Goal: Communication & Community: Share content

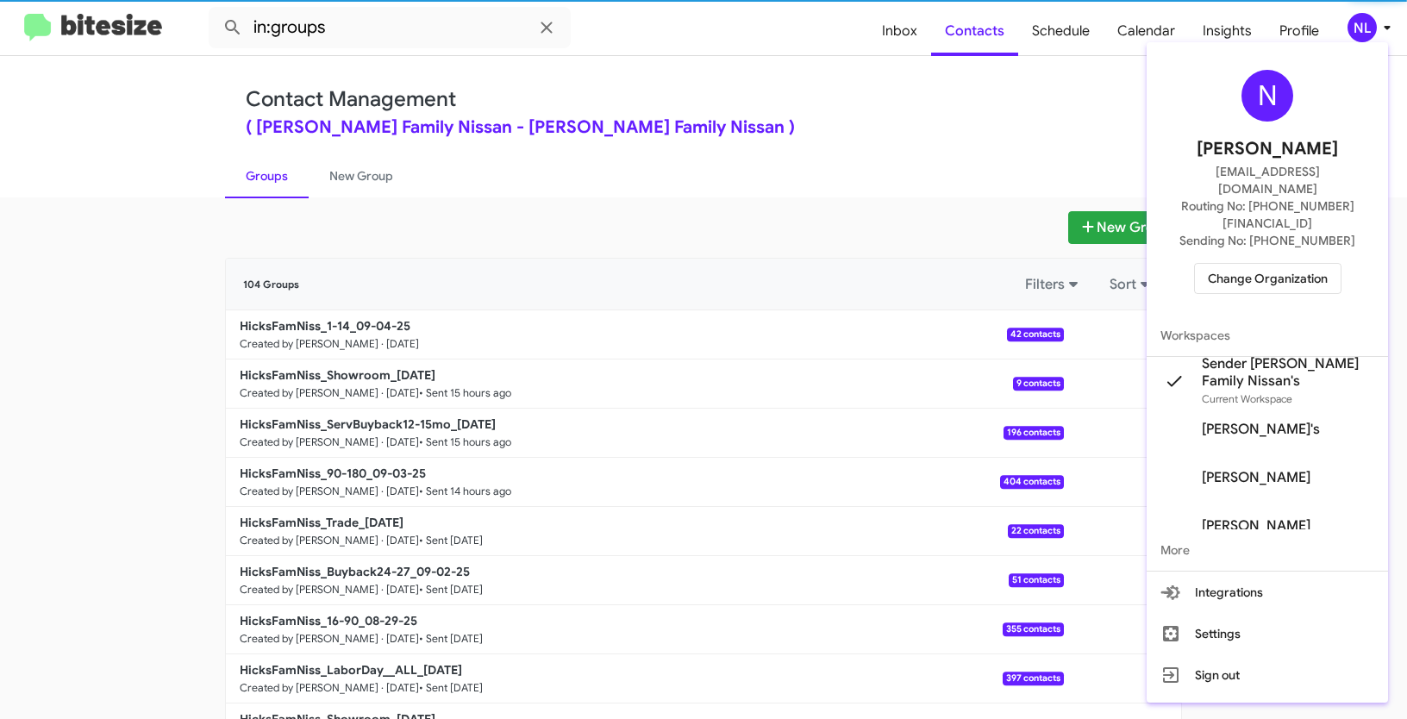
click at [1254, 264] on span "Change Organization" at bounding box center [1268, 278] width 120 height 29
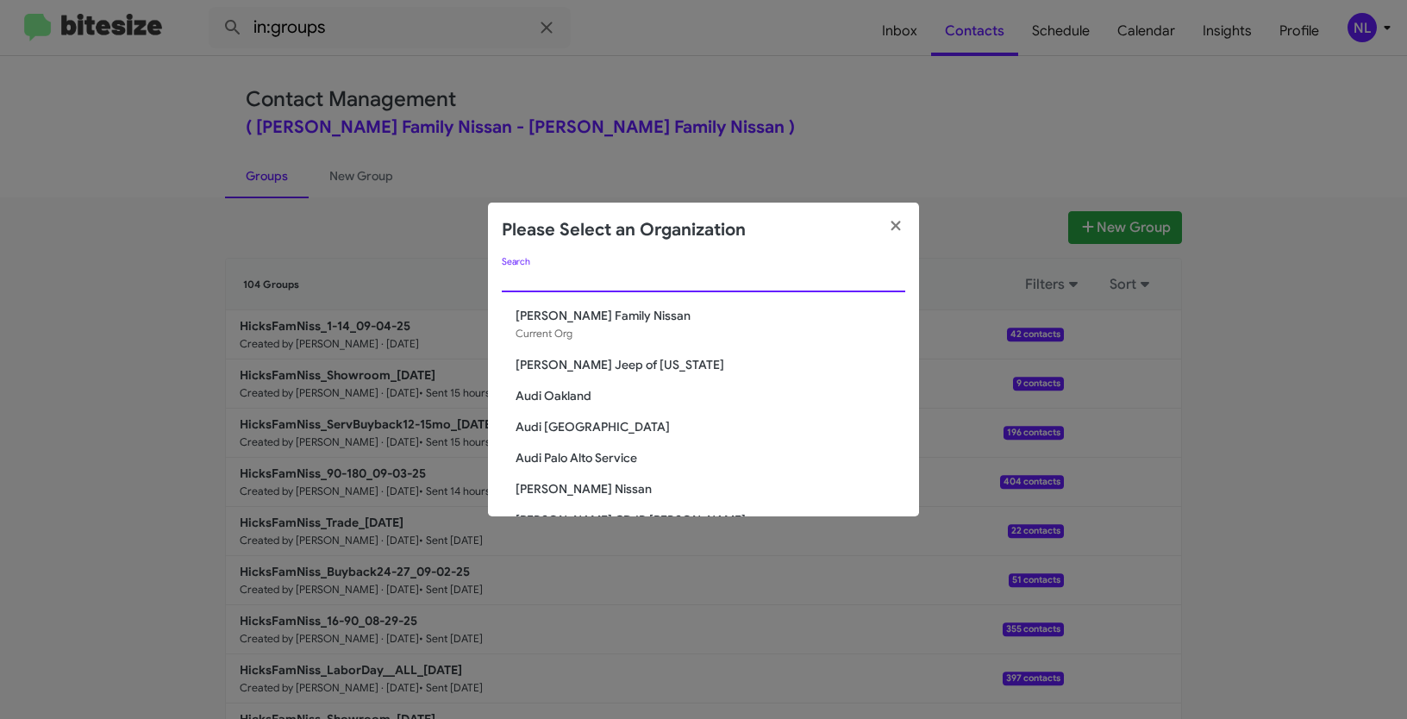
click at [570, 282] on input "Search" at bounding box center [703, 279] width 403 height 14
paste input "[PERSON_NAME] Kia of [PERSON_NAME]"
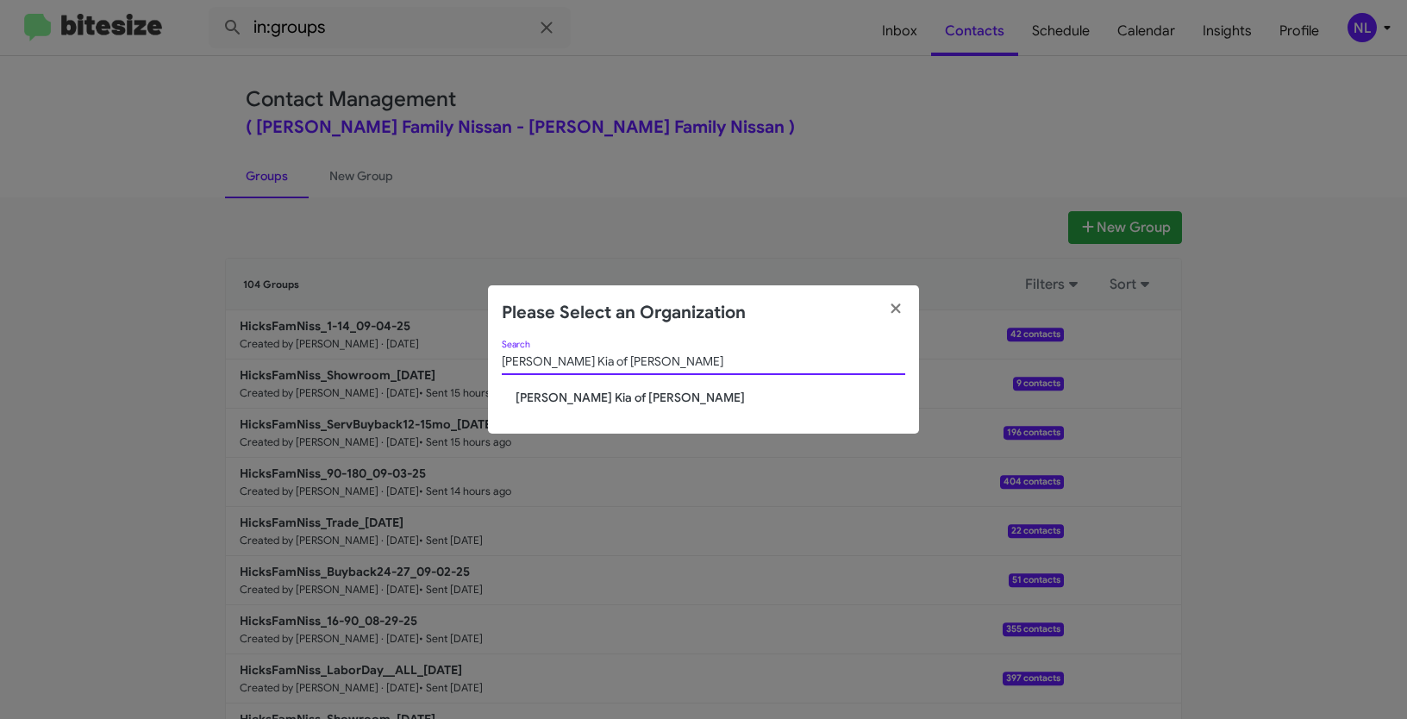
type input "[PERSON_NAME] Kia of [PERSON_NAME]"
click at [516, 391] on span "[PERSON_NAME] Kia of [PERSON_NAME]" at bounding box center [711, 397] width 390 height 17
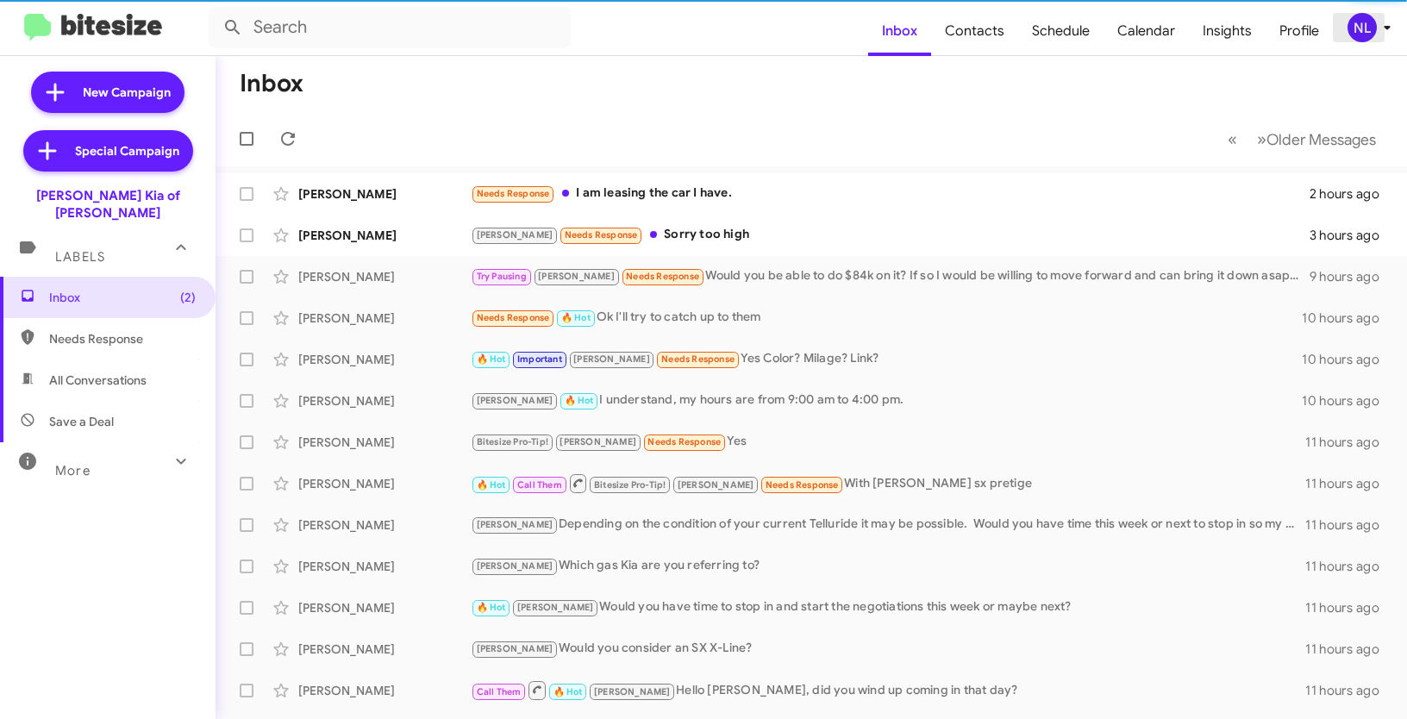
click at [1367, 29] on div "NL" at bounding box center [1361, 27] width 29 height 29
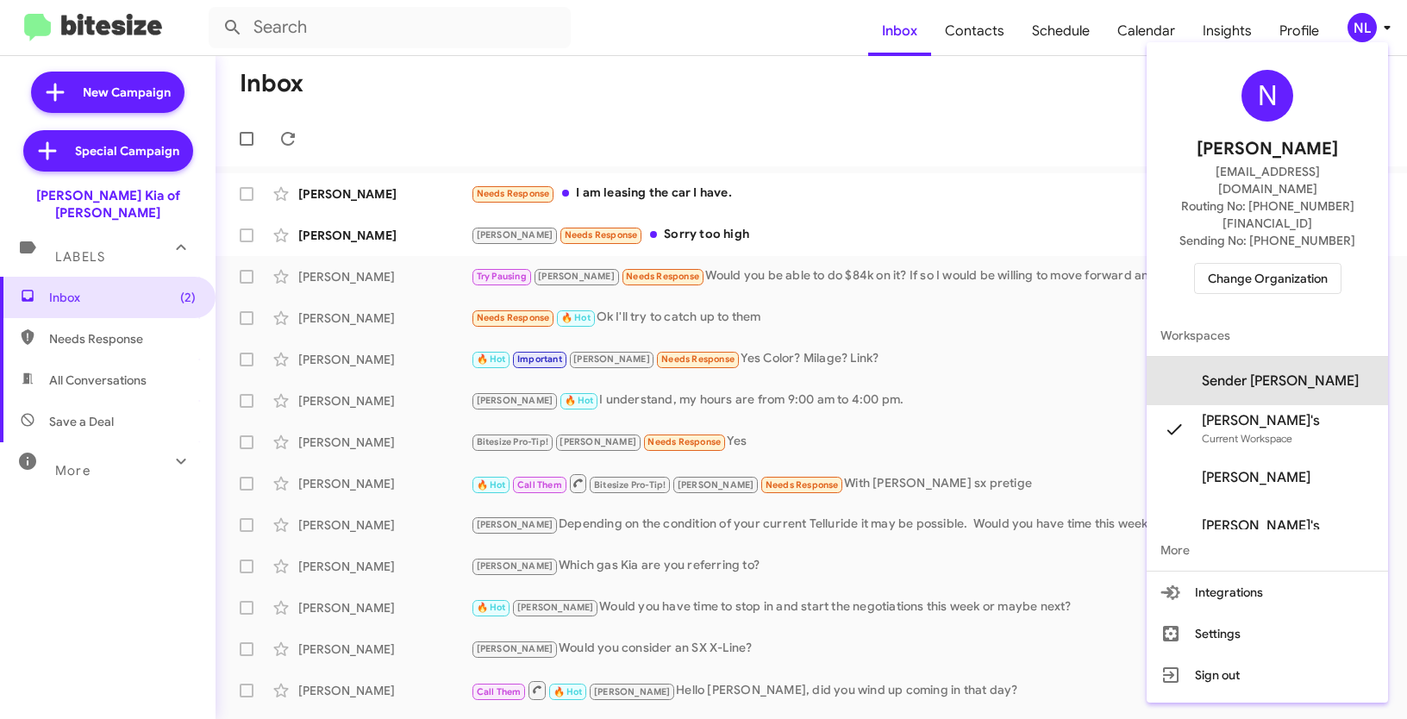
click at [1301, 372] on span "Sender [PERSON_NAME]" at bounding box center [1280, 380] width 157 height 17
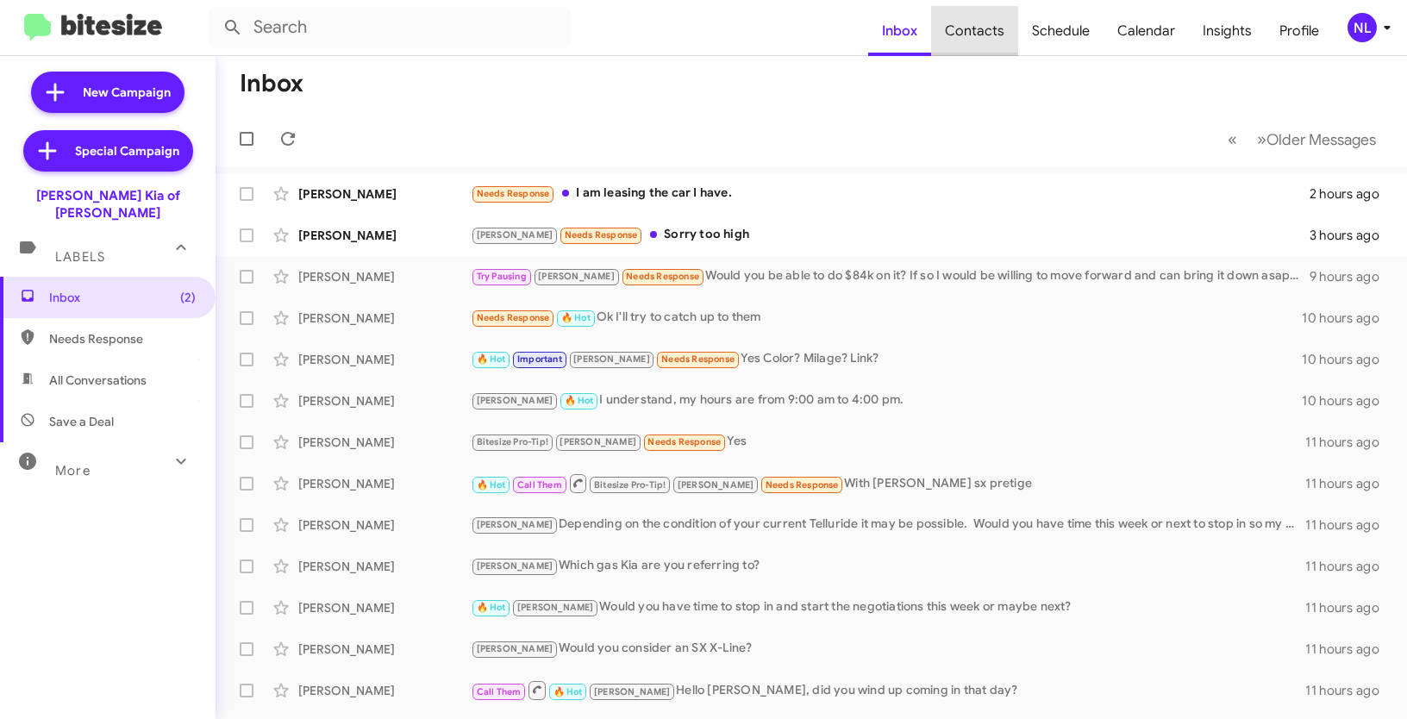
click at [994, 29] on span "Contacts" at bounding box center [974, 31] width 87 height 50
click at [973, 25] on span "Contacts" at bounding box center [974, 31] width 87 height 50
type input "in:groups"
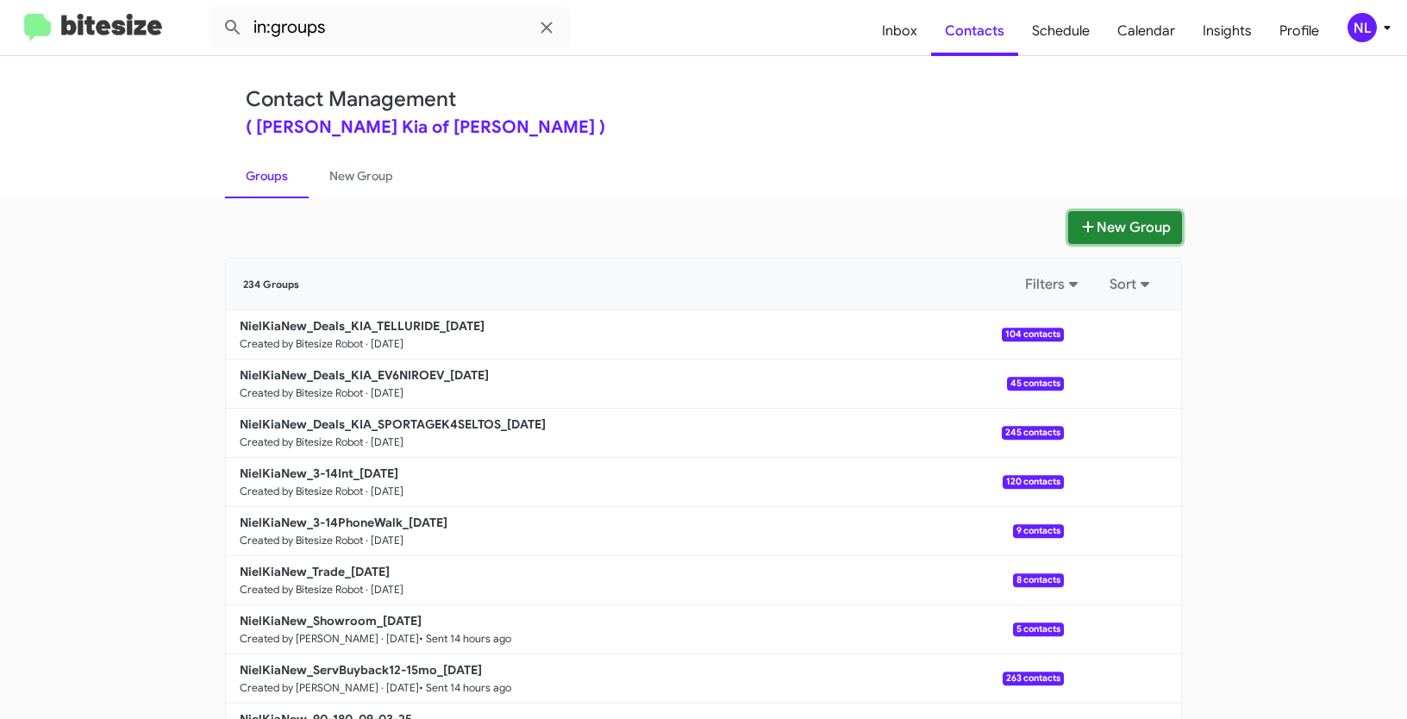
click at [1121, 227] on button "New Group" at bounding box center [1125, 227] width 114 height 33
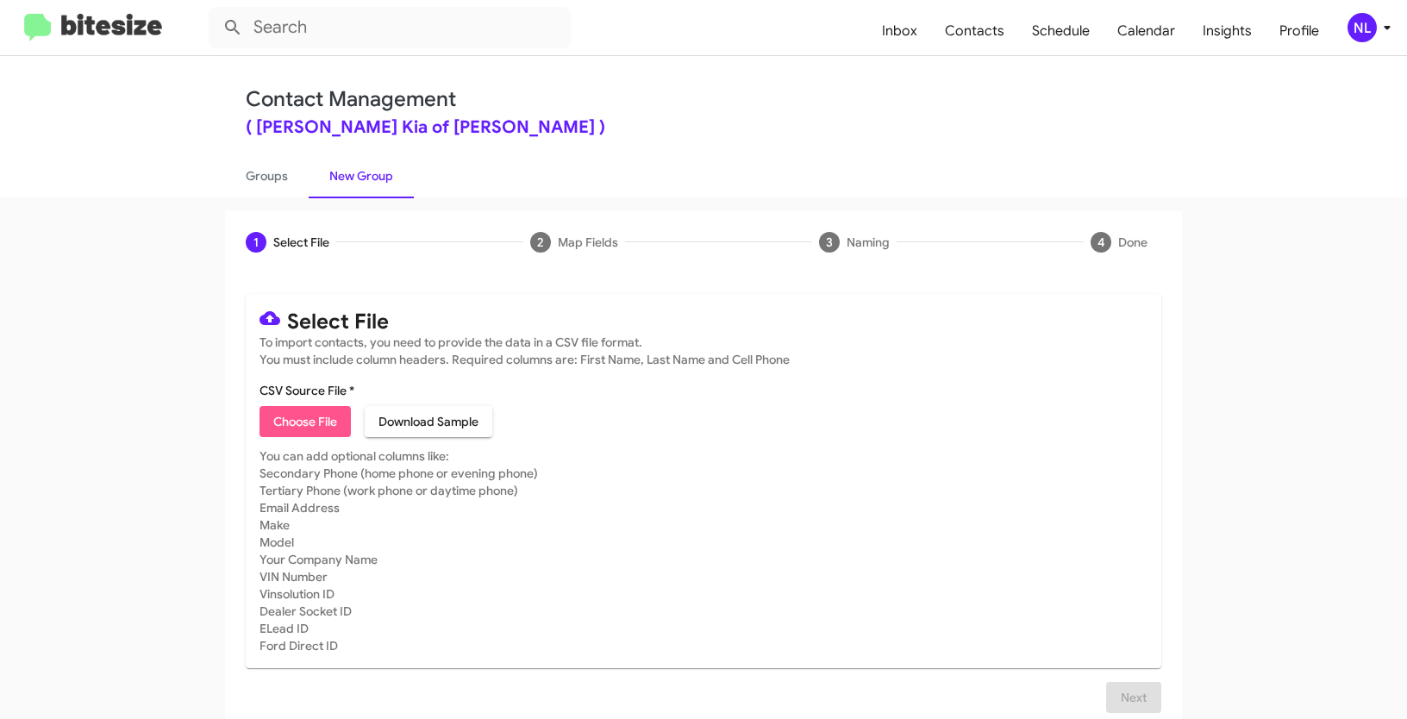
click at [273, 430] on span "Choose File" at bounding box center [305, 421] width 64 height 31
type input "NielKiaNew_Deals_KIA_CARNIVAL_09-04-25"
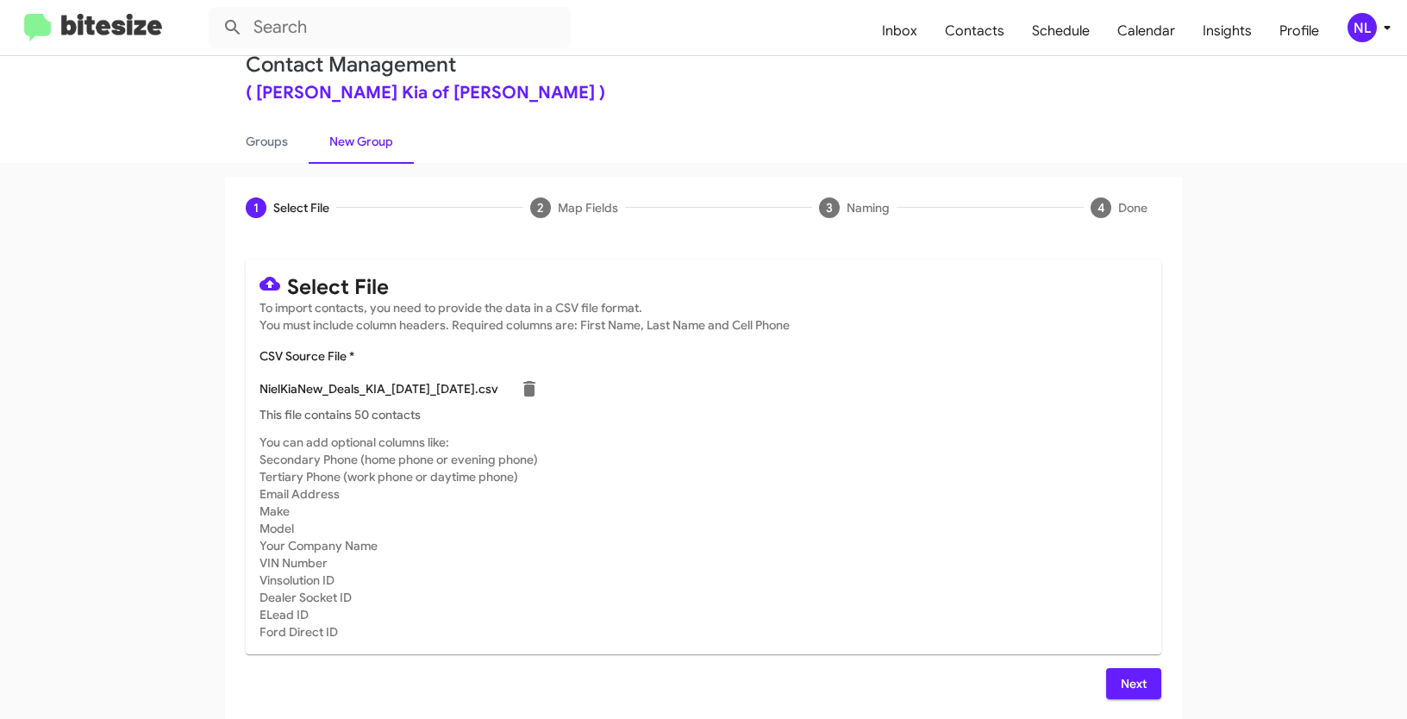
scroll to position [34, 0]
click at [1130, 677] on span "Next" at bounding box center [1134, 683] width 28 height 31
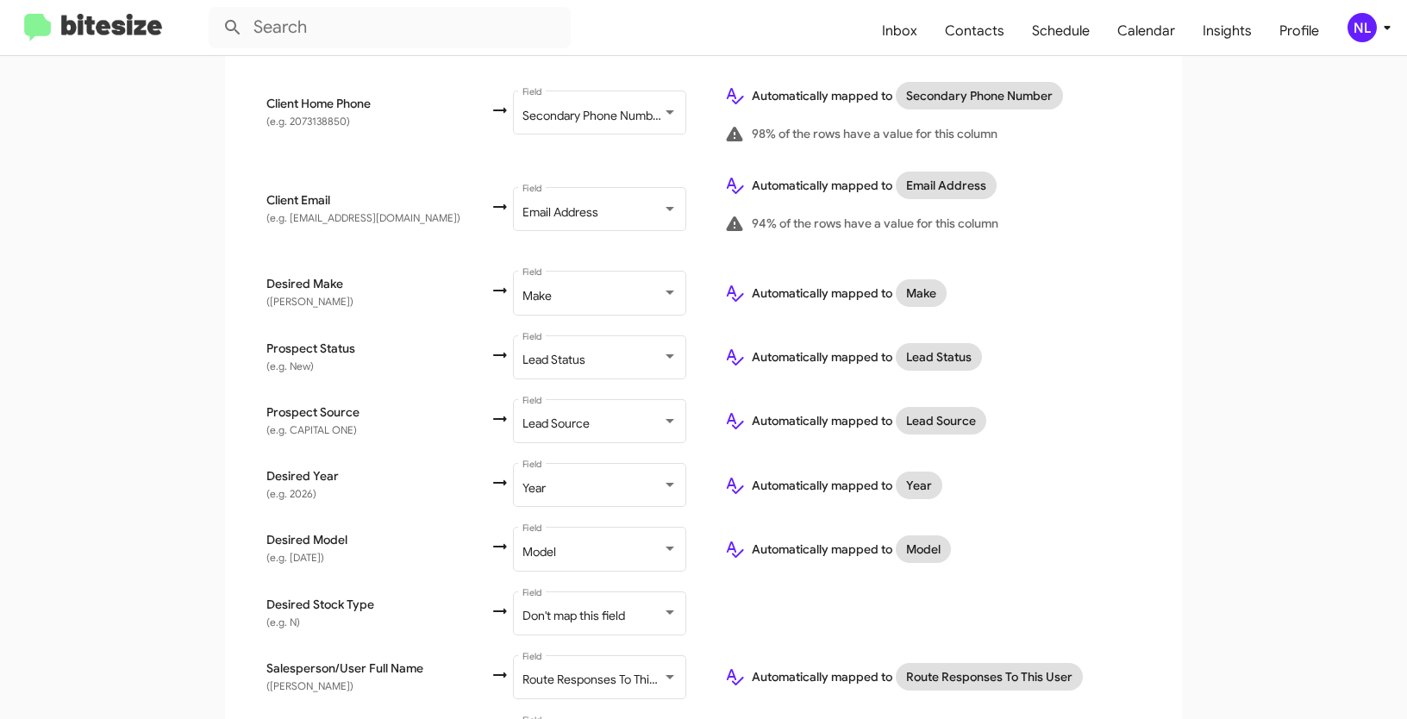
scroll to position [737, 0]
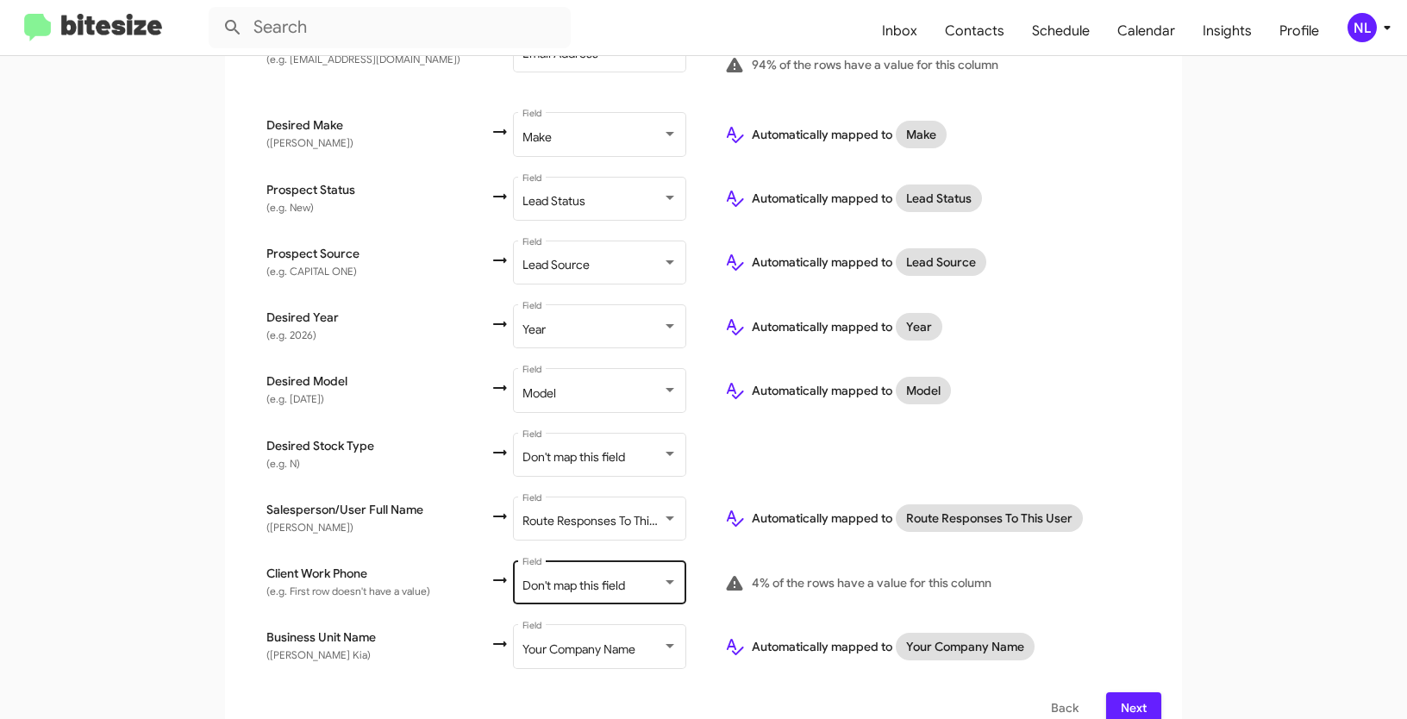
click at [536, 584] on div "Don't map this field Field" at bounding box center [599, 581] width 155 height 47
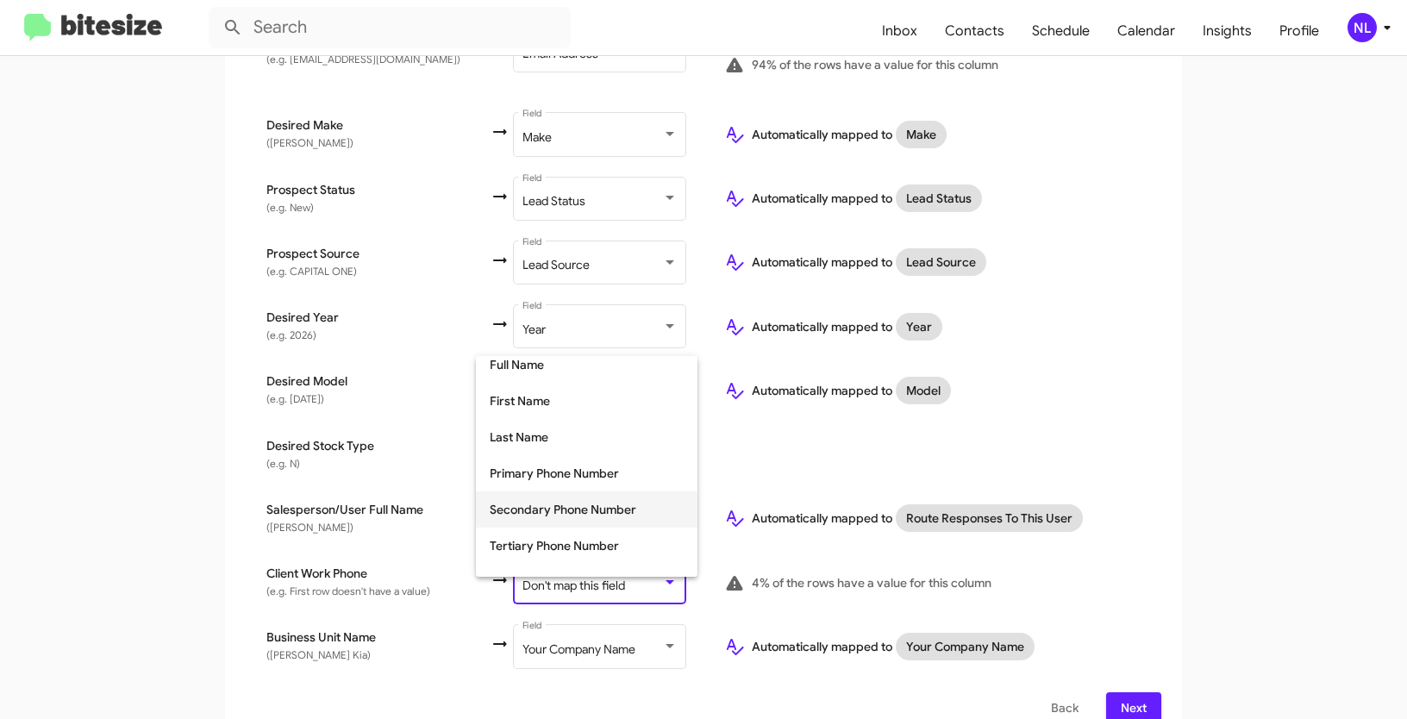
scroll to position [109, 0]
click at [541, 522] on span "Tertiary Phone Number" at bounding box center [587, 518] width 194 height 36
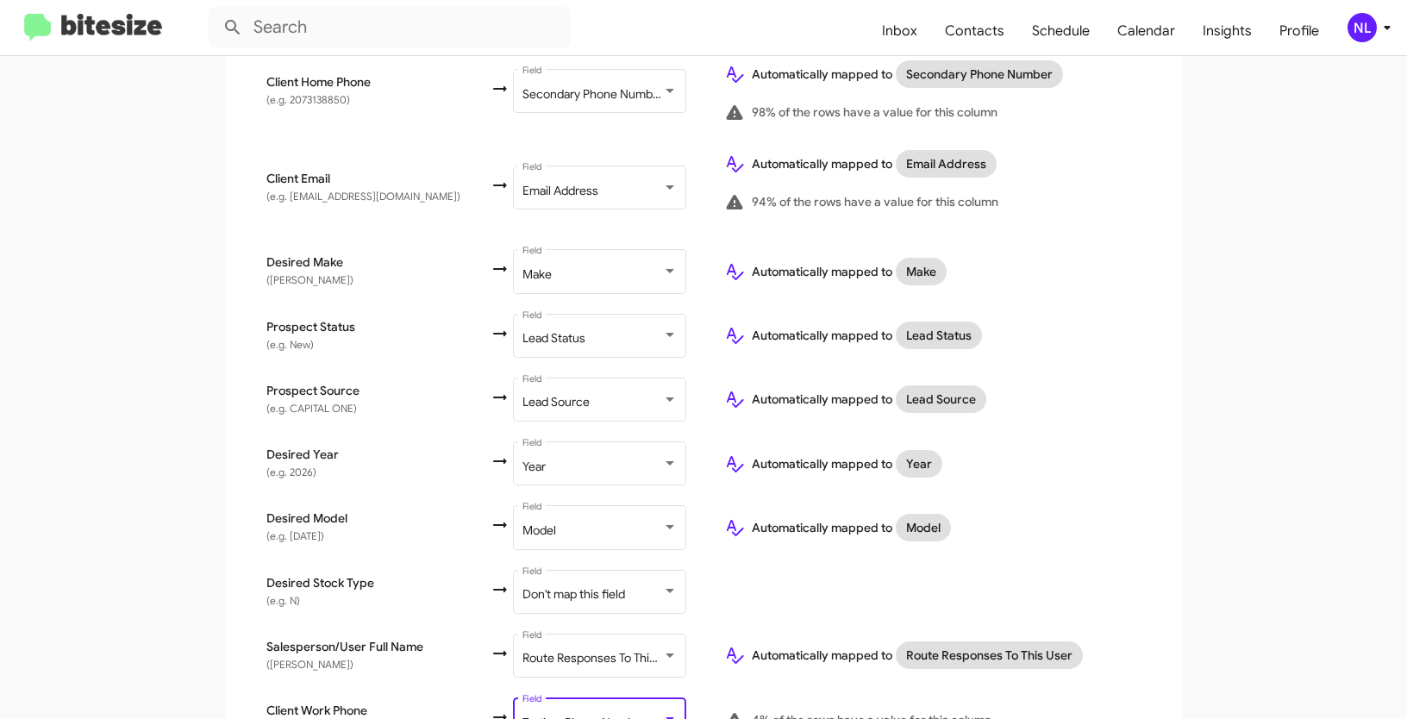
scroll to position [746, 0]
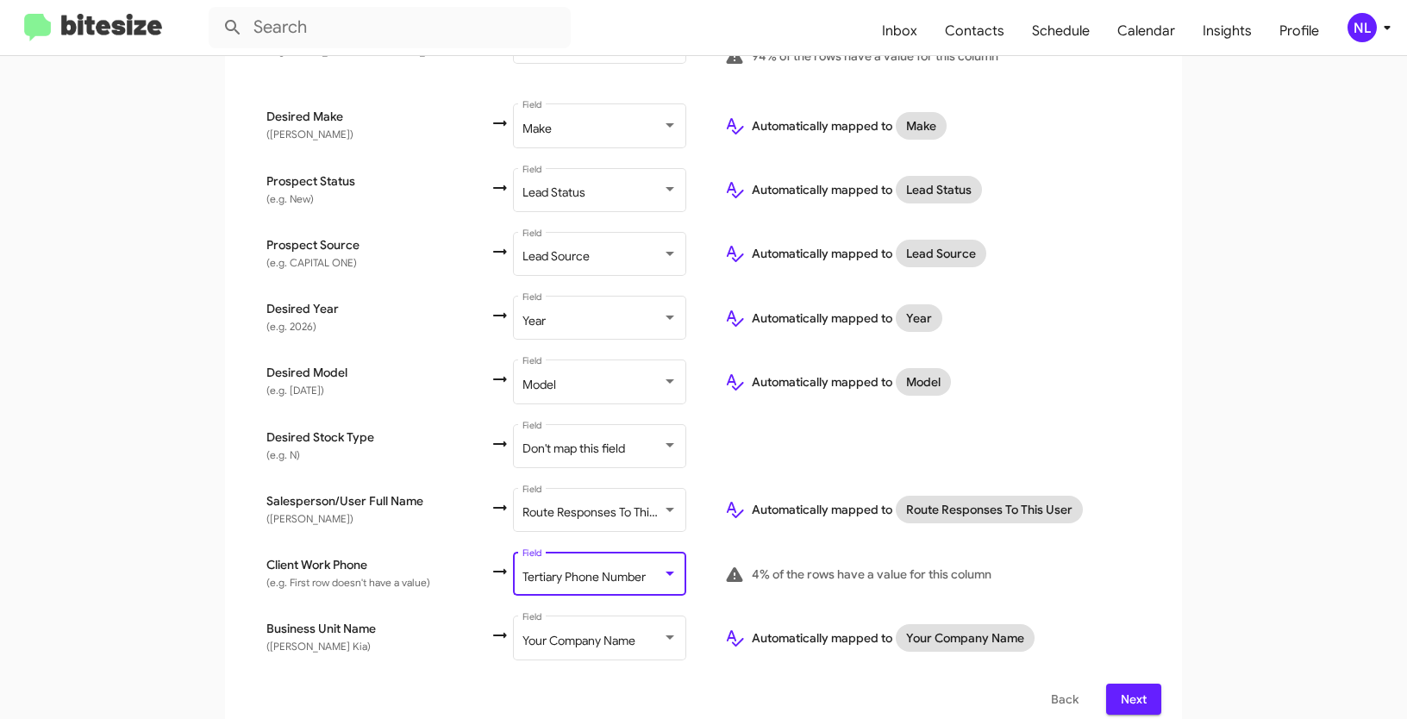
click at [1124, 684] on span "Next" at bounding box center [1134, 699] width 28 height 31
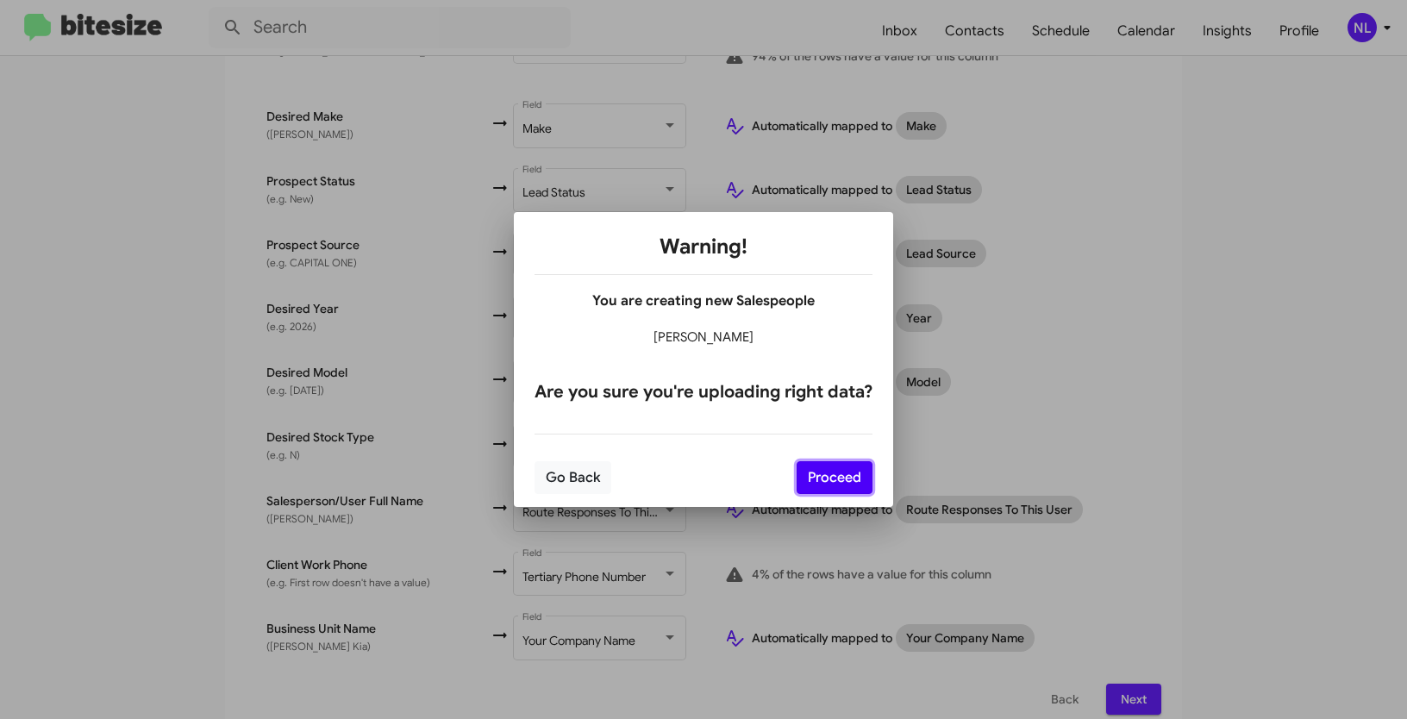
click at [851, 483] on button "Proceed" at bounding box center [835, 477] width 76 height 33
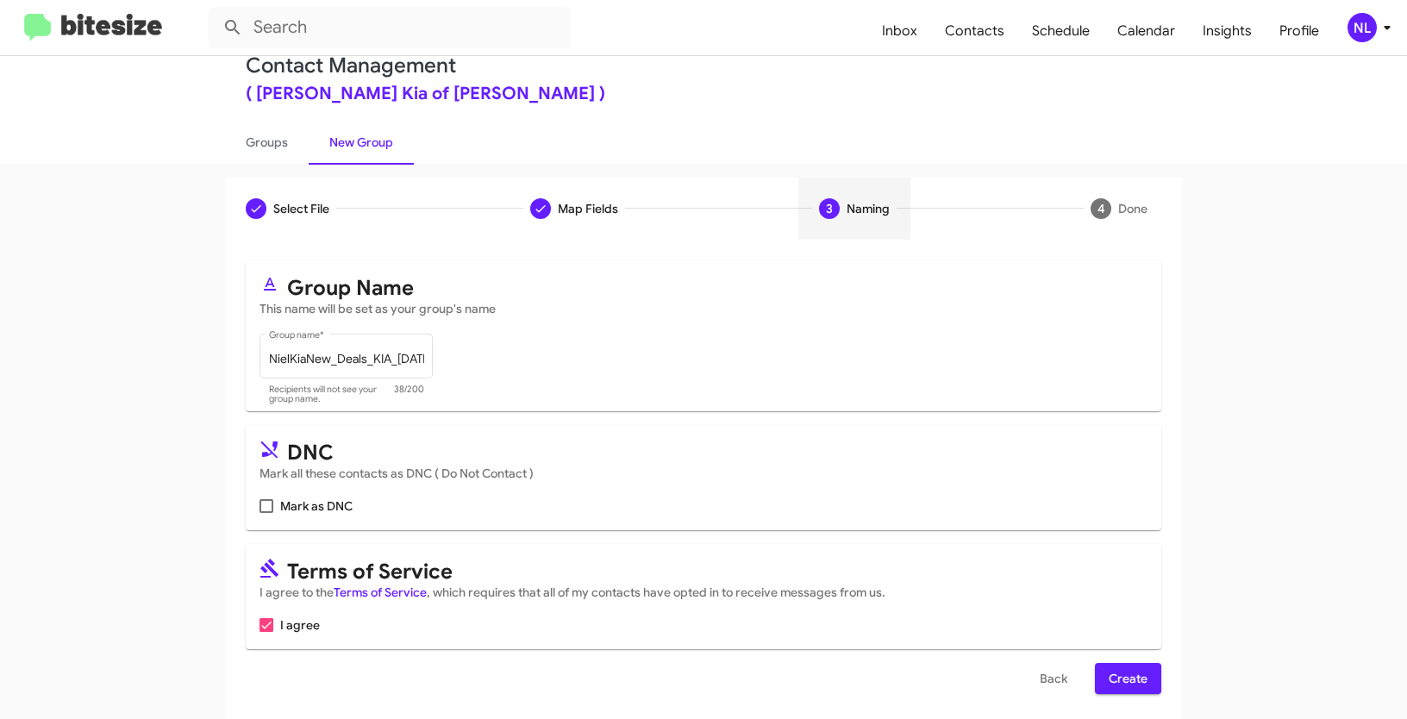
scroll to position [43, 0]
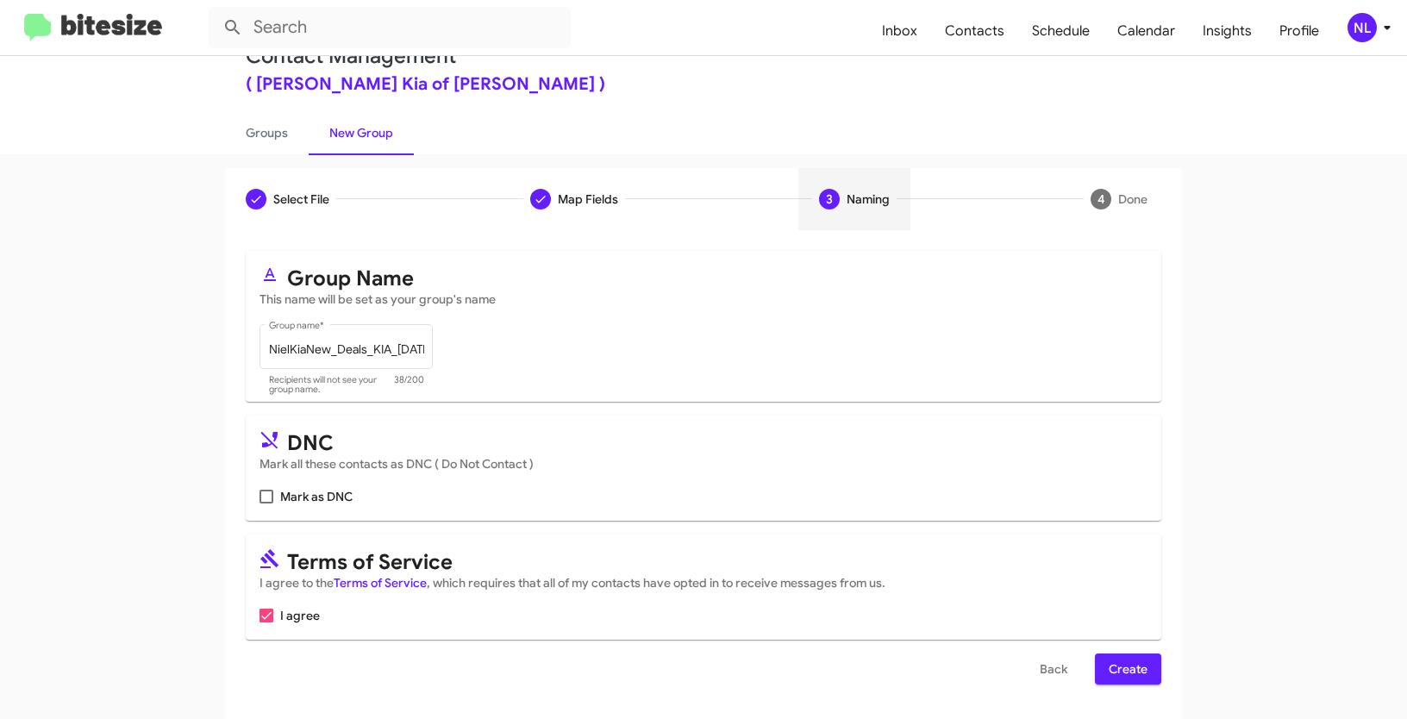
click at [1111, 674] on span "Create" at bounding box center [1128, 668] width 39 height 31
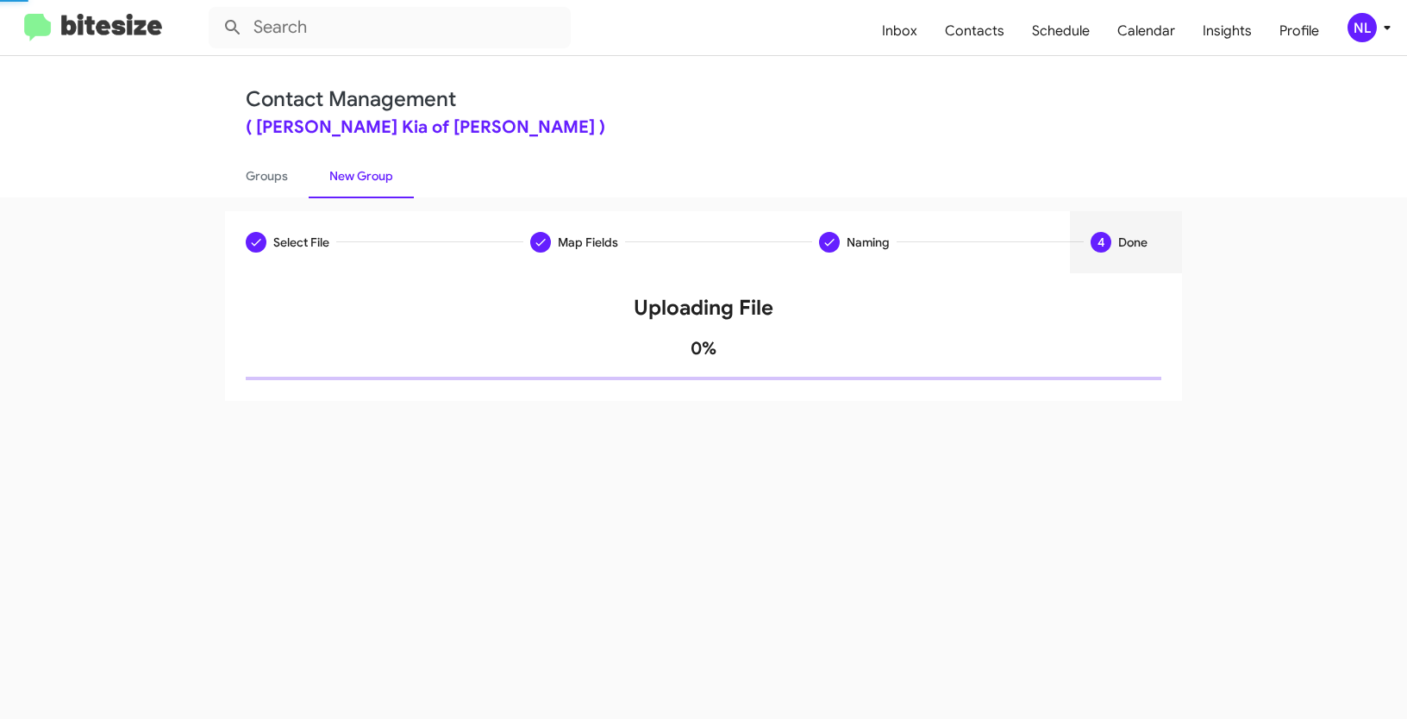
scroll to position [0, 0]
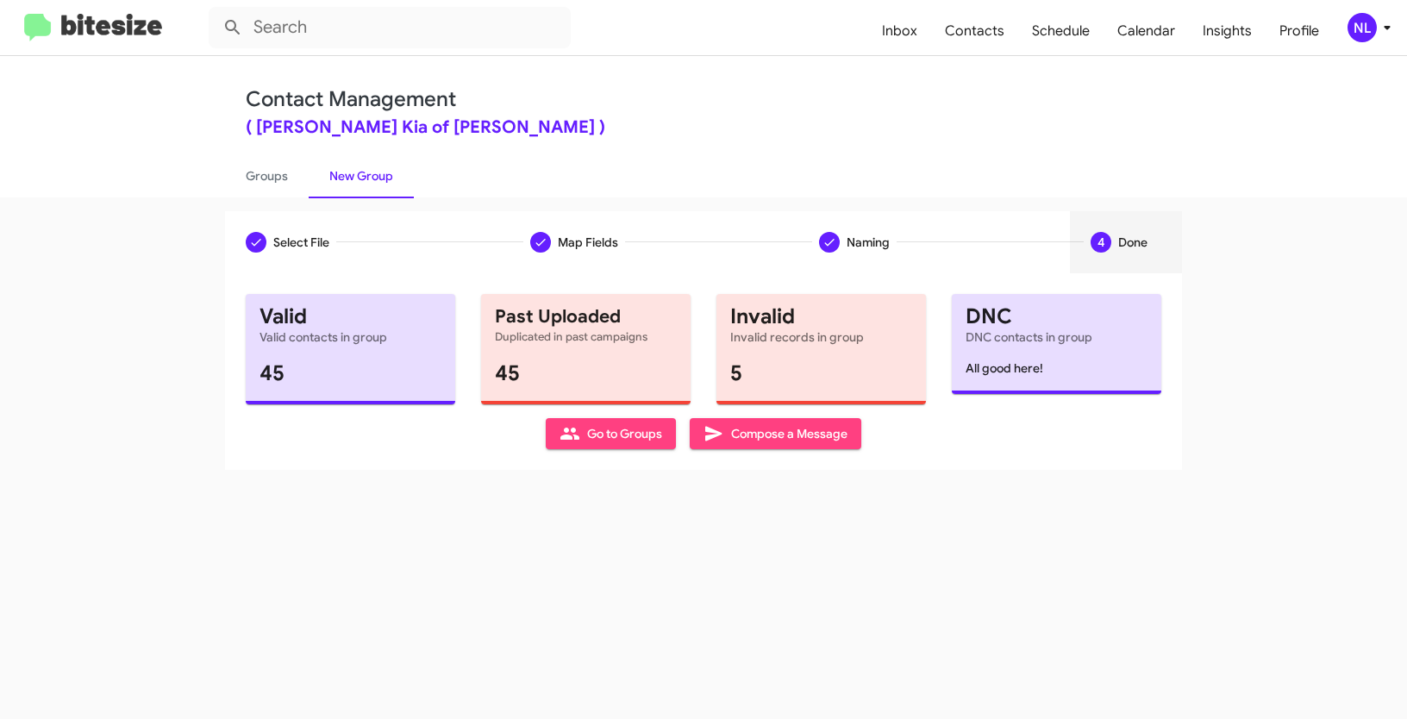
click at [605, 433] on span "Go to Groups" at bounding box center [610, 433] width 103 height 31
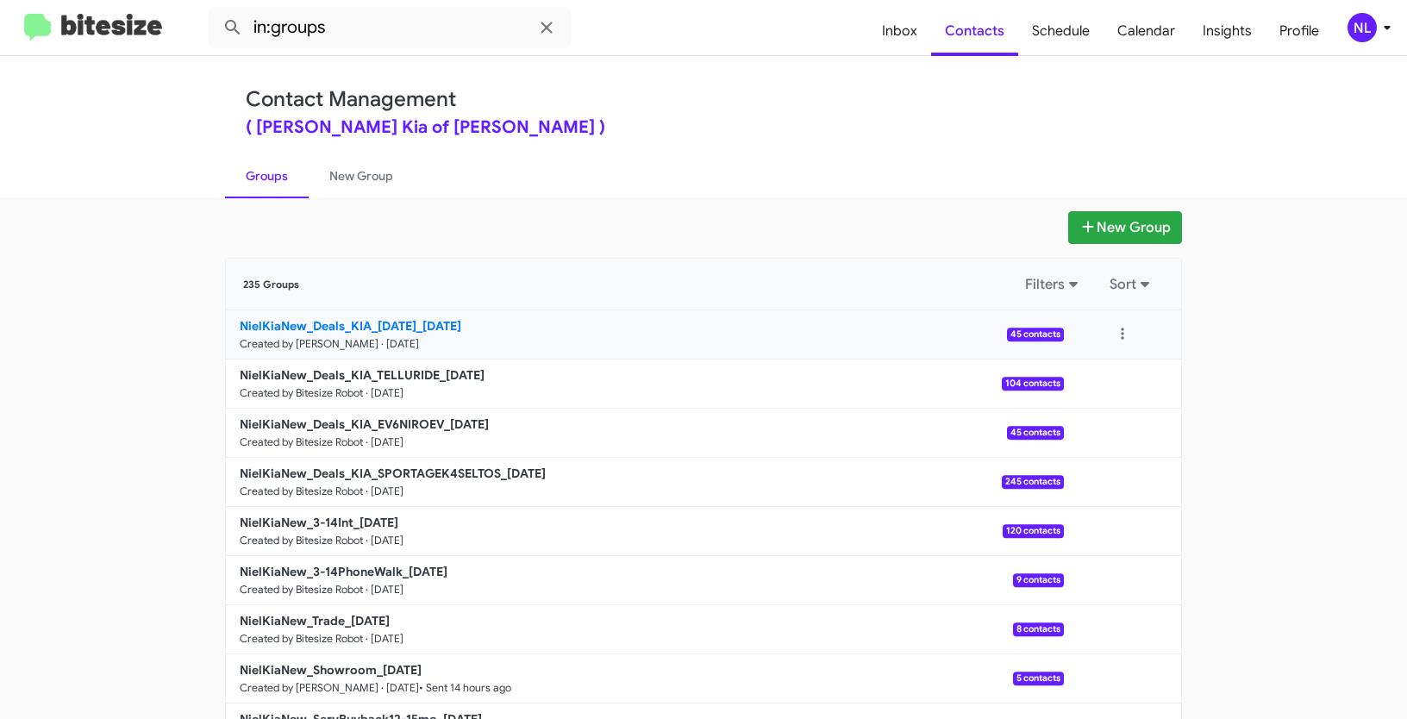
drag, startPoint x: 163, startPoint y: 321, endPoint x: 433, endPoint y: 324, distance: 269.9
click at [433, 324] on app-groups "New Group 235 Groups Filters Sort NielKiaNew_Deals_KIA_CARNIVAL_09-04-25 Create…" at bounding box center [703, 529] width 1407 height 636
copy div "Filters Sort NielKiaNew_Deals_KIA_CARNIVAL"
click at [349, 35] on input "in:groups" at bounding box center [390, 27] width 362 height 41
paste input "NielKiaNew_Deals_KIA_CARNIVAL"
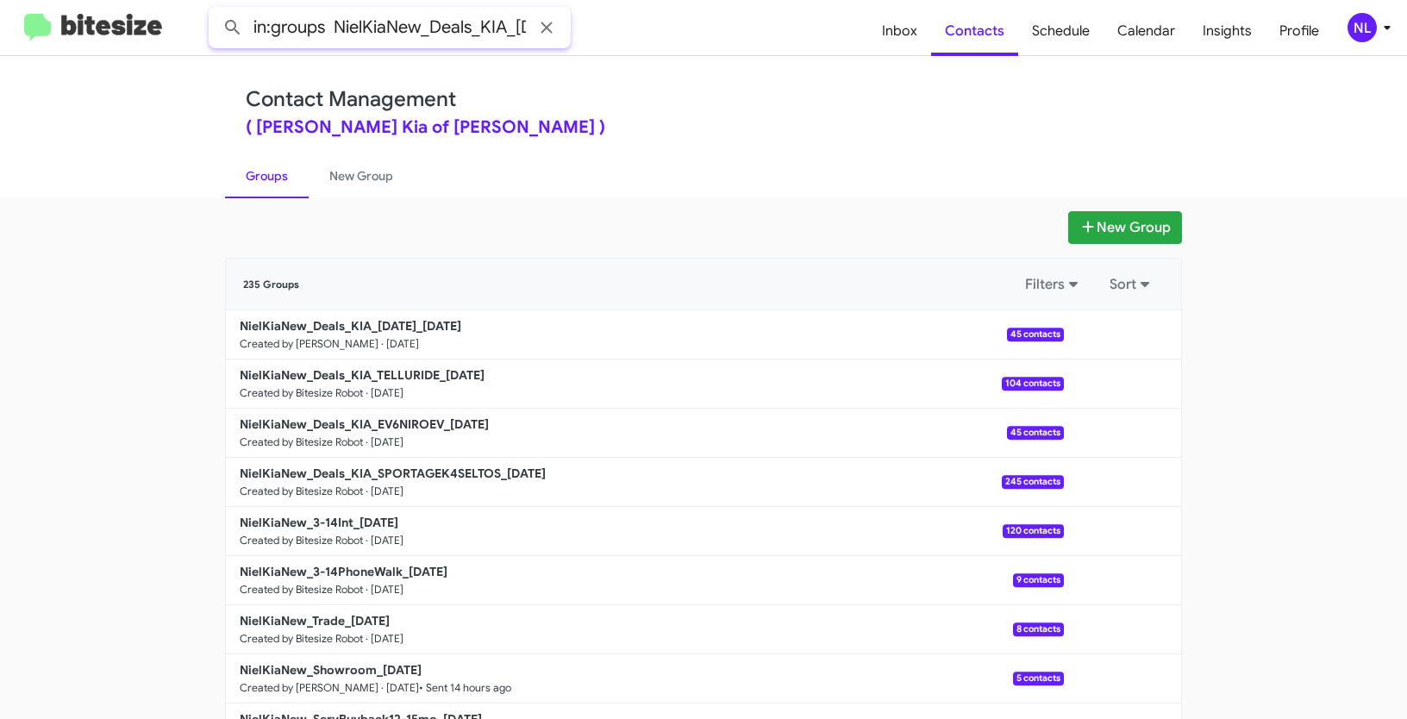
scroll to position [0, 68]
type input "in:groups NielKiaNew_Deals_KIA_CARNIVAL"
click at [216, 10] on button at bounding box center [233, 27] width 34 height 34
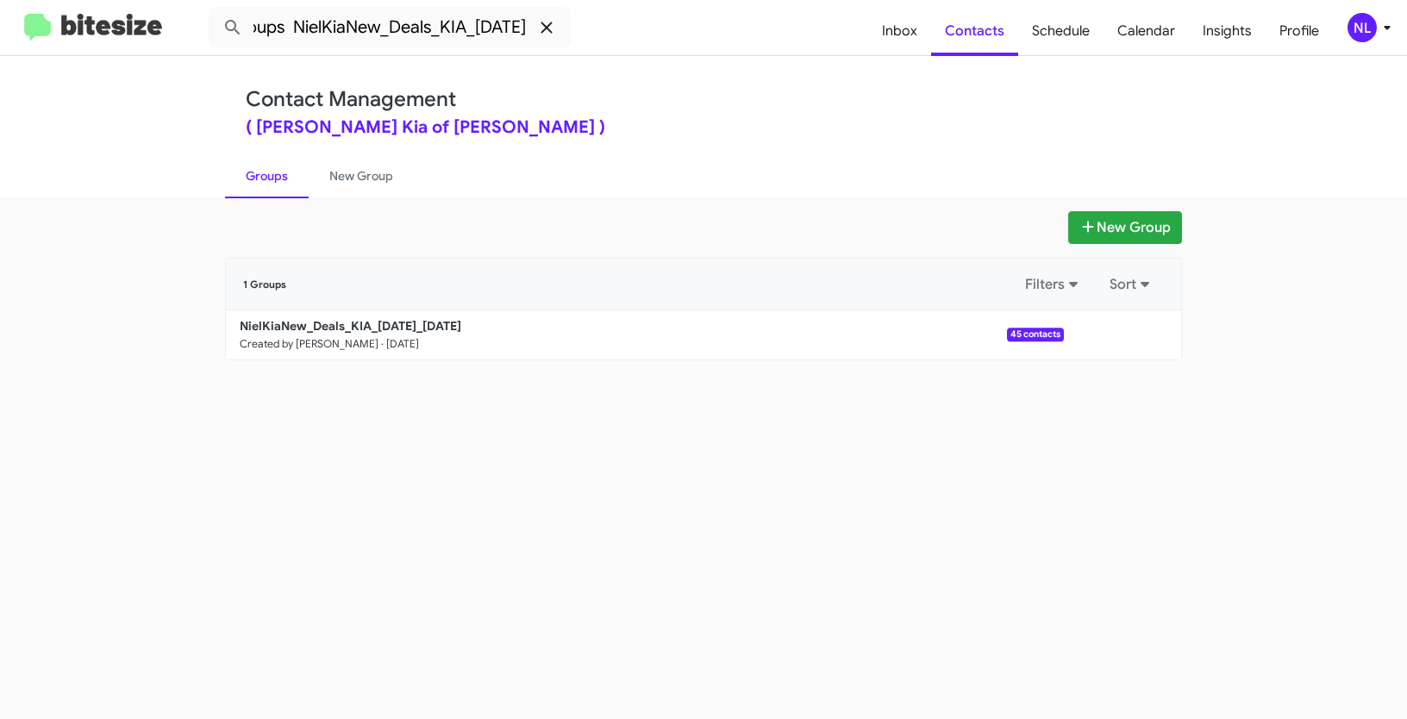
click at [541, 26] on icon at bounding box center [546, 27] width 21 height 21
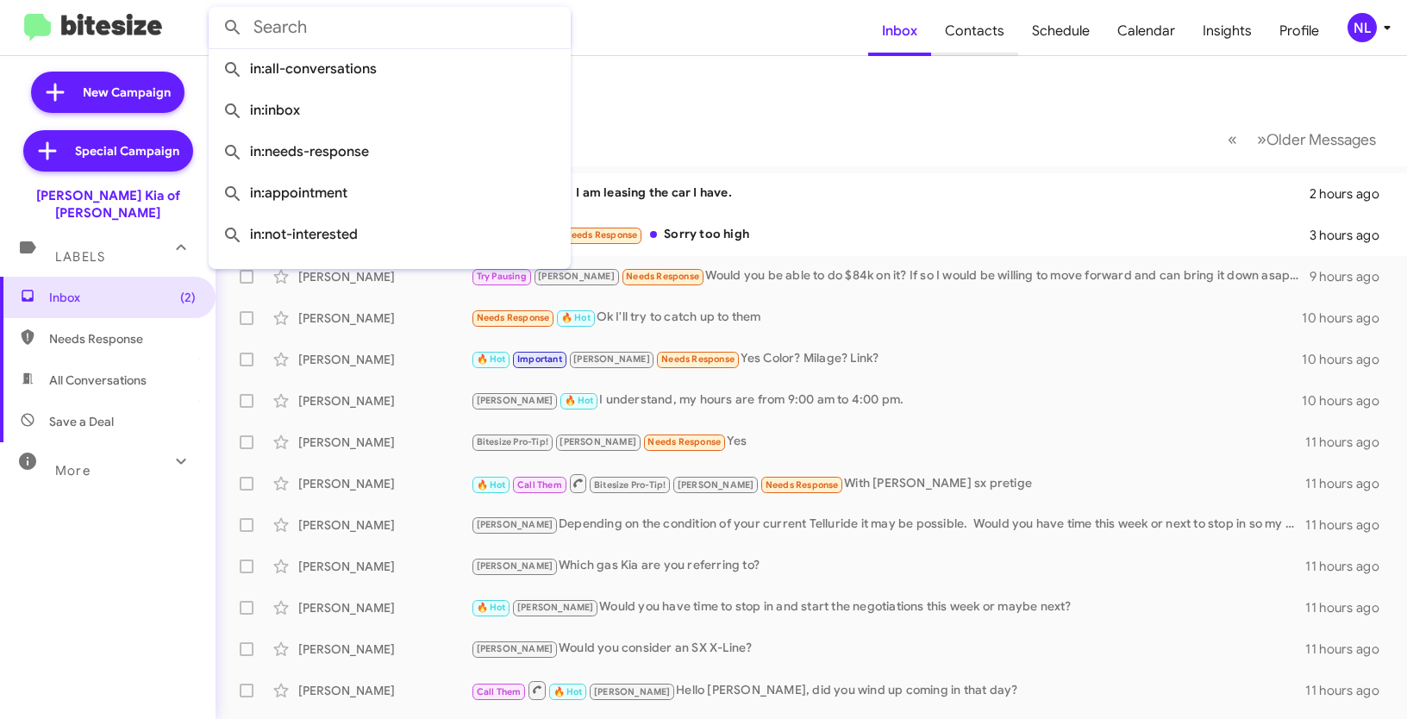
click at [997, 35] on span "Contacts" at bounding box center [974, 31] width 87 height 50
type input "in:groups"
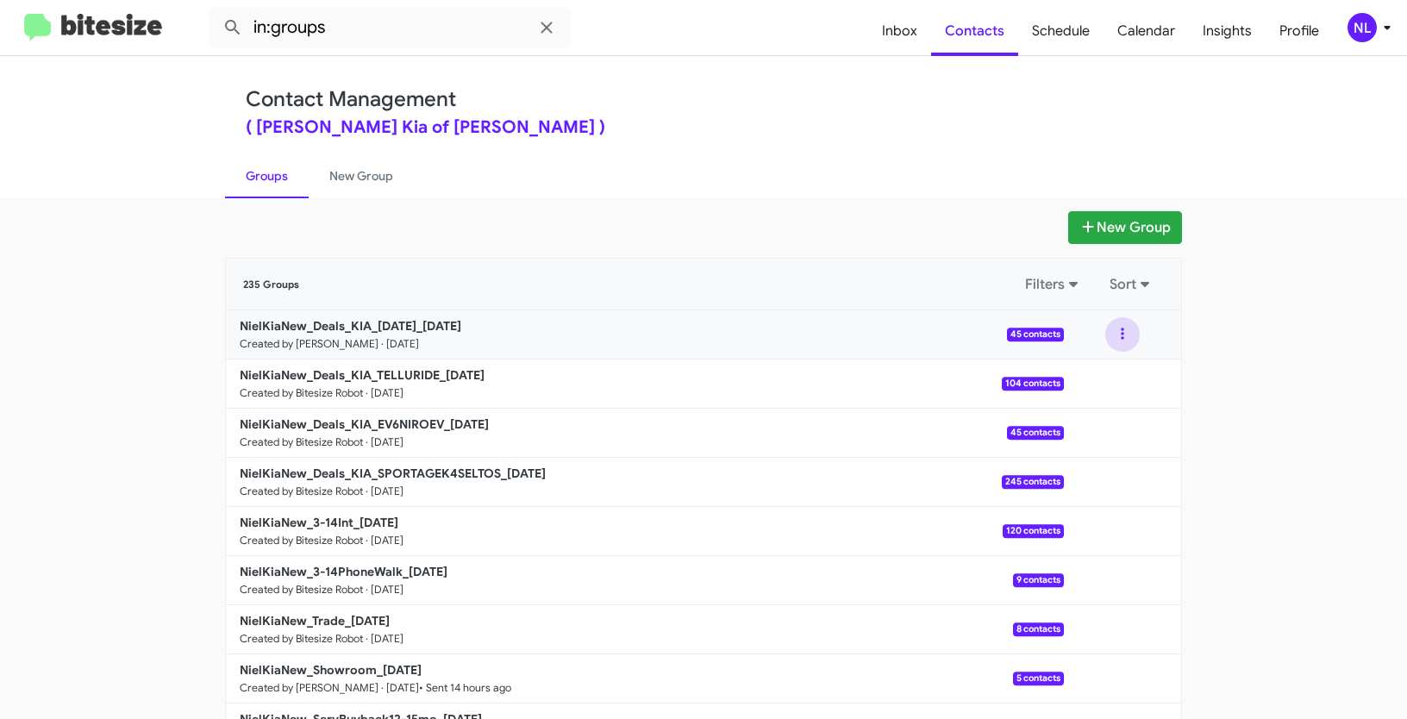
click at [1116, 336] on button at bounding box center [1122, 334] width 34 height 34
click at [1093, 384] on button "View contacts" at bounding box center [1071, 380] width 138 height 41
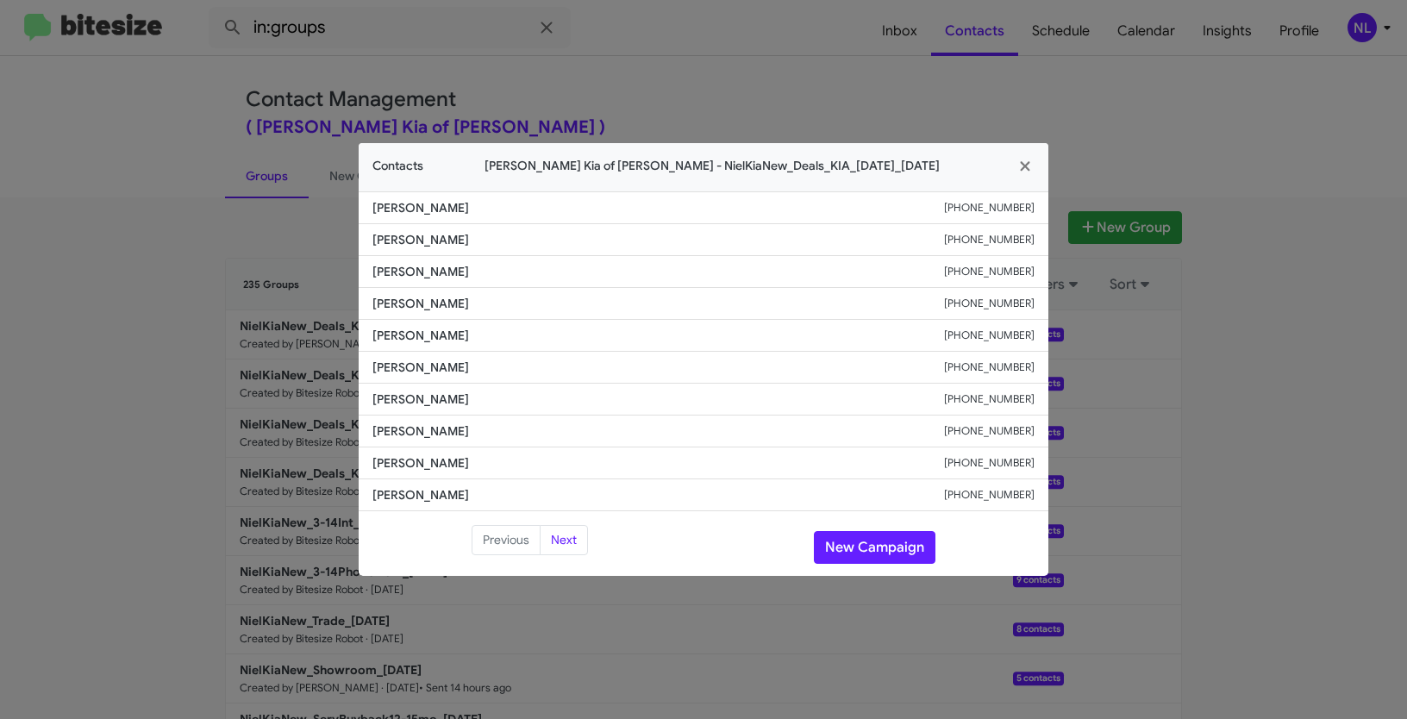
drag, startPoint x: 366, startPoint y: 332, endPoint x: 528, endPoint y: 343, distance: 162.5
click at [528, 343] on li "Balraj Sandhu +16217862941" at bounding box center [704, 336] width 690 height 32
copy span "Balraj Sandhu"
click at [881, 553] on button "New Campaign" at bounding box center [875, 547] width 122 height 33
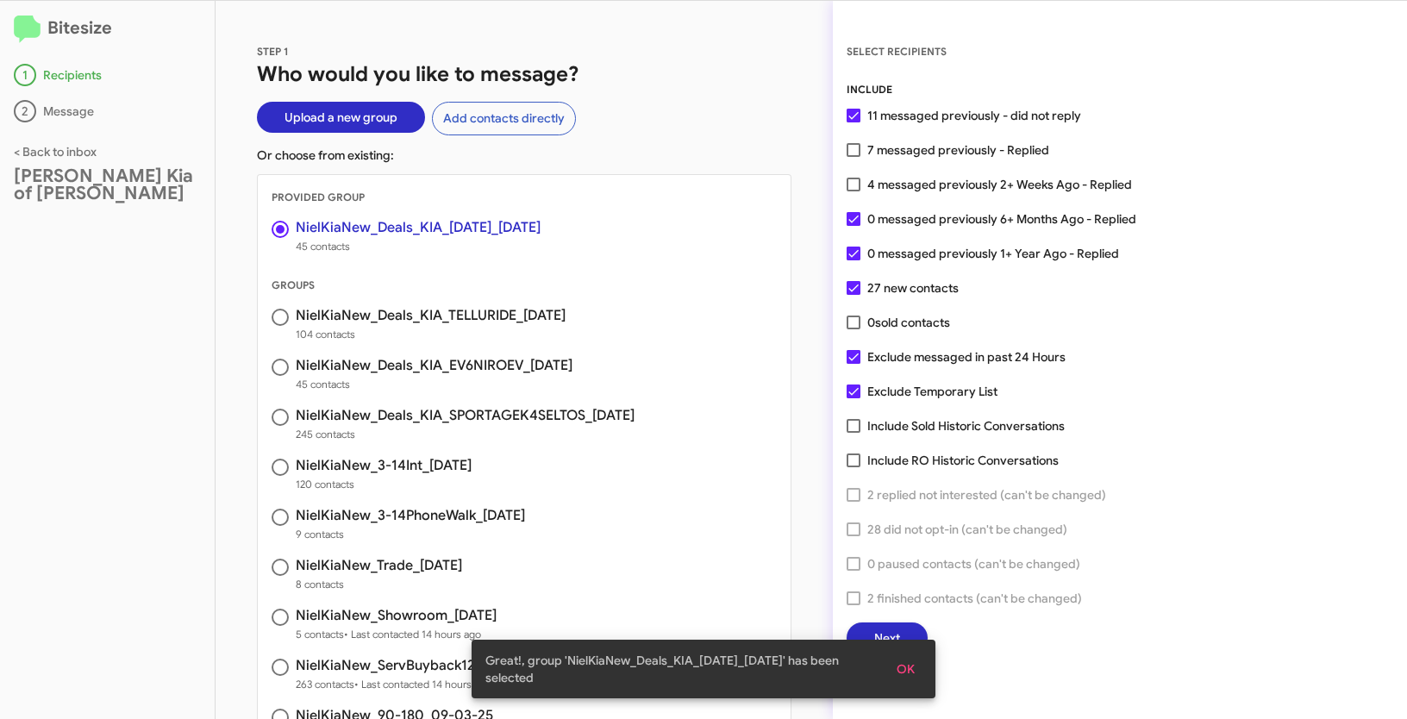
click at [916, 670] on button "OK" at bounding box center [906, 668] width 46 height 31
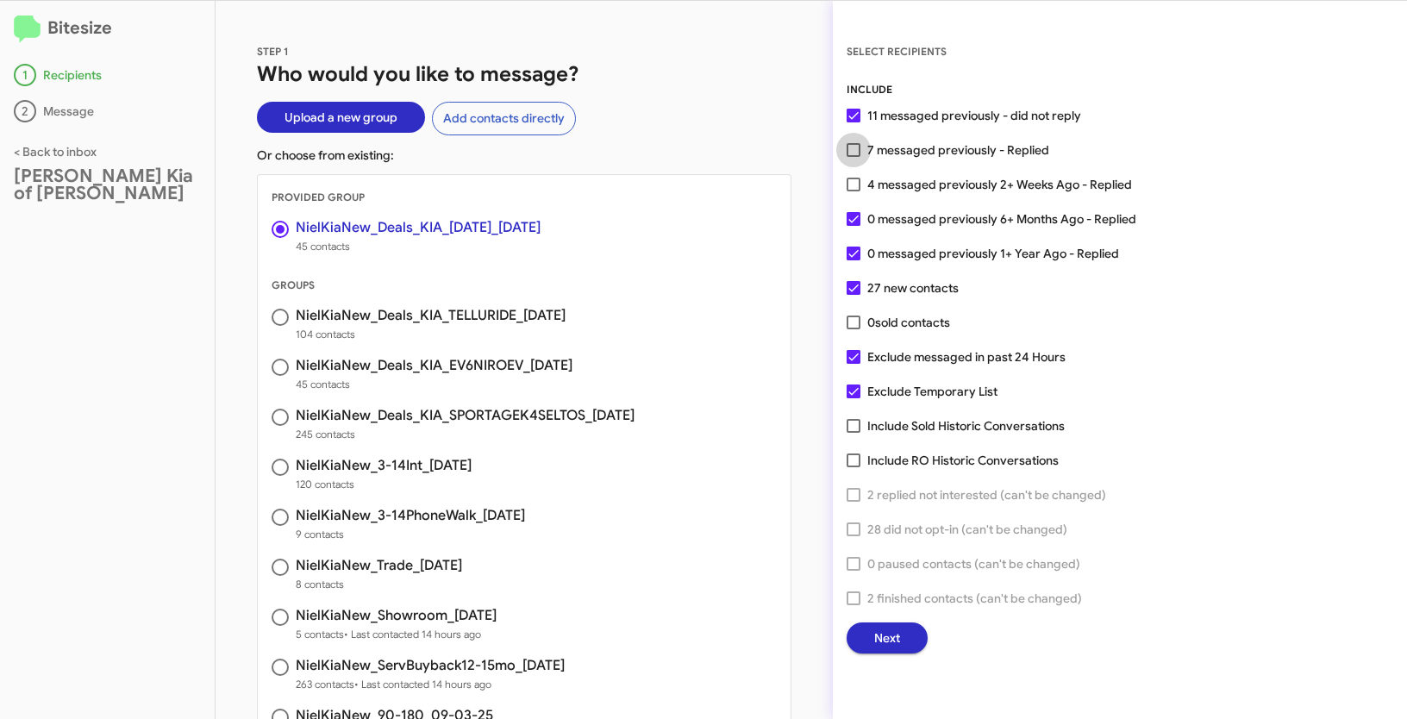
click at [857, 148] on span at bounding box center [854, 150] width 14 height 14
click at [853, 157] on input "7 messaged previously - Replied" at bounding box center [853, 157] width 1 height 1
checkbox input "true"
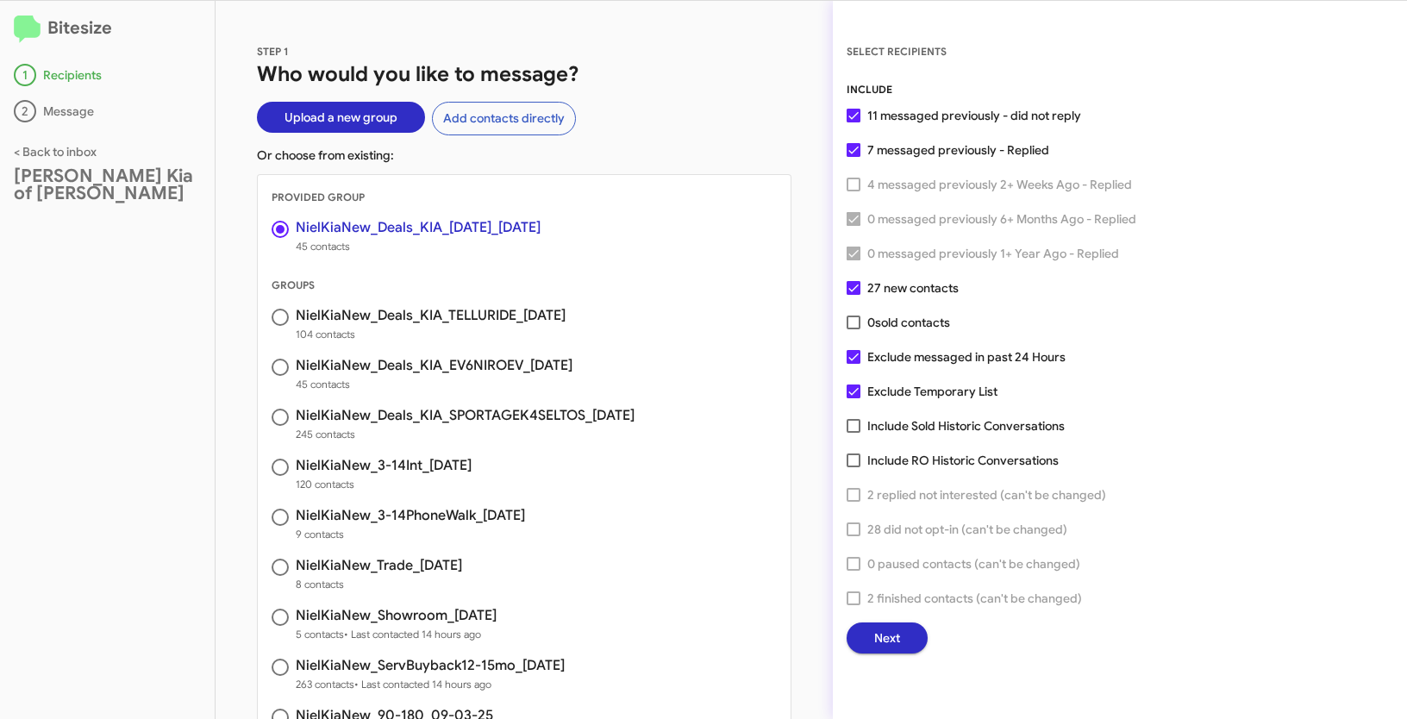
click at [874, 641] on span "Next" at bounding box center [887, 637] width 26 height 31
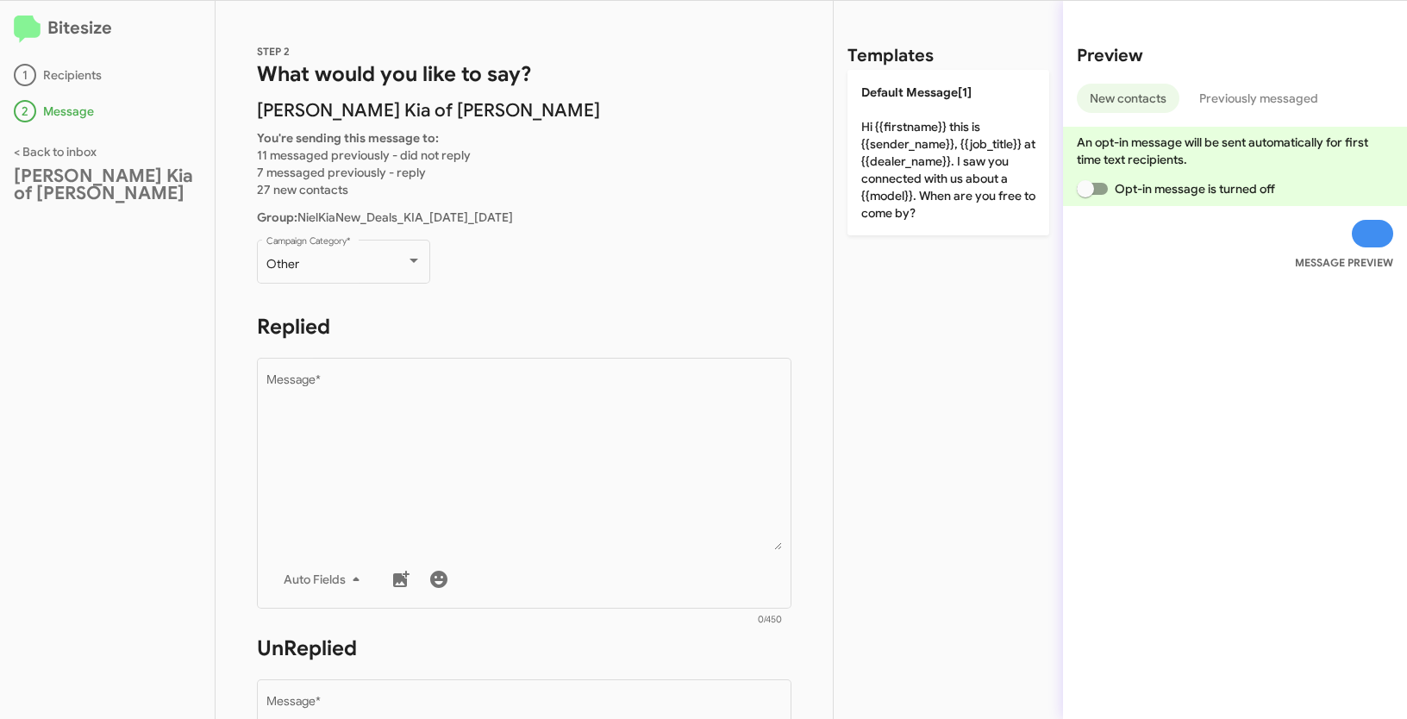
click at [377, 284] on div "Other Campaign Category *" at bounding box center [343, 270] width 173 height 60
click at [375, 275] on div "Other Campaign Category *" at bounding box center [343, 259] width 155 height 47
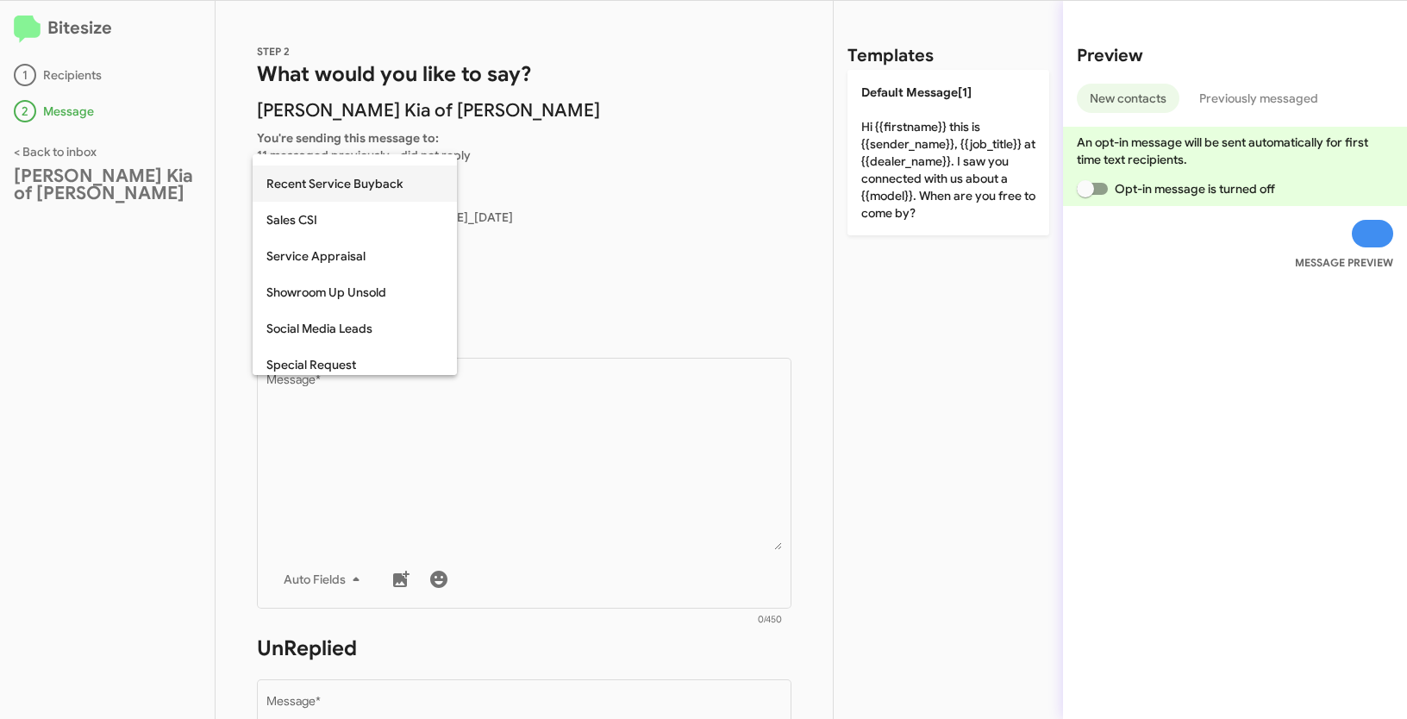
scroll to position [721, 0]
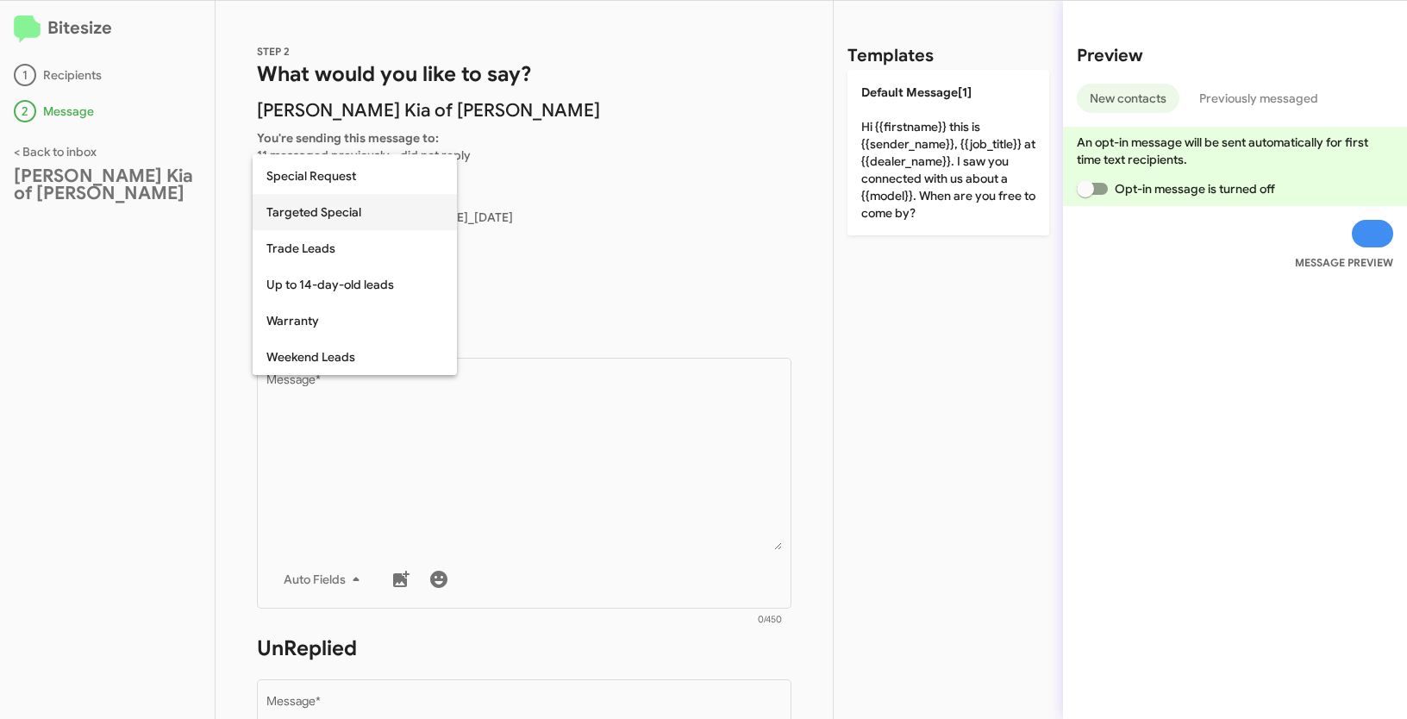
click at [326, 214] on span "Targeted Special" at bounding box center [354, 212] width 177 height 36
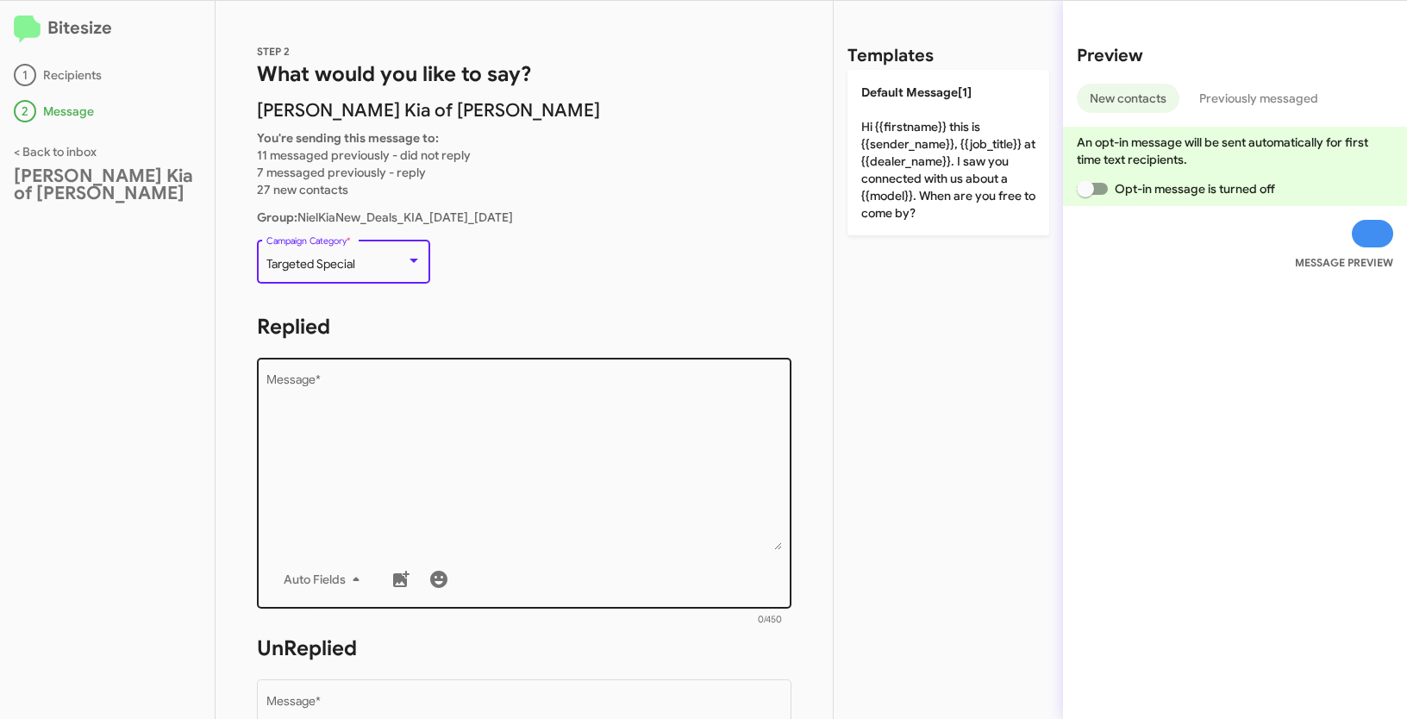
click at [355, 447] on textarea "Message *" at bounding box center [524, 462] width 516 height 176
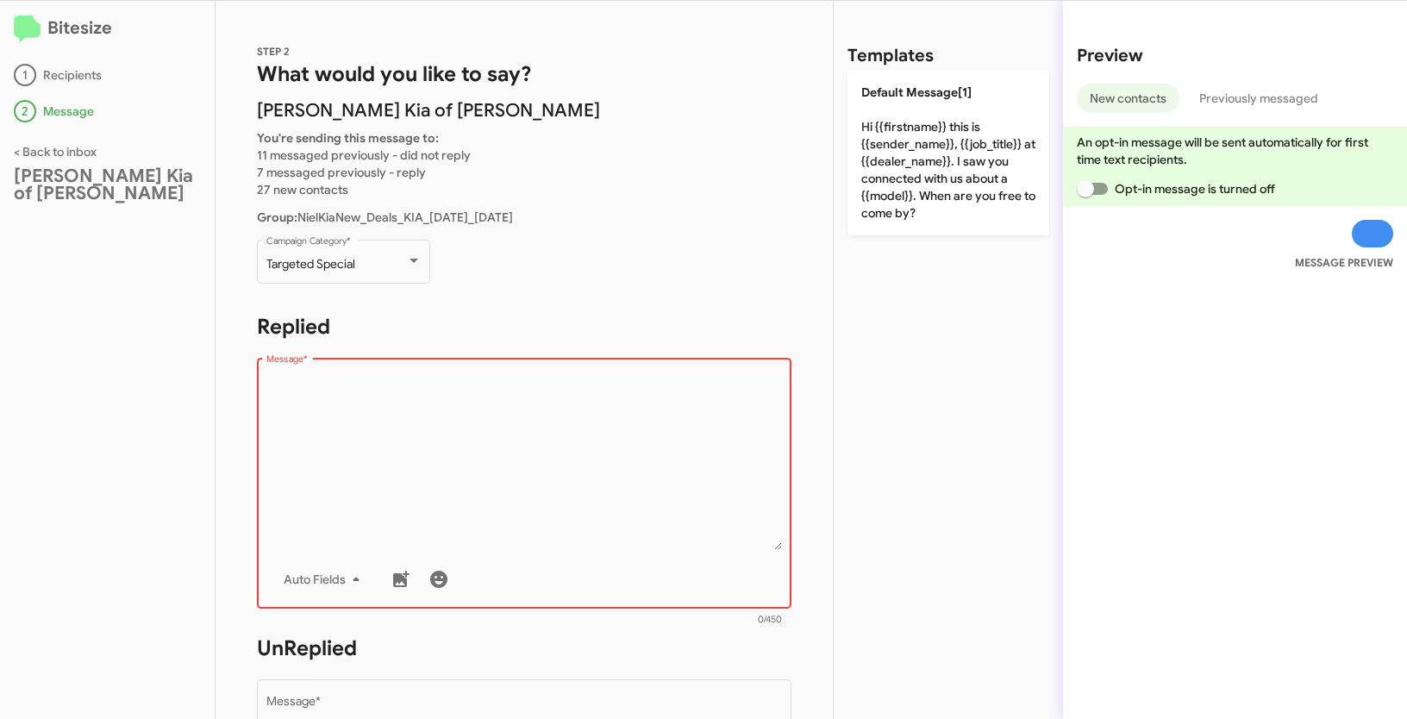
click at [458, 472] on textarea "Message *" at bounding box center [524, 462] width 516 height 176
paste textarea ""Hi {{firstname}} it's {{sender_name}} at {{dealer_name}}. Now through 9/30, sa…"
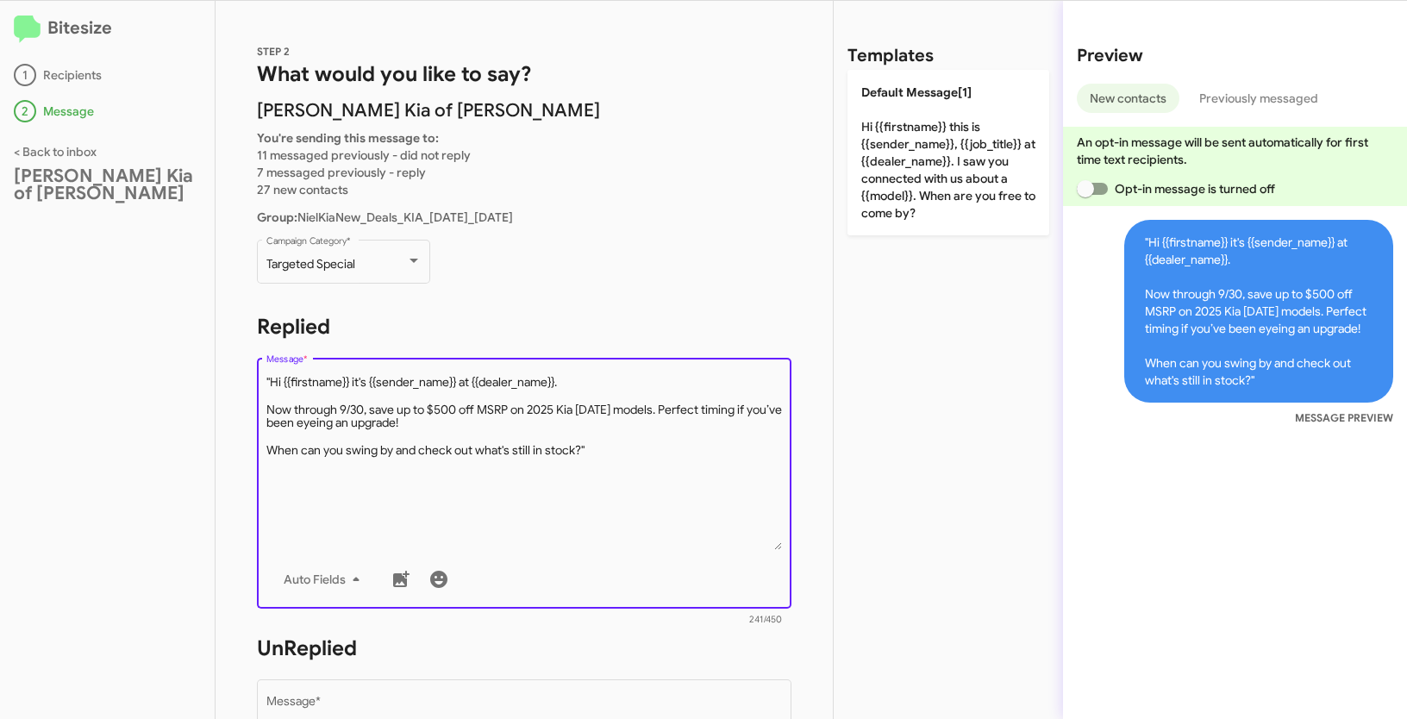
click at [272, 379] on textarea "Message *" at bounding box center [524, 462] width 516 height 176
click at [627, 459] on textarea "Message *" at bounding box center [524, 462] width 516 height 176
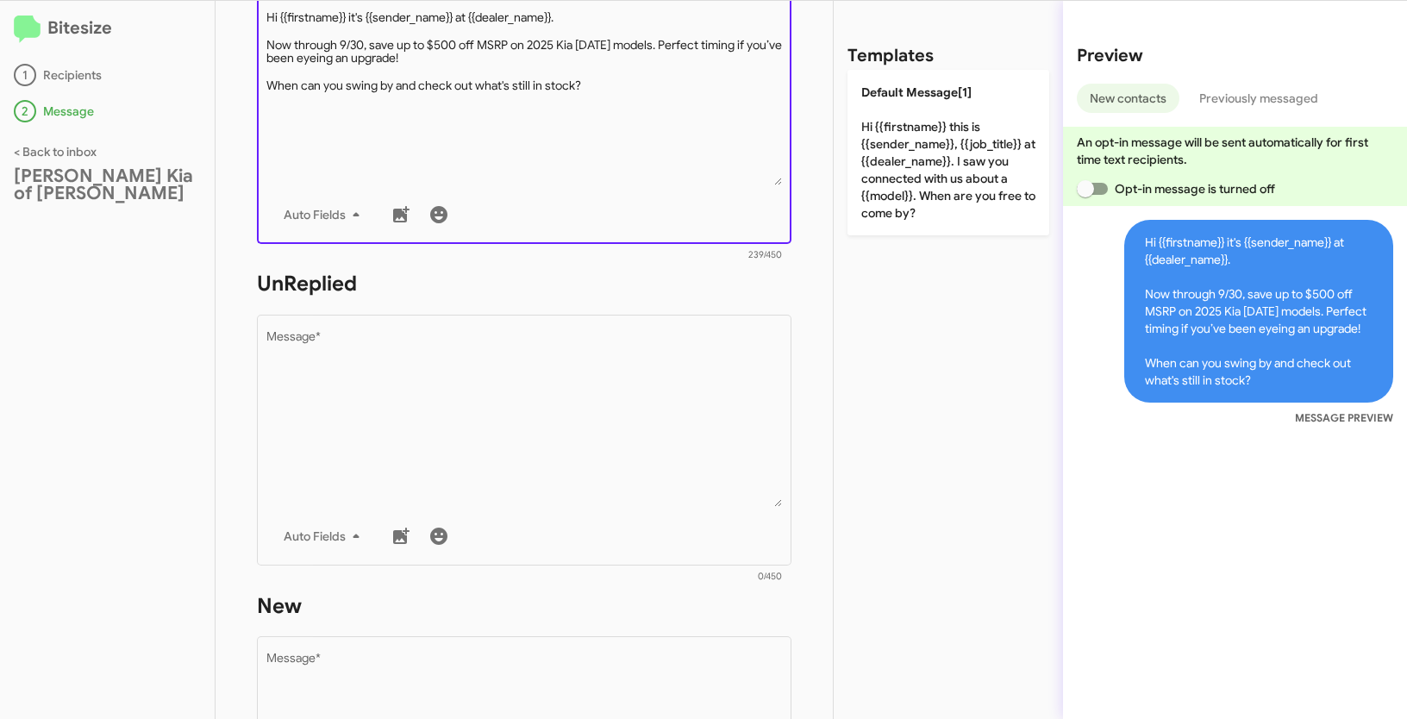
scroll to position [376, 0]
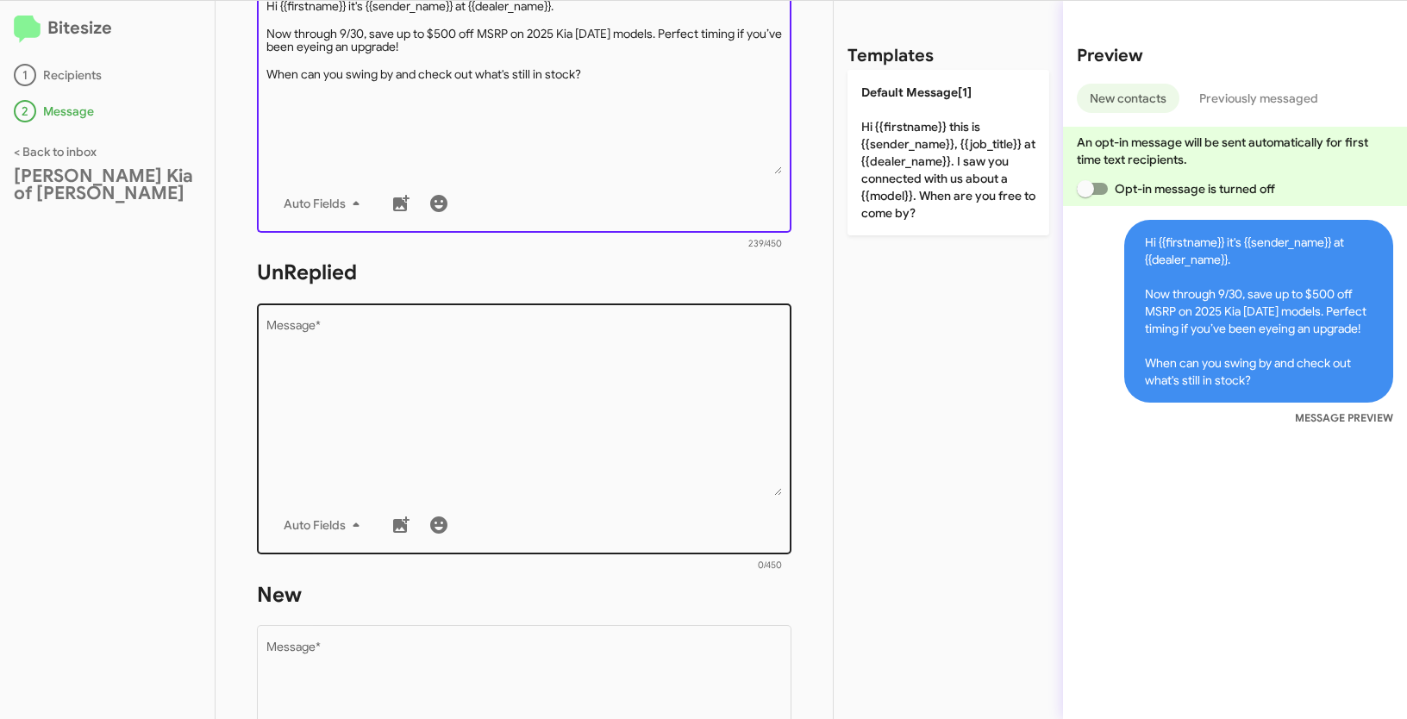
type textarea "Hi {{firstname}} it's {{sender_name}} at {{dealer_name}}. Now through 9/30, sav…"
click at [498, 427] on textarea "Message *" at bounding box center [524, 408] width 516 height 176
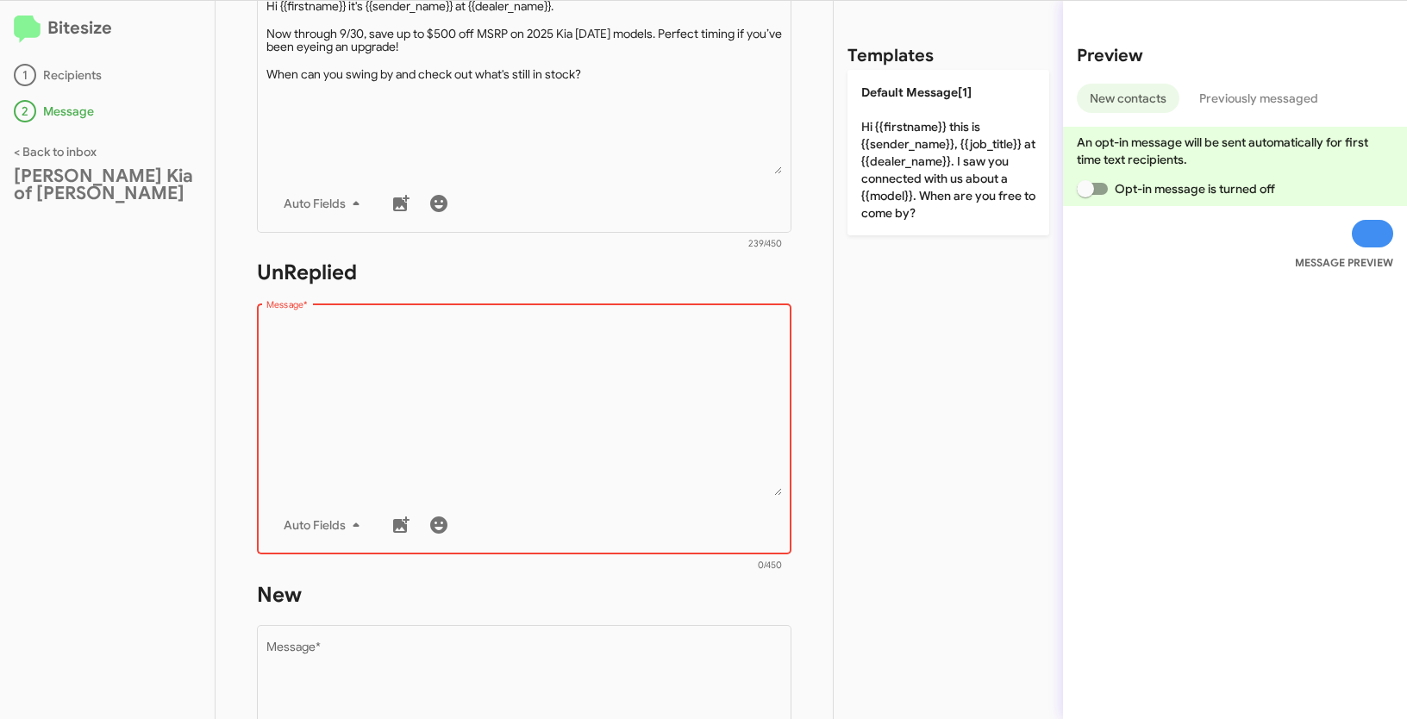
click at [429, 399] on textarea "Message *" at bounding box center [524, 408] width 516 height 176
paste textarea ""Hi {{firstname}} it's {{sender_name}}, {{job_title}} at {{dealer_name}}. Now t…"
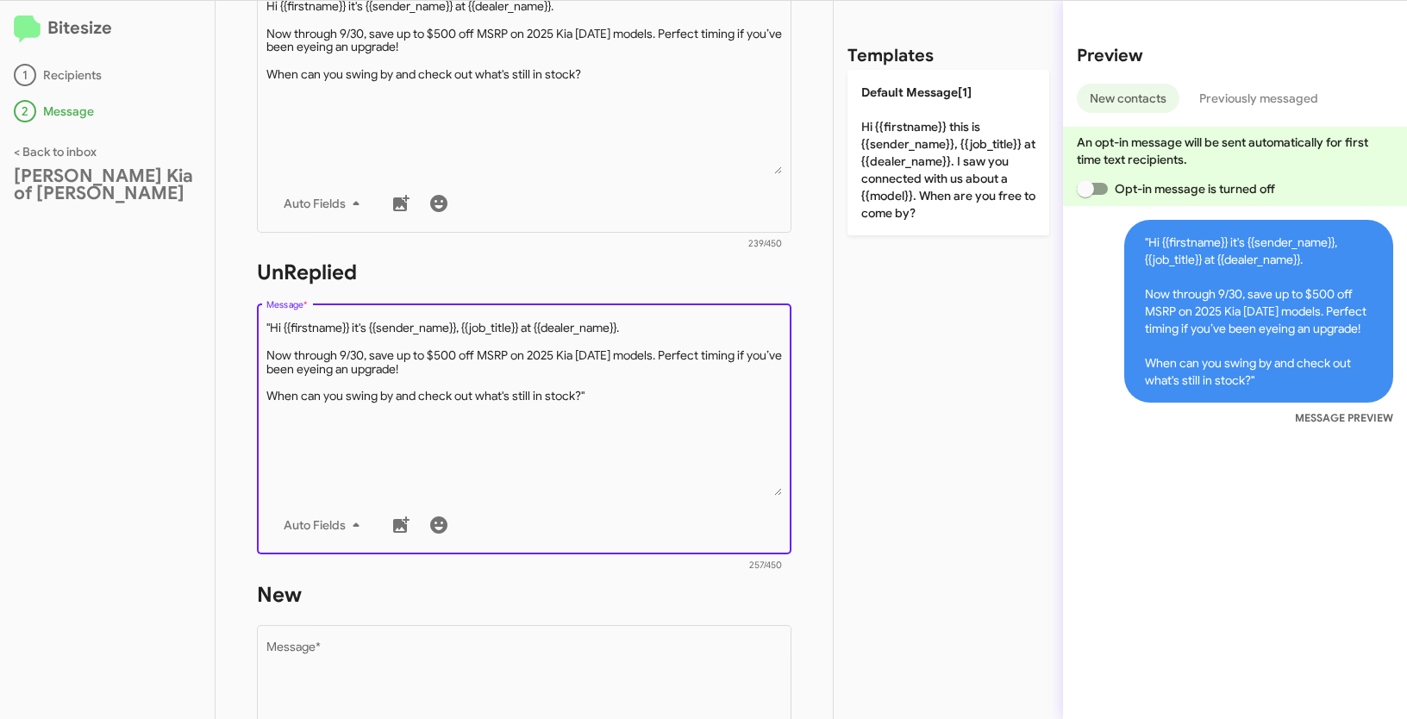
click at [275, 324] on textarea "Message *" at bounding box center [524, 408] width 516 height 176
click at [272, 324] on textarea "Message *" at bounding box center [524, 408] width 516 height 176
click at [614, 397] on textarea "Message *" at bounding box center [524, 408] width 516 height 176
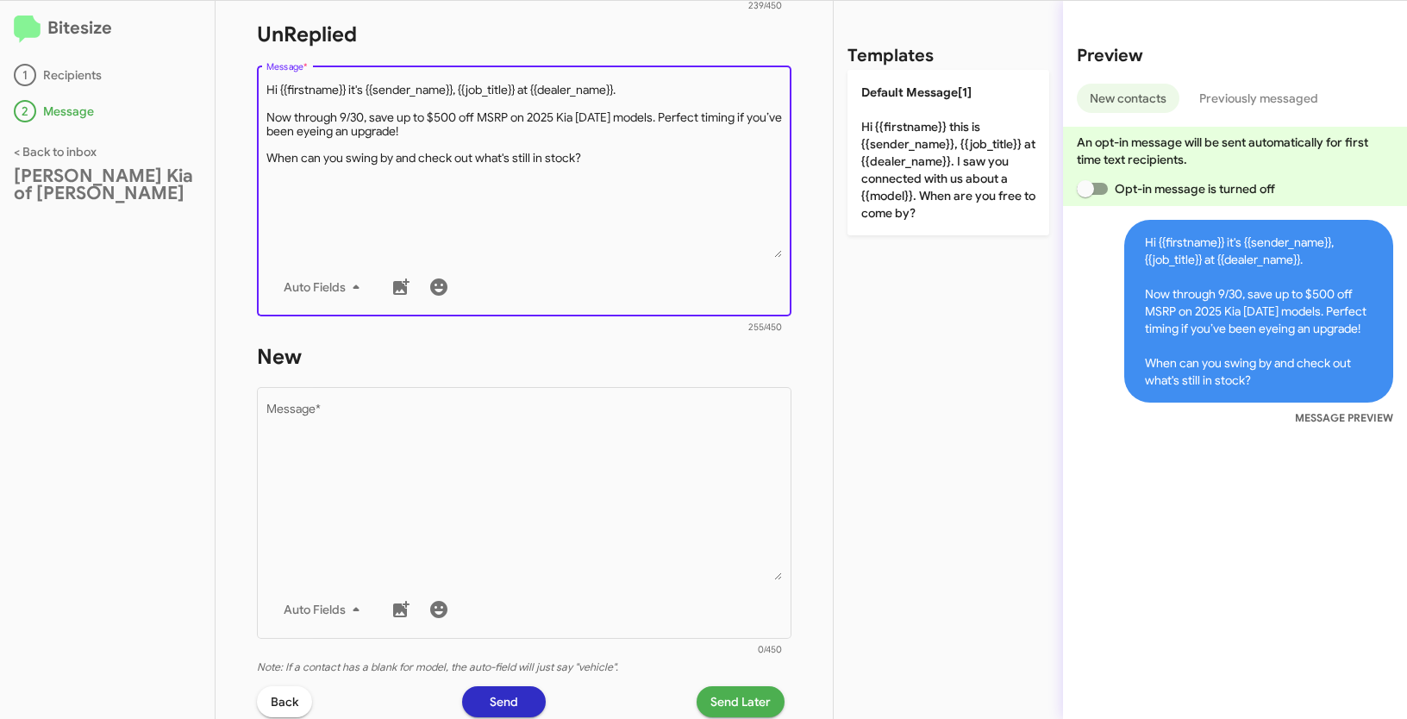
scroll to position [617, 0]
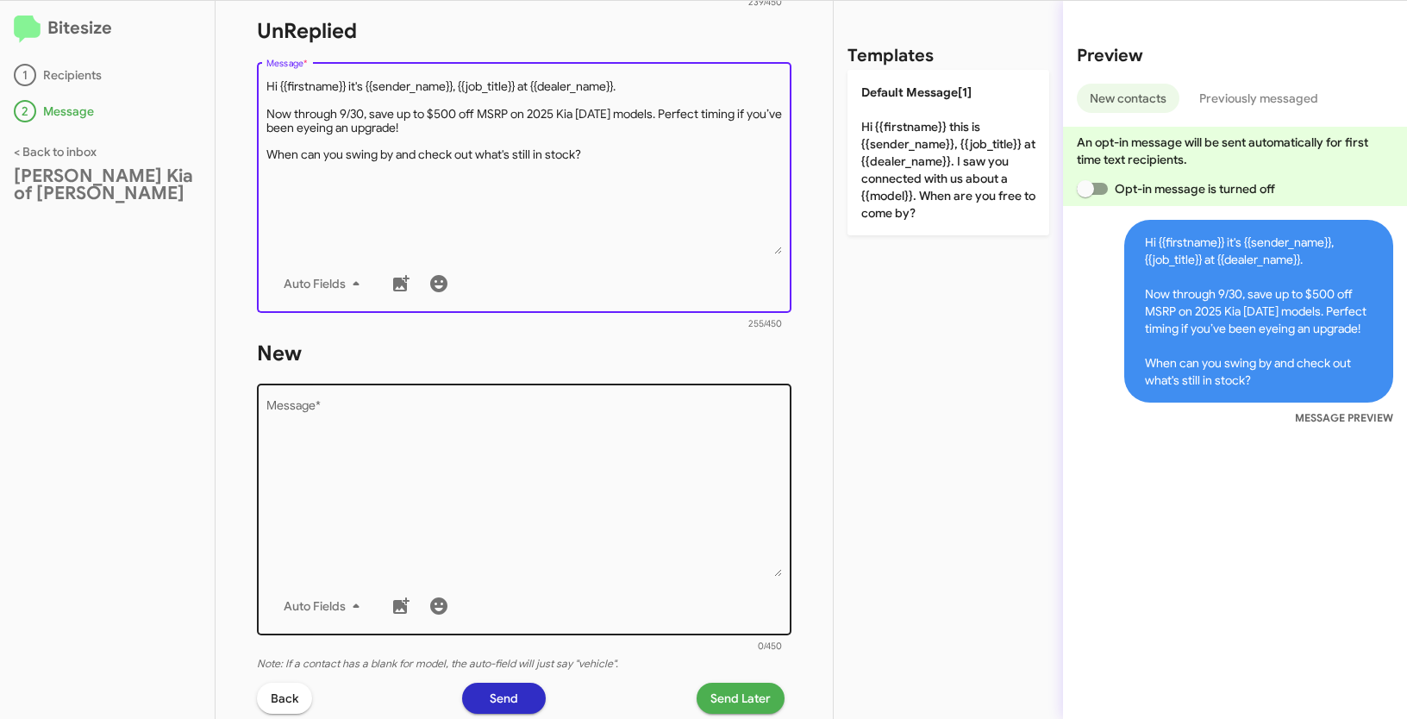
type textarea "Hi {{firstname}} it's {{sender_name}}, {{job_title}} at {{dealer_name}}. Now th…"
click at [560, 508] on textarea "Message *" at bounding box center [524, 489] width 516 height 176
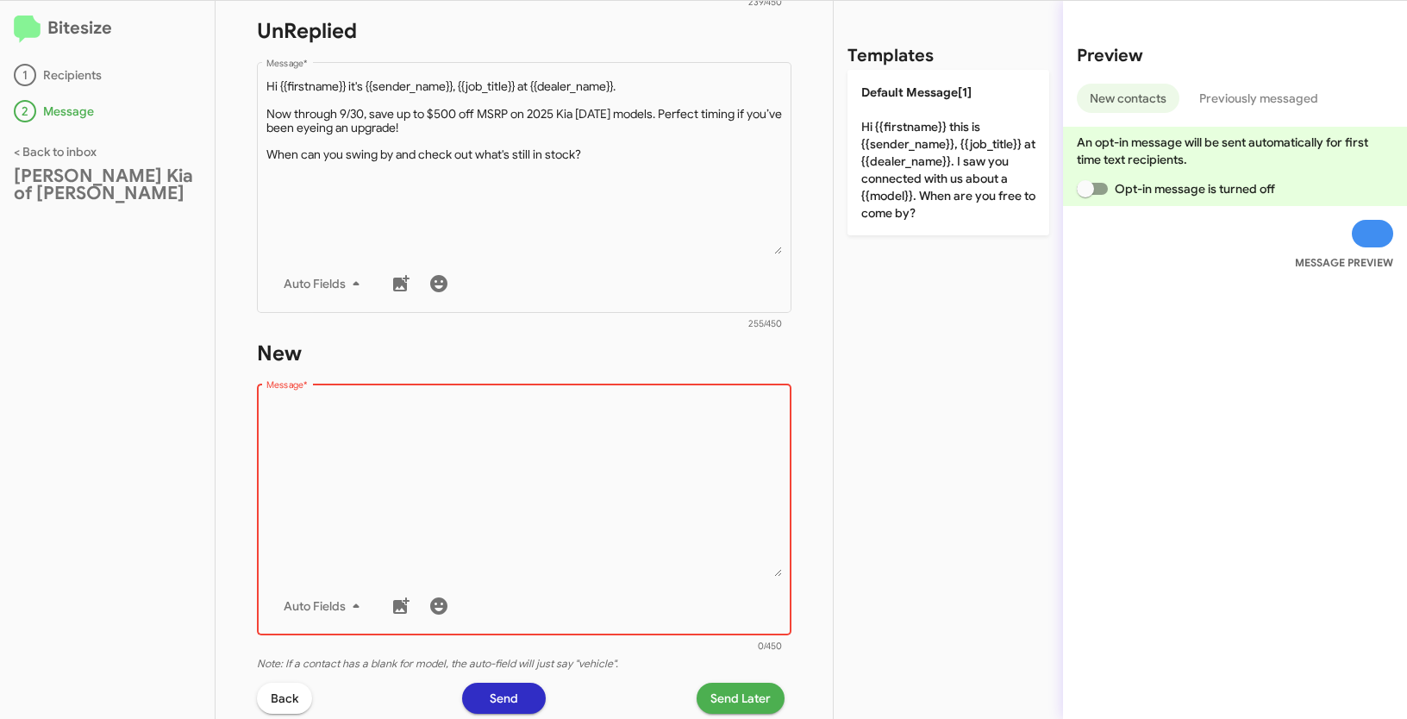
click at [483, 480] on textarea "Message *" at bounding box center [524, 489] width 516 height 176
paste textarea ""Hi {{firstname}} it's {{sender_name}}, {{job_title}} at {{dealer_name}}. Now t…"
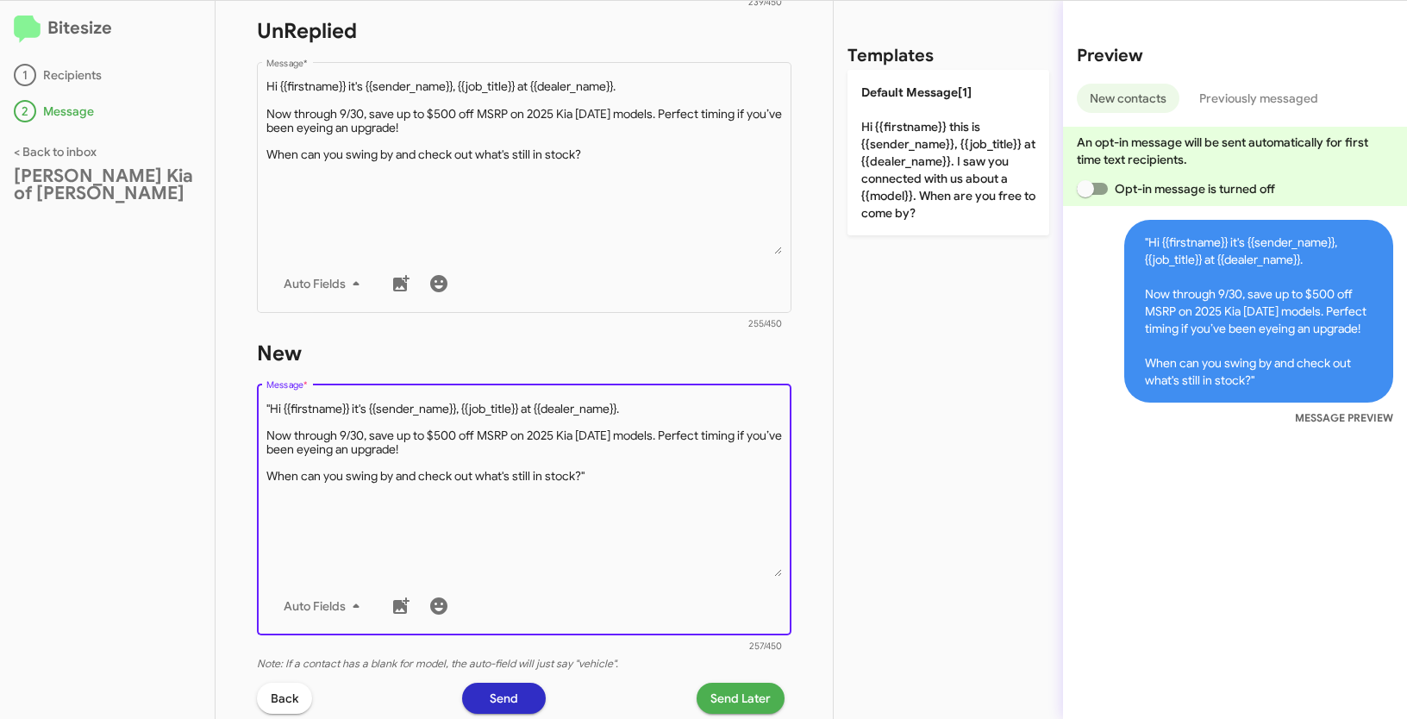
click at [272, 409] on textarea "Message *" at bounding box center [524, 489] width 516 height 176
click at [609, 478] on textarea "Message *" at bounding box center [524, 489] width 516 height 176
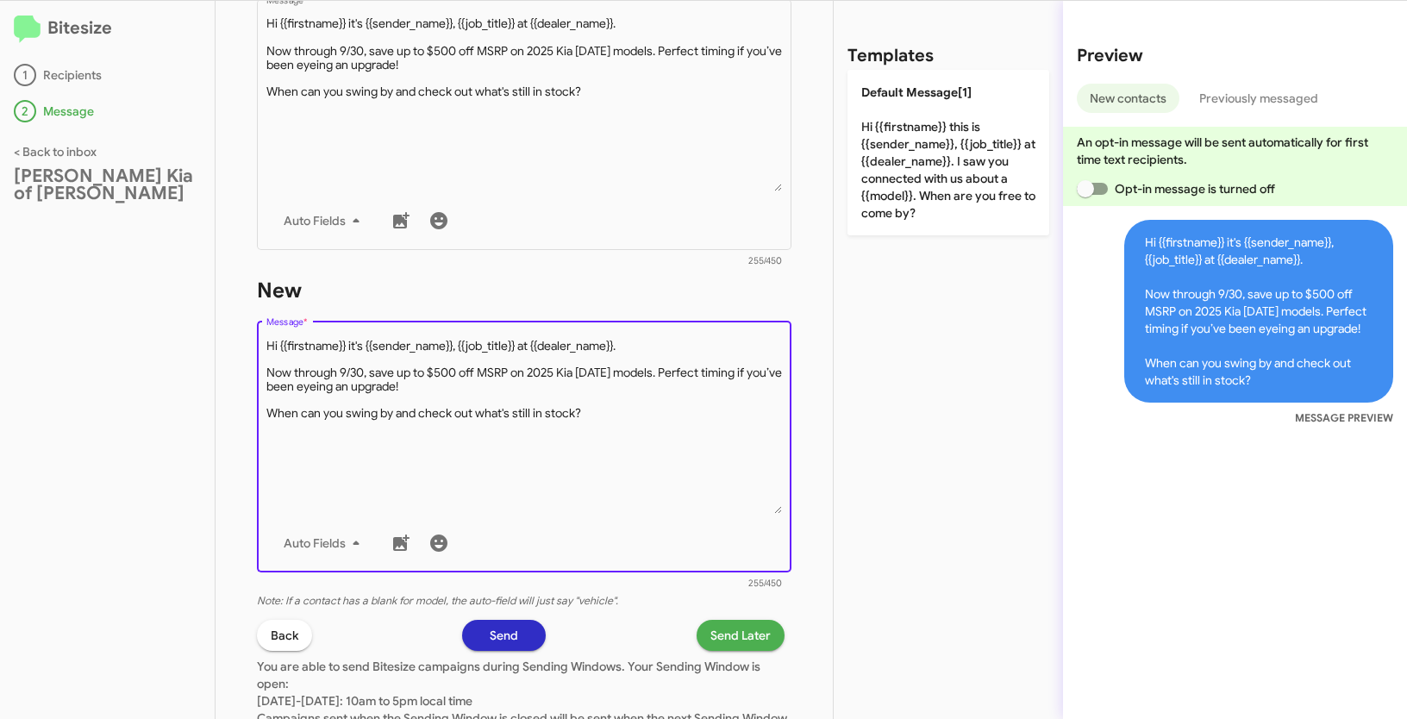
scroll to position [824, 0]
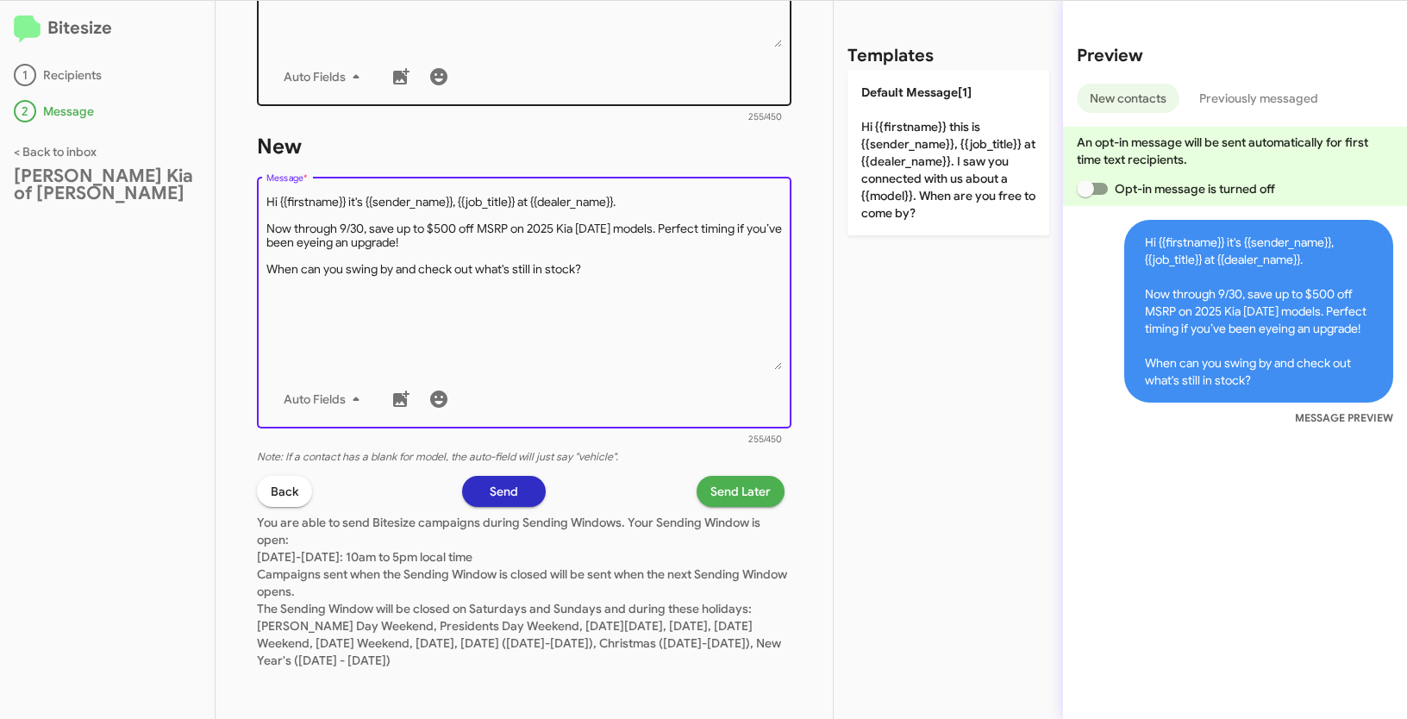
type textarea "Hi {{firstname}} it's {{sender_name}}, {{job_title}} at {{dealer_name}}. Now th…"
click at [740, 493] on span "Send Later" at bounding box center [740, 491] width 60 height 31
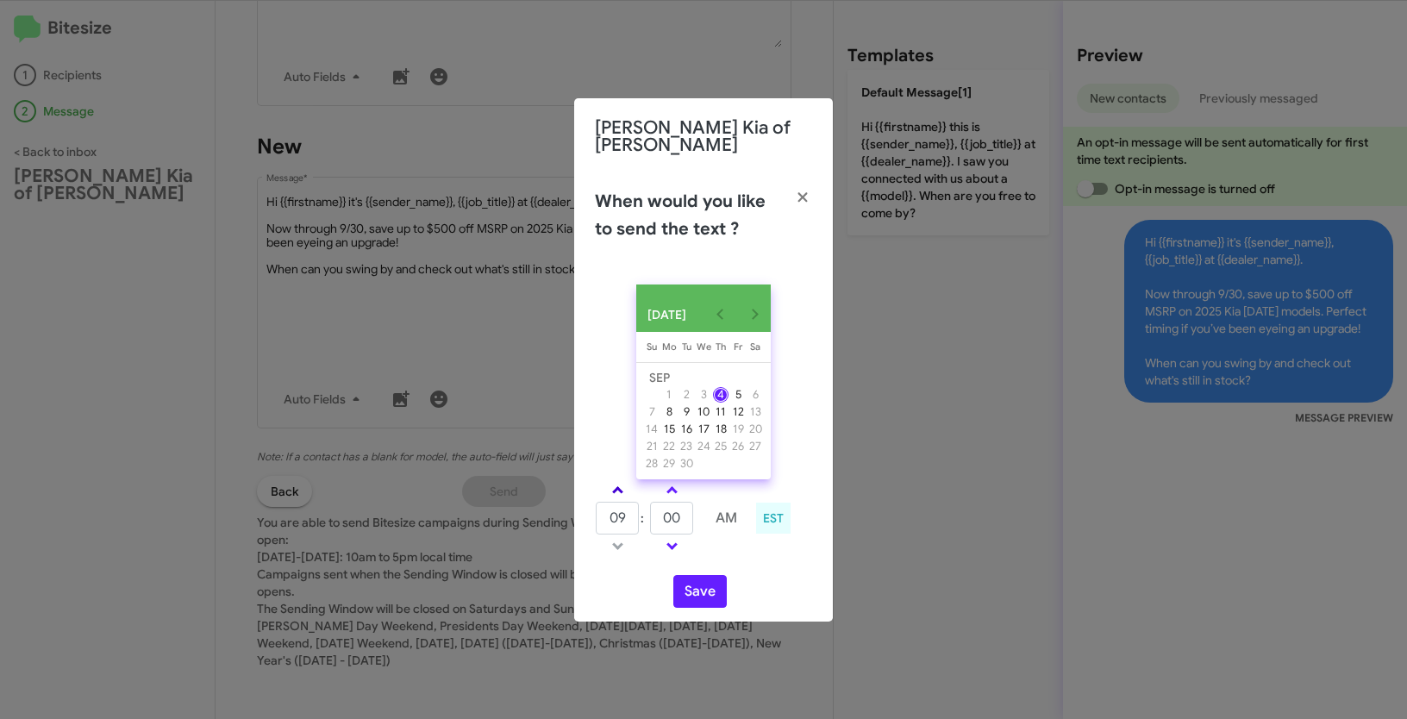
click at [611, 486] on link at bounding box center [618, 490] width 30 height 20
type input "12"
drag, startPoint x: 679, startPoint y: 515, endPoint x: 647, endPoint y: 508, distance: 32.6
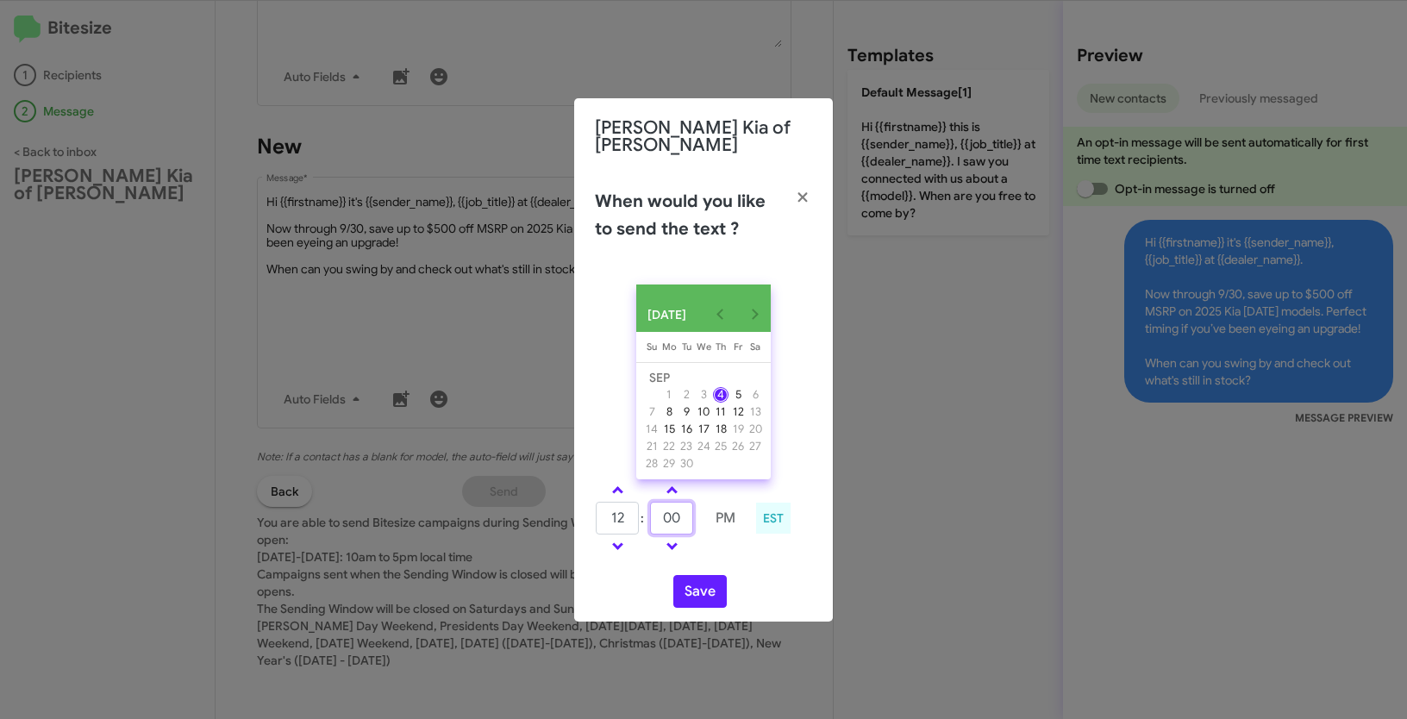
click at [647, 508] on tr "12 : 00 PM" at bounding box center [671, 518] width 153 height 34
type input "30"
click at [686, 583] on button "Save" at bounding box center [699, 591] width 53 height 33
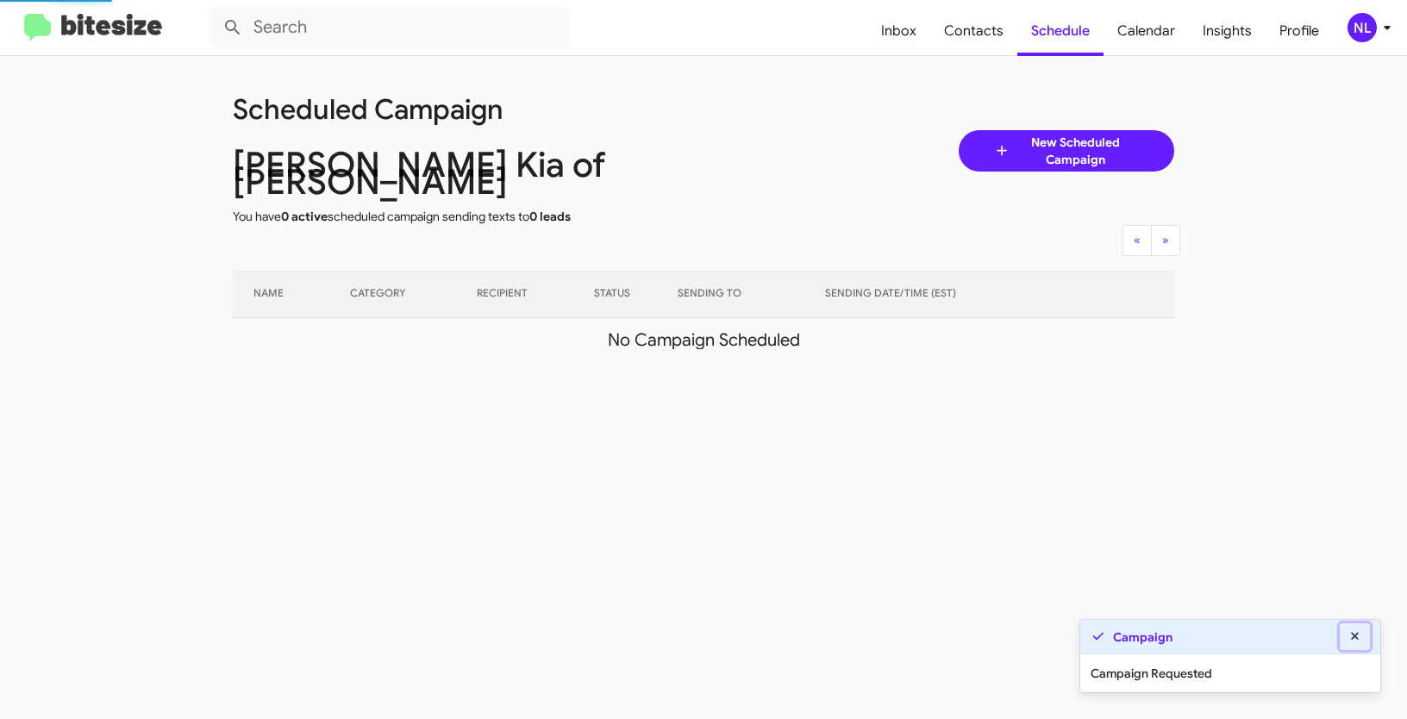
click at [1358, 639] on icon at bounding box center [1355, 636] width 8 height 8
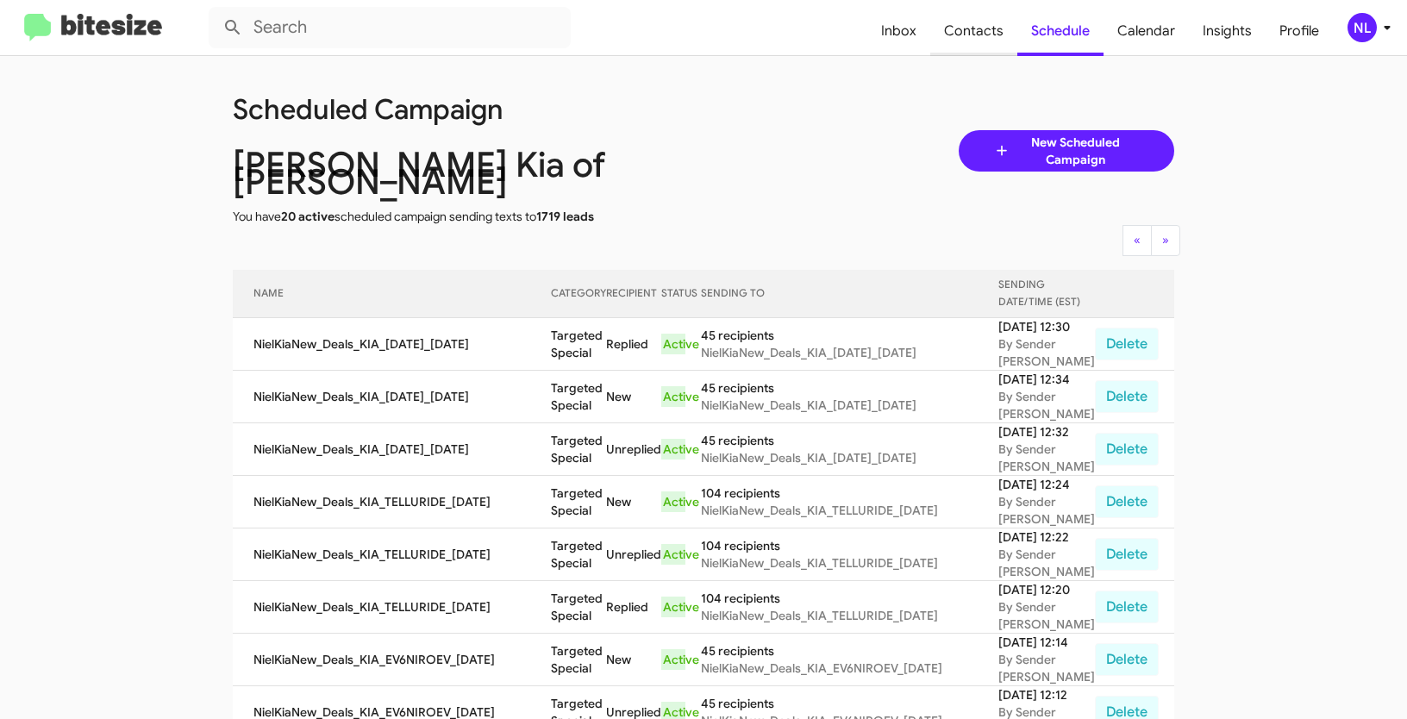
click at [978, 28] on span "Contacts" at bounding box center [973, 31] width 87 height 50
type input "in:groups"
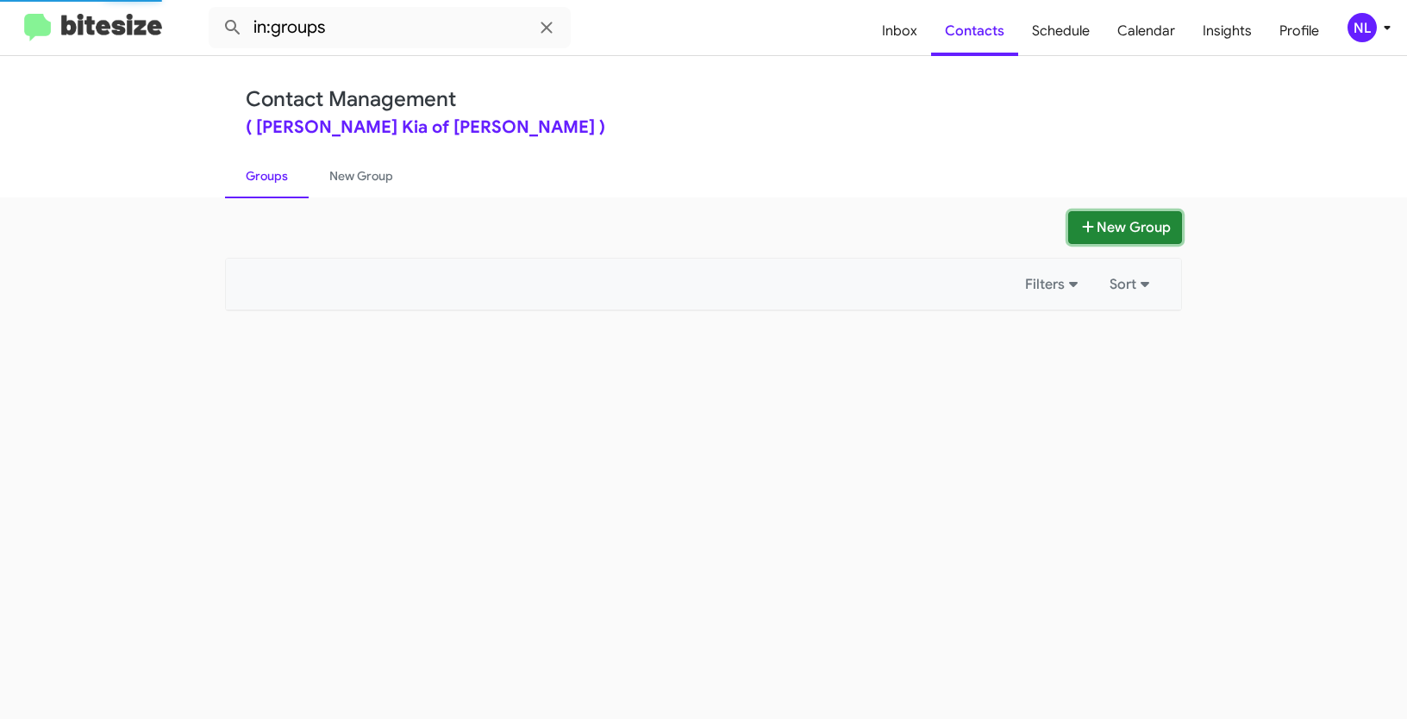
click at [1153, 219] on button "New Group" at bounding box center [1125, 227] width 114 height 33
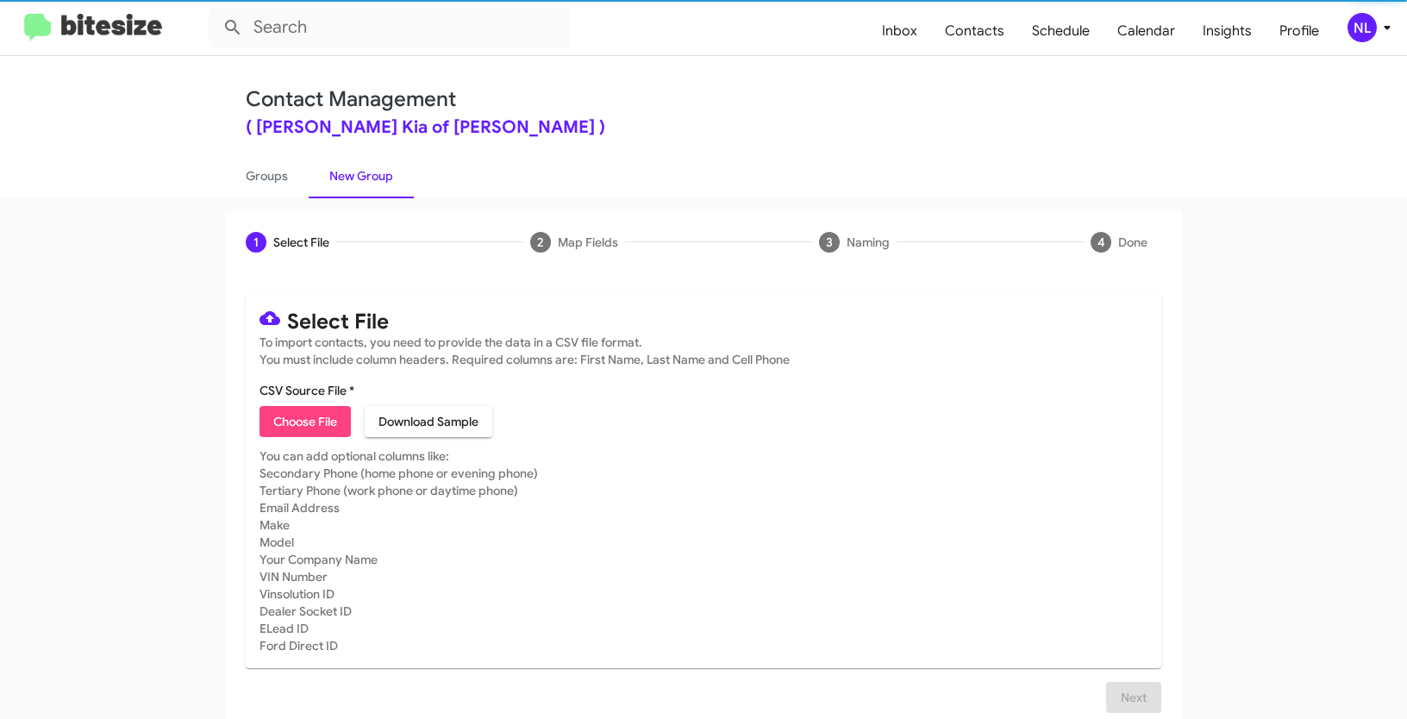
click at [308, 421] on span "Choose File" at bounding box center [305, 421] width 64 height 31
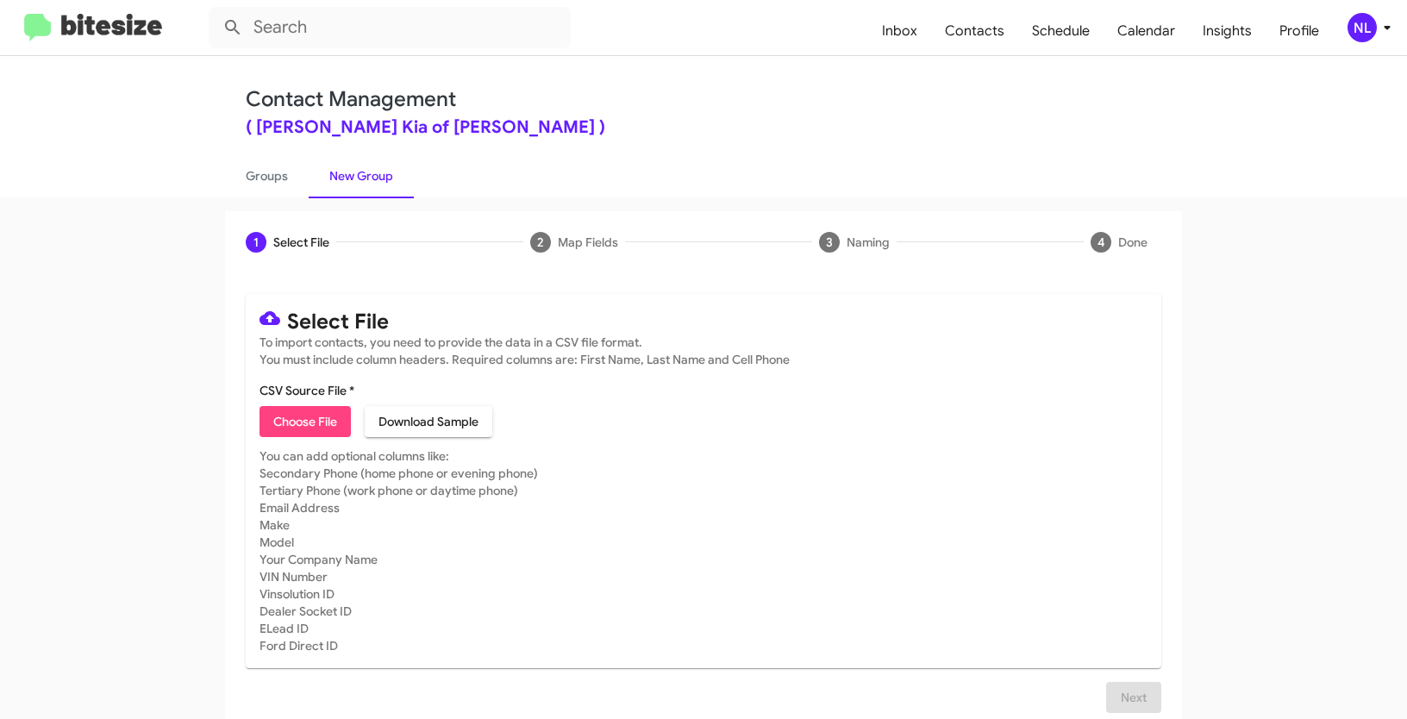
click at [571, 549] on mat-card-subtitle "You can add optional columns like: Secondary Phone (home phone or evening phone…" at bounding box center [703, 550] width 888 height 207
click at [279, 422] on span "Choose File" at bounding box center [305, 421] width 64 height 31
type input "NielKiaNew_Deals_KIA_EV9_09-04-25"
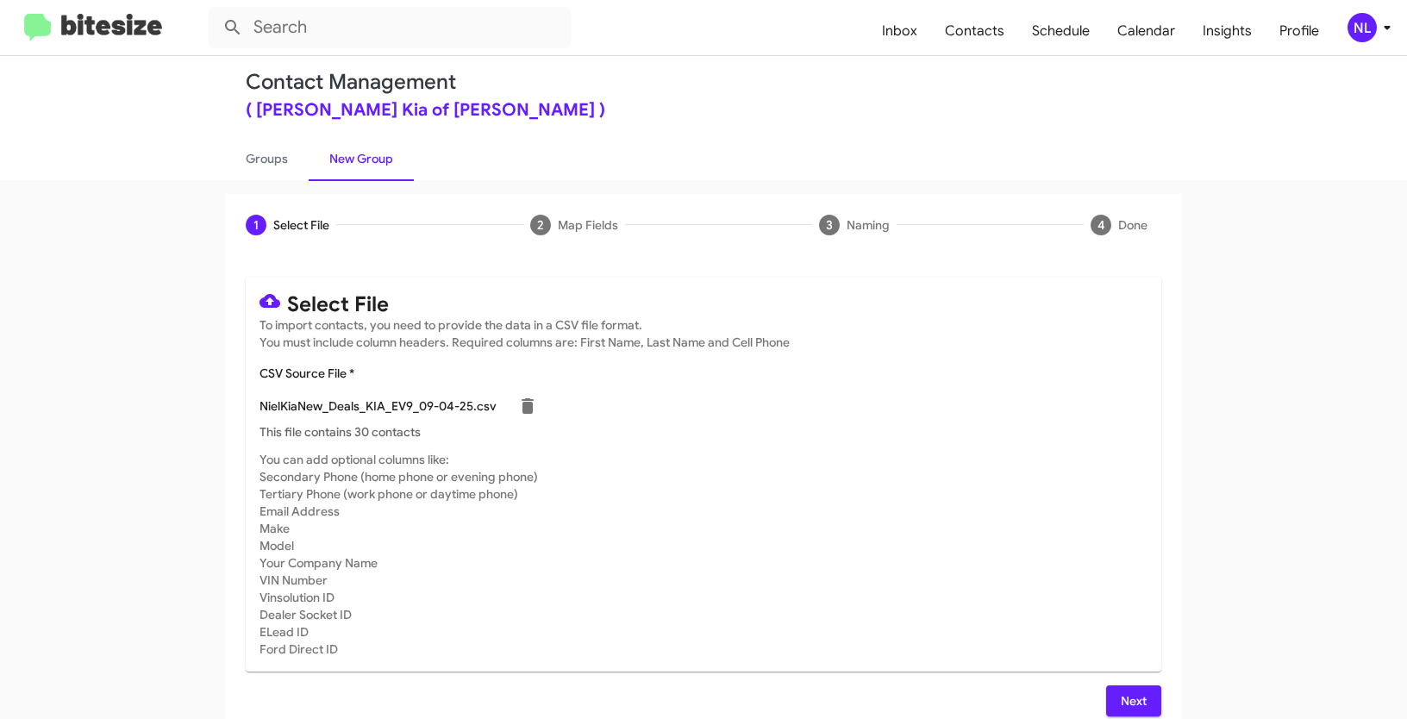
scroll to position [34, 0]
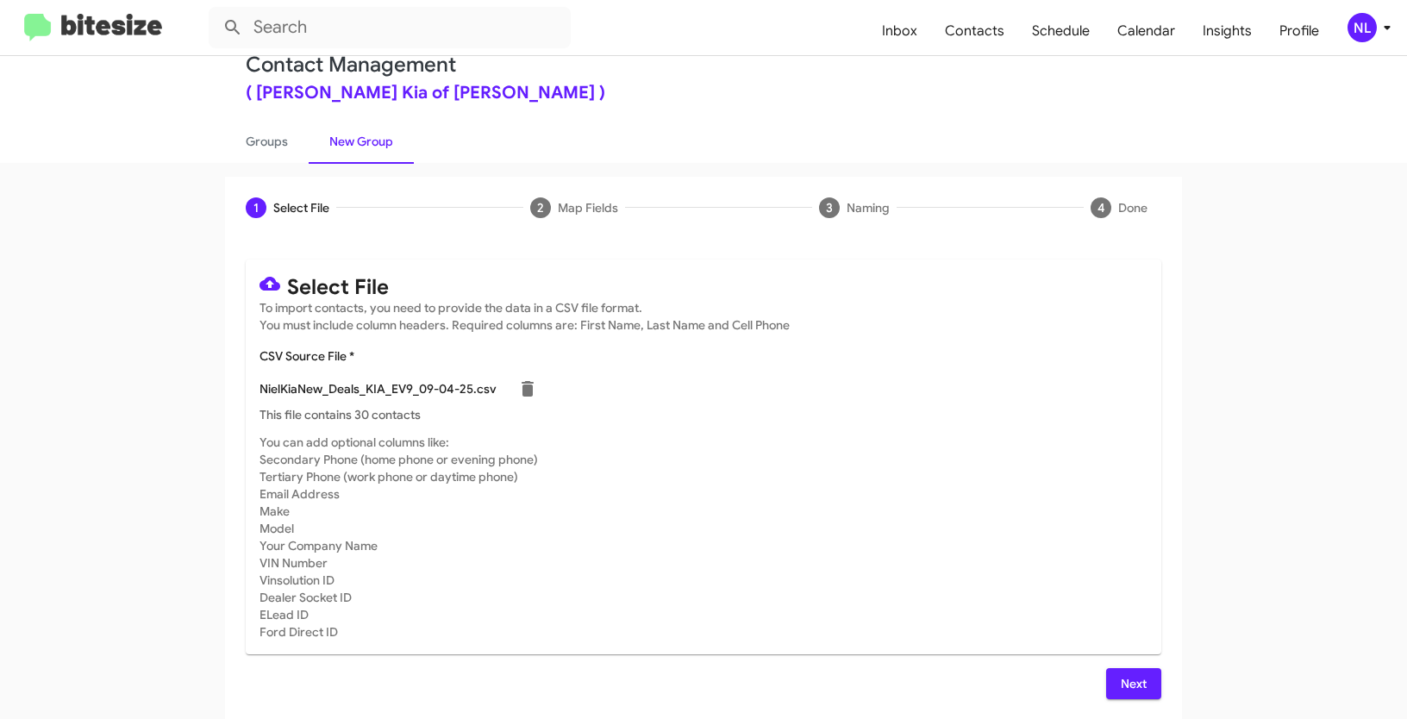
click at [1139, 682] on span "Next" at bounding box center [1134, 683] width 28 height 31
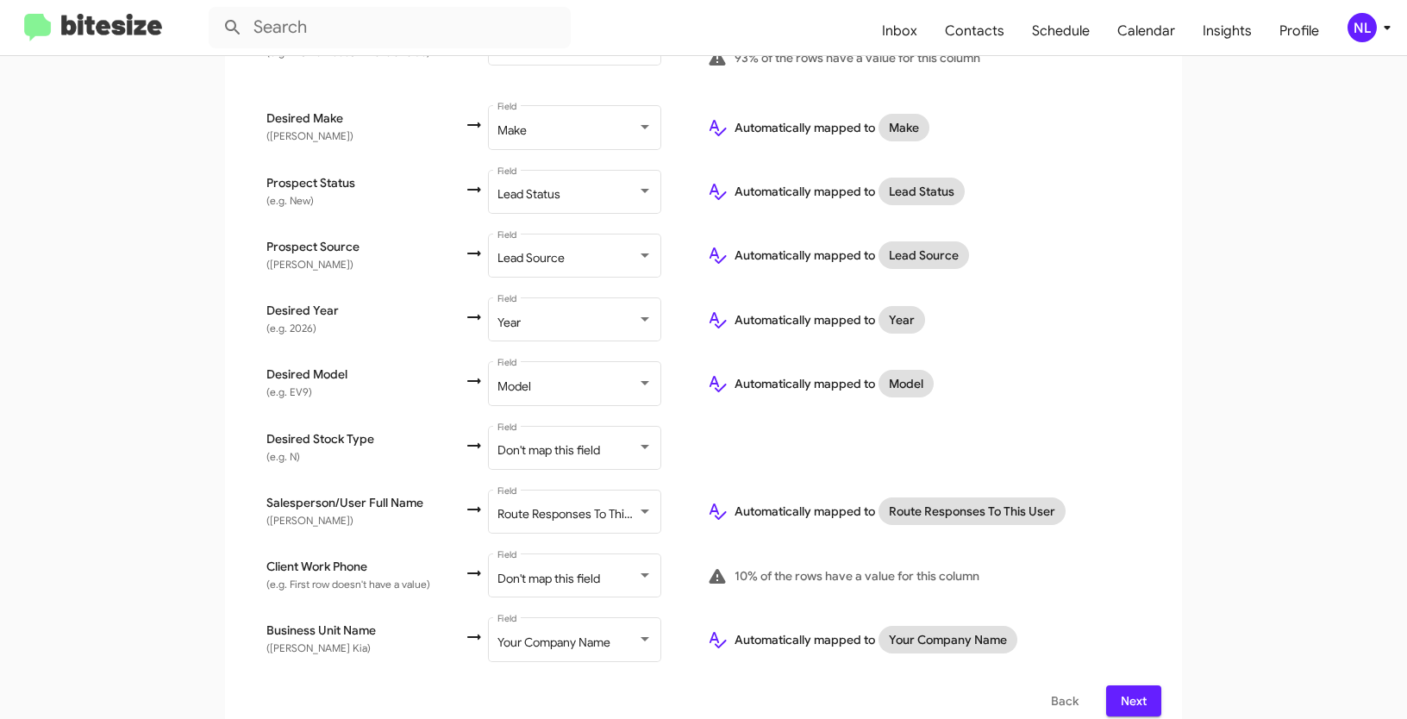
scroll to position [746, 0]
click at [537, 569] on span "Don't map this field" at bounding box center [548, 577] width 103 height 16
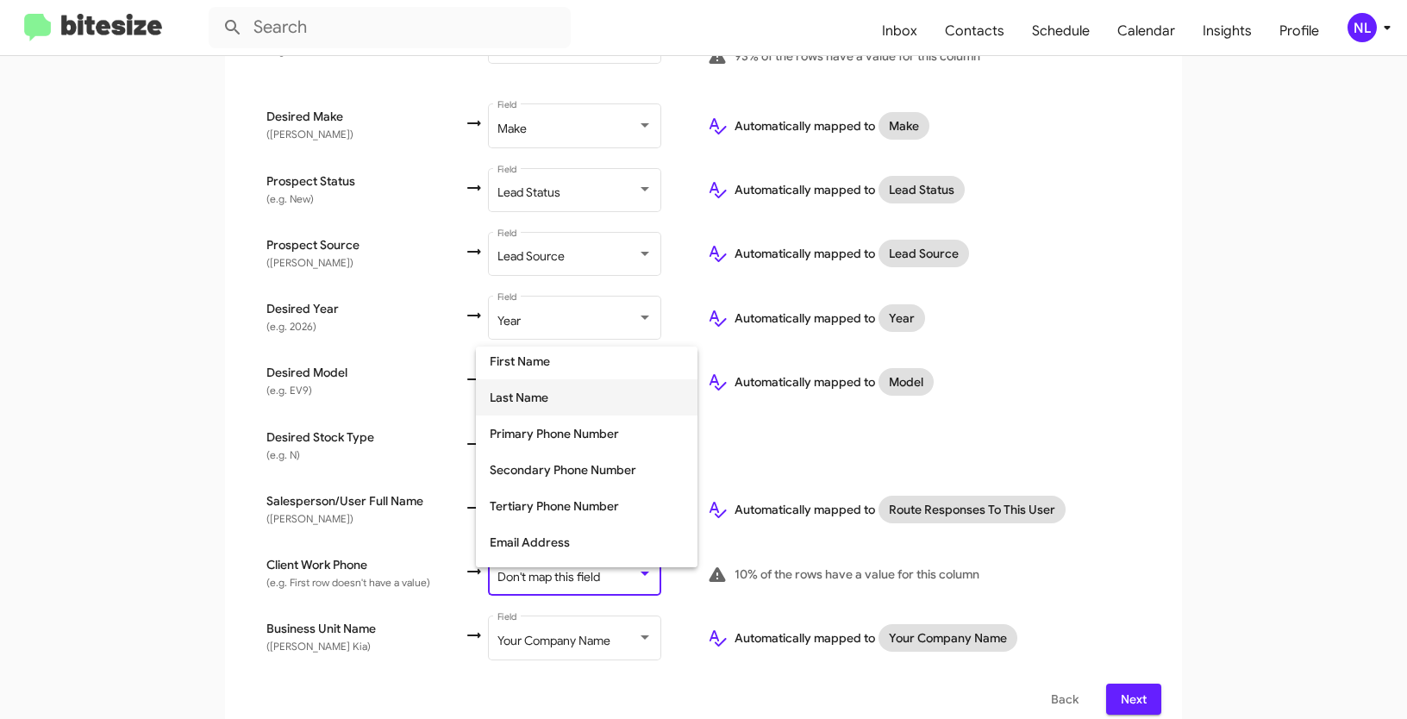
scroll to position [115, 0]
click at [532, 508] on span "Tertiary Phone Number" at bounding box center [587, 503] width 194 height 36
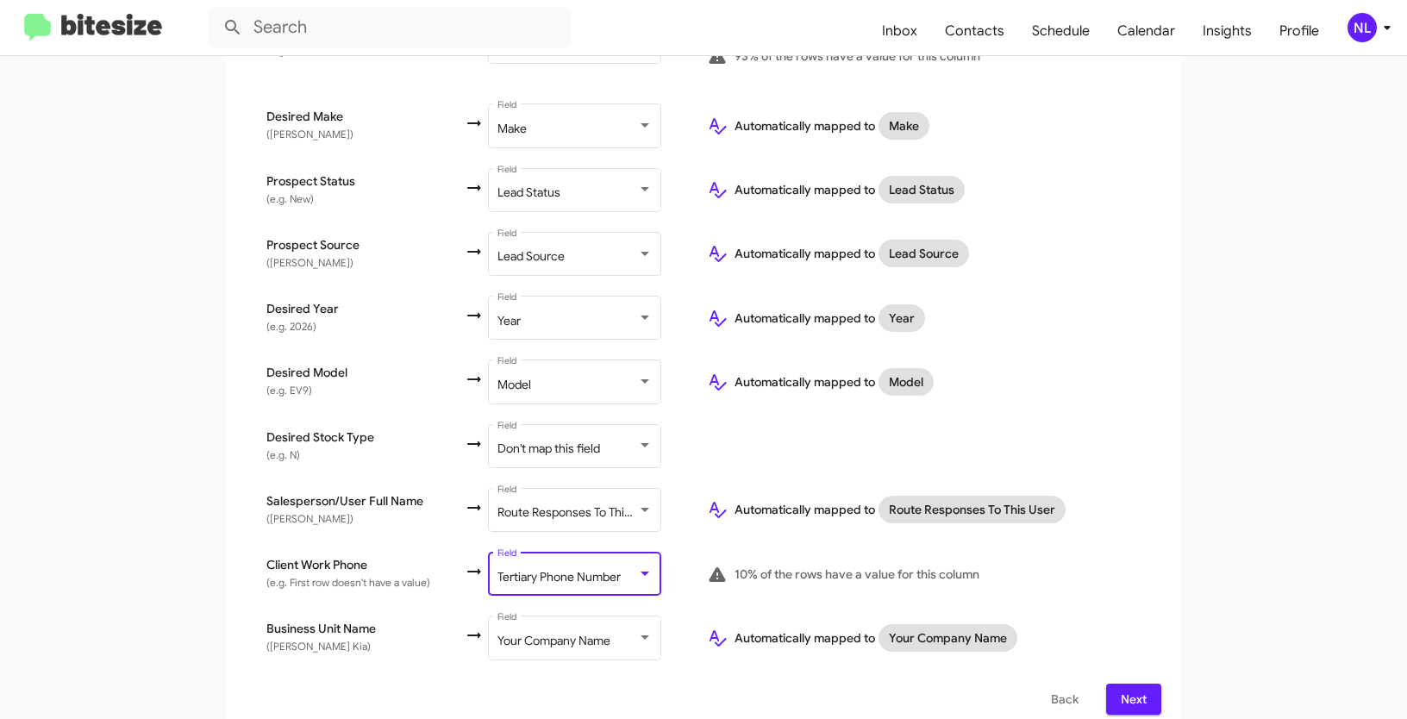
click at [1126, 686] on span "Next" at bounding box center [1134, 699] width 28 height 31
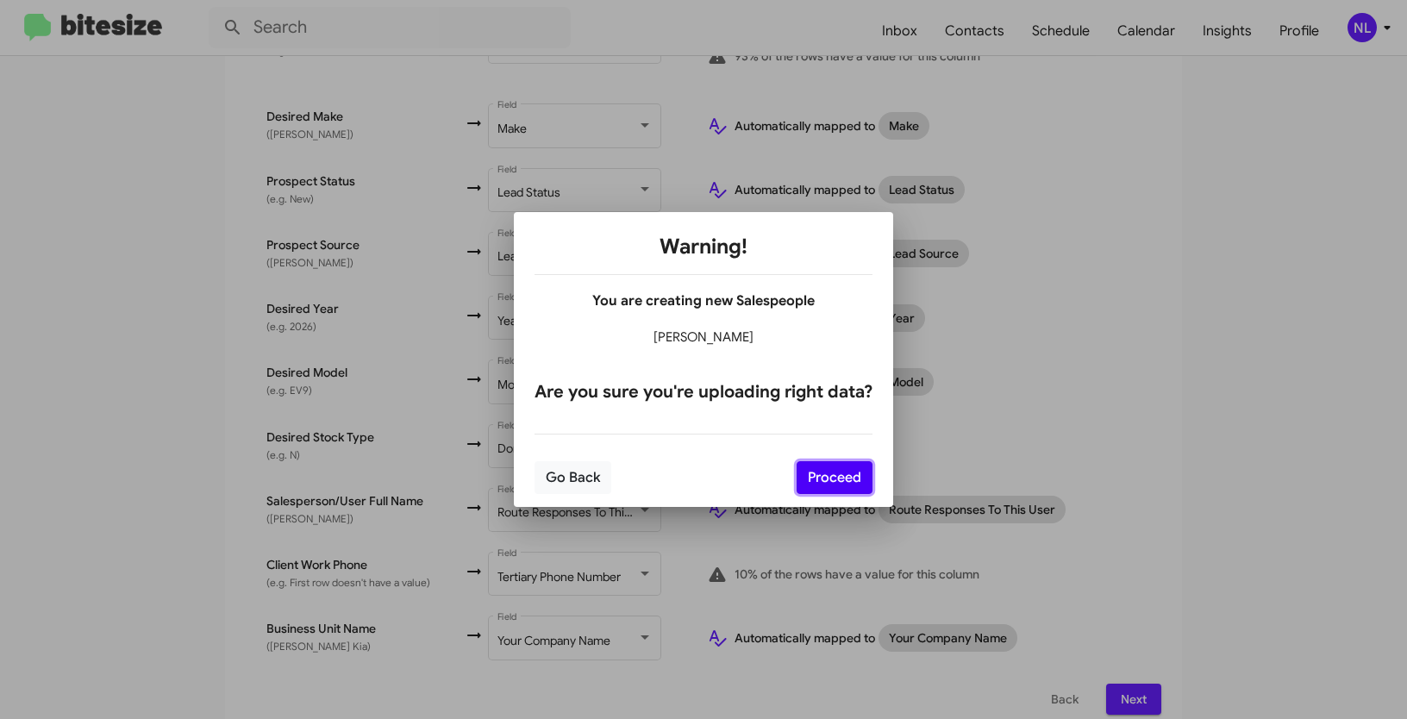
click at [844, 470] on button "Proceed" at bounding box center [835, 477] width 76 height 33
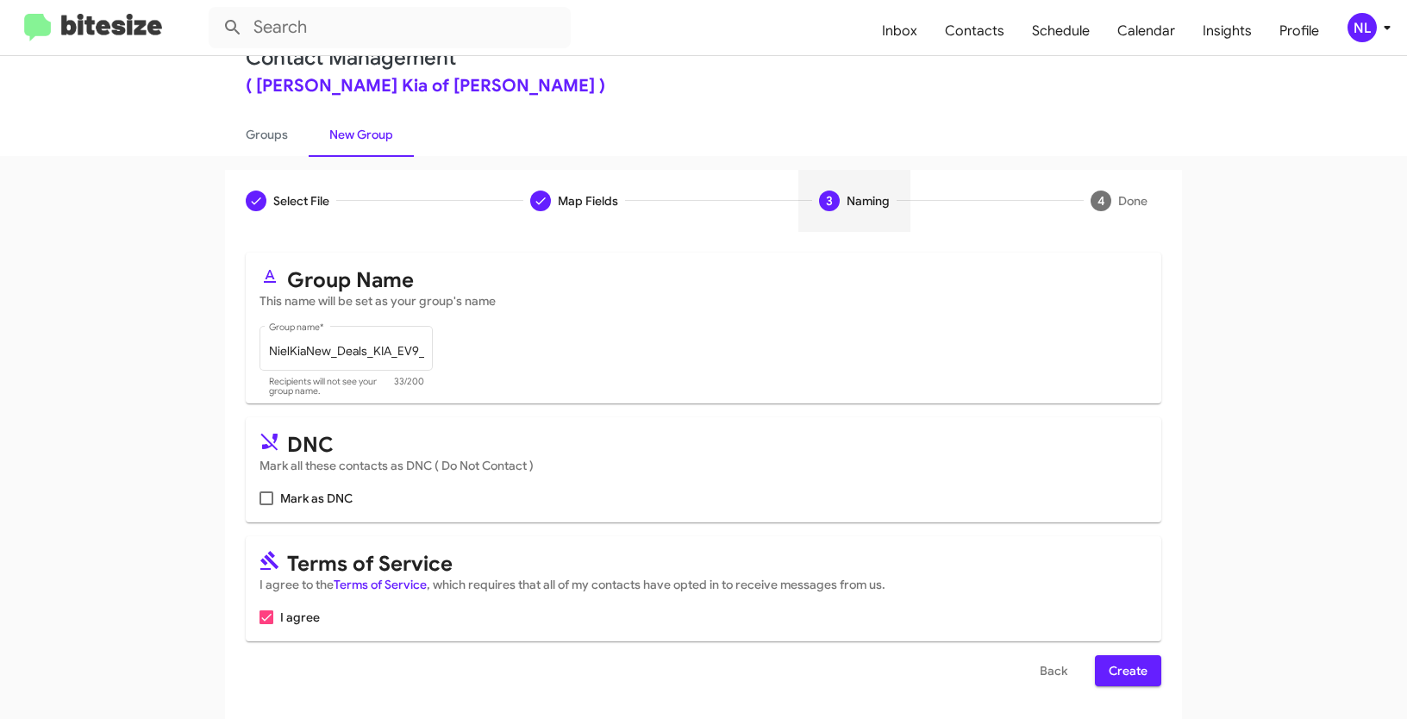
scroll to position [43, 0]
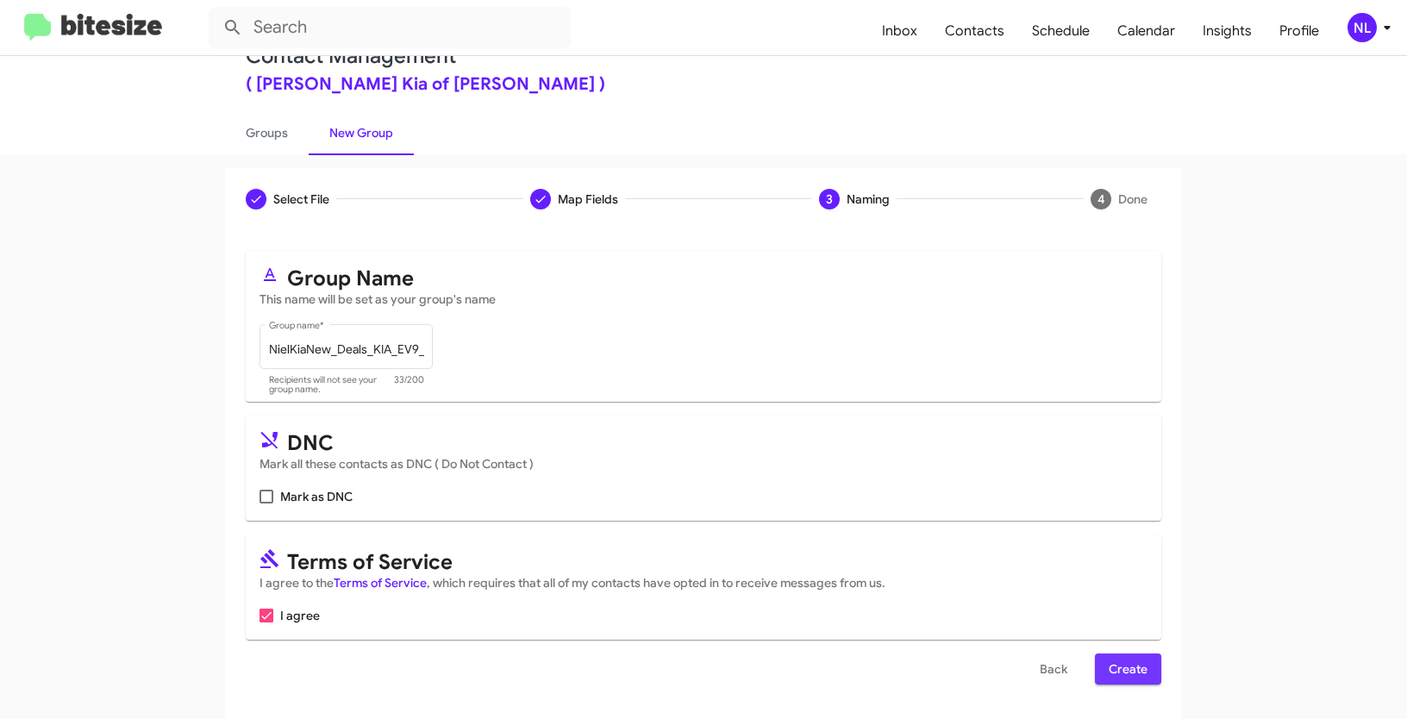
click at [1136, 668] on span "Create" at bounding box center [1128, 668] width 39 height 31
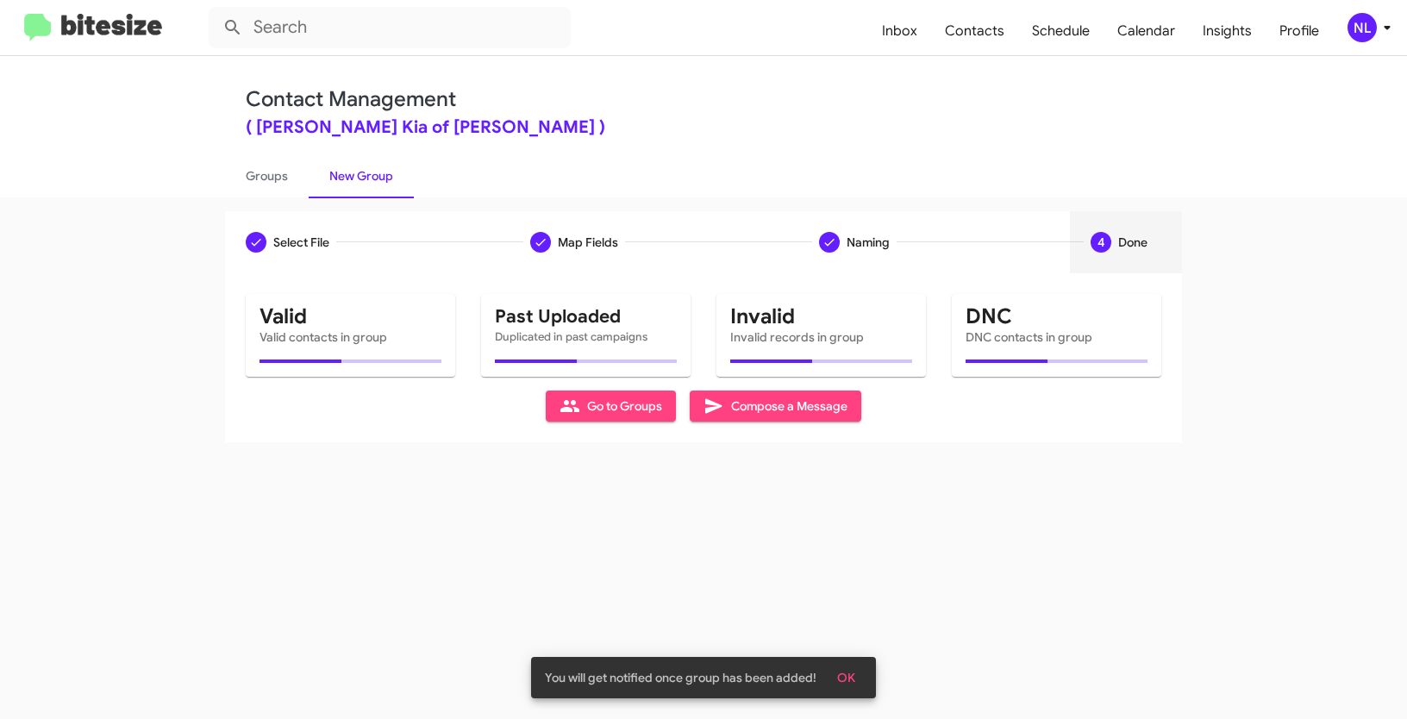
click at [854, 672] on div "Select File Map Fields Naming 4 Done Select File To import contacts, you need t…" at bounding box center [703, 458] width 1407 height 522
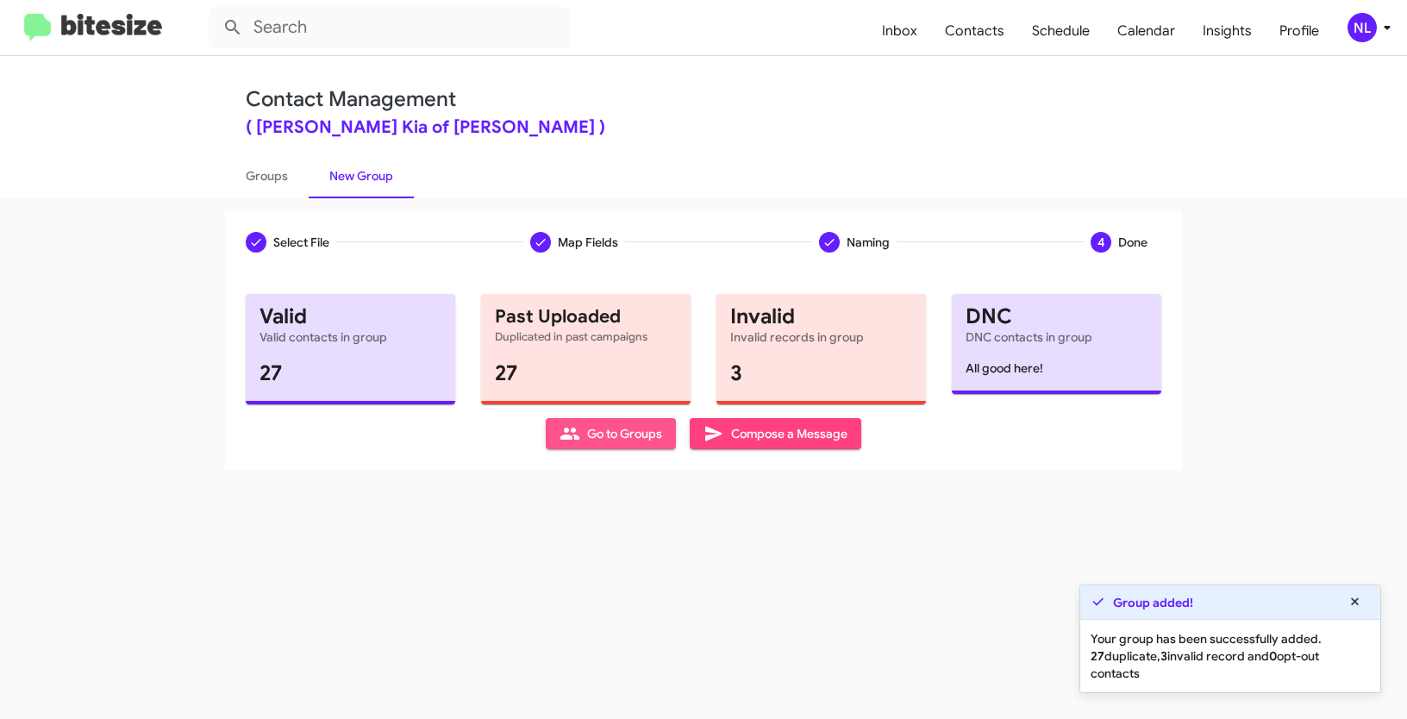
click at [619, 432] on span "Go to Groups" at bounding box center [610, 433] width 103 height 31
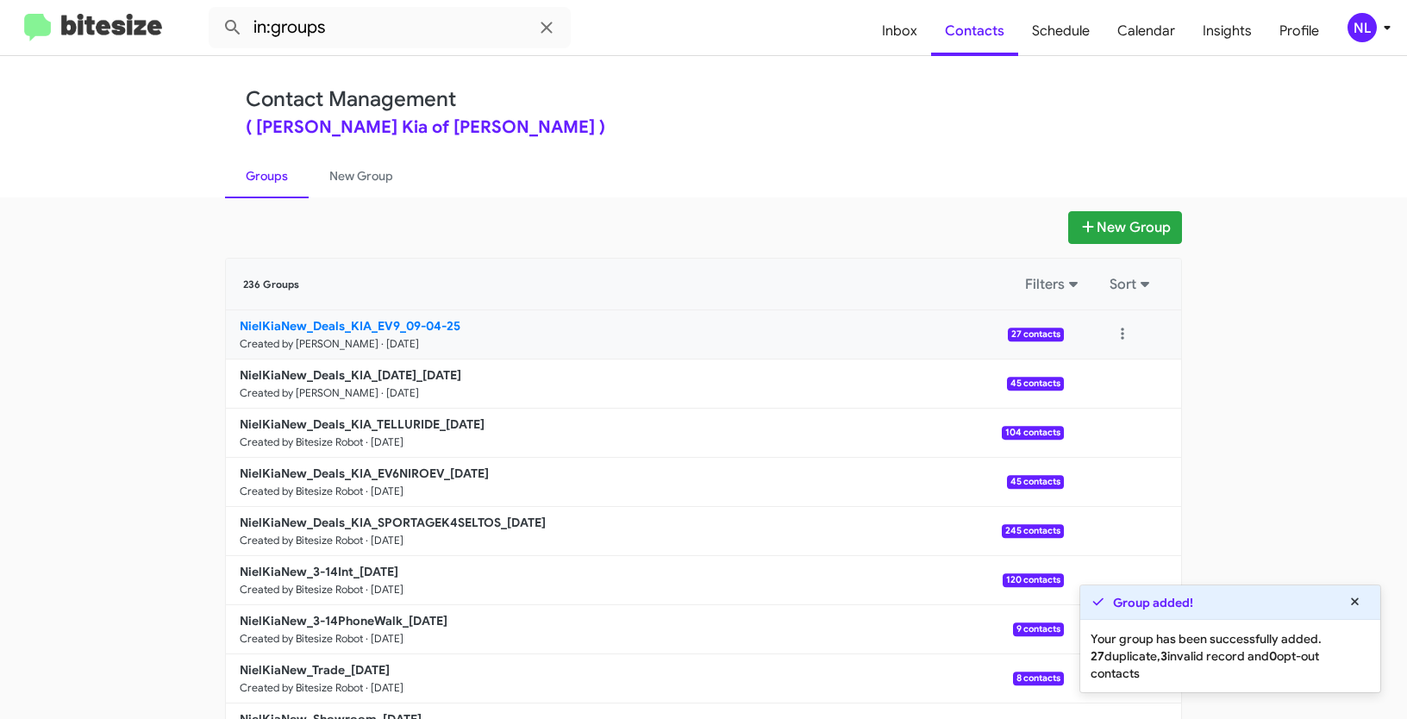
drag, startPoint x: 175, startPoint y: 319, endPoint x: 395, endPoint y: 320, distance: 219.8
click at [395, 320] on app-groups "New Group 236 Groups Filters Sort NielKiaNew_Deals_KIA_EV9_09-04-25 Created by …" at bounding box center [703, 529] width 1407 height 636
copy div "Filters Sort NielKiaNew_Deals_KIA_EV9"
click at [374, 29] on input "in:groups" at bounding box center [390, 27] width 362 height 41
paste input "NielKiaNew_Deals_KIA_EV9"
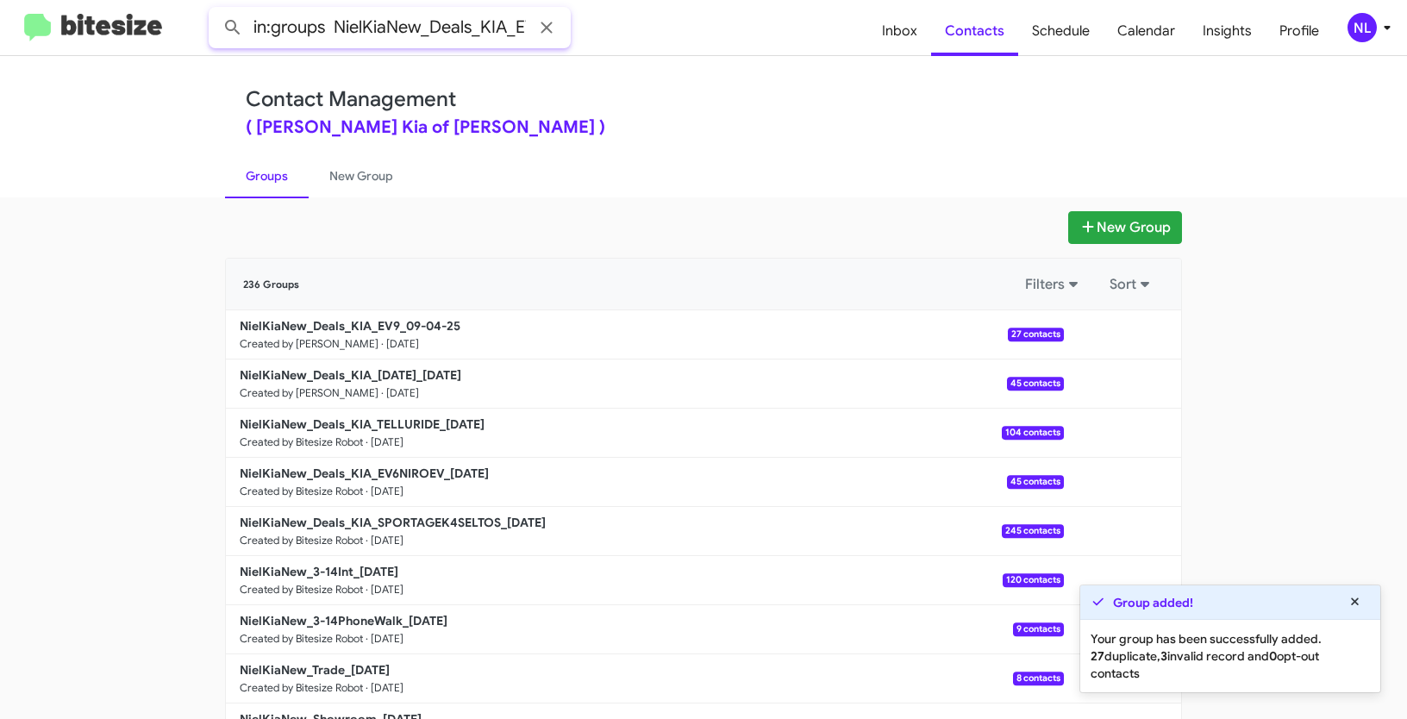
scroll to position [0, 18]
type input "in:groups NielKiaNew_Deals_KIA_EV9"
click at [216, 10] on button at bounding box center [233, 27] width 34 height 34
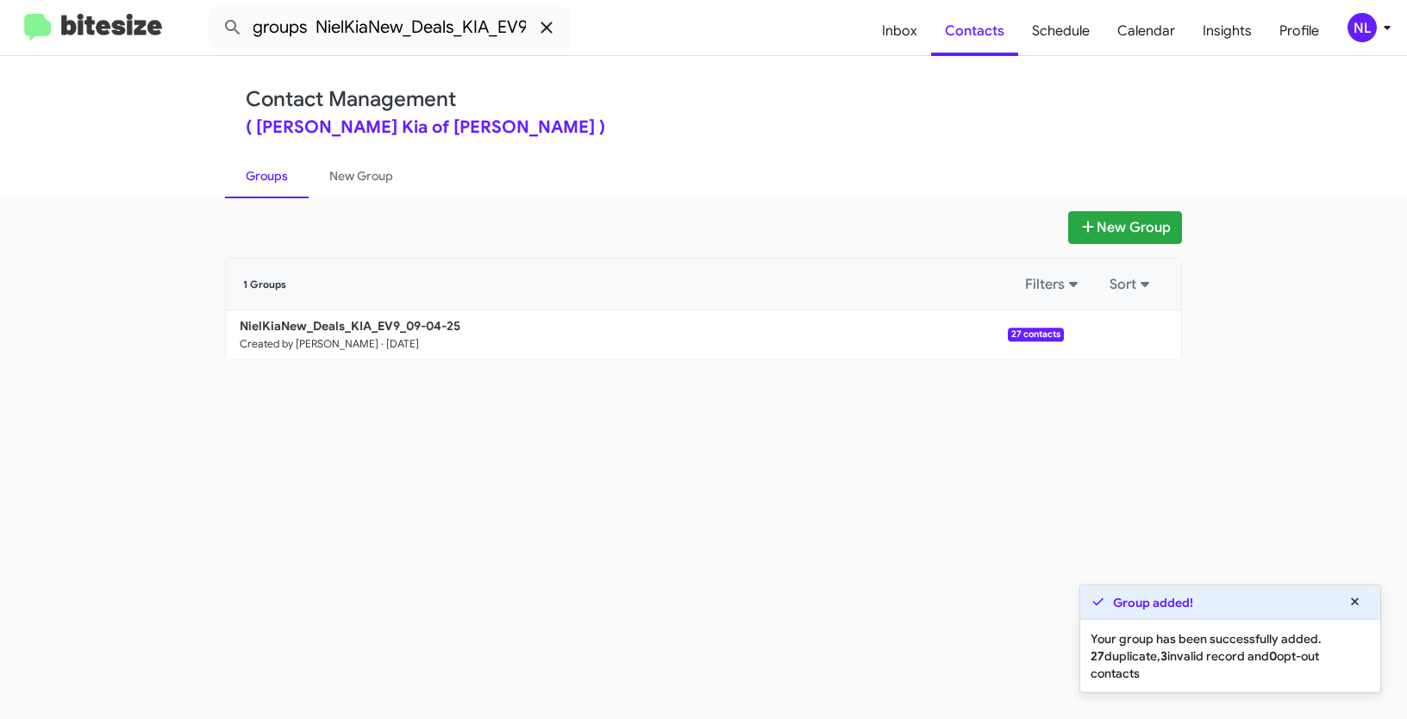
click at [545, 25] on icon at bounding box center [546, 27] width 11 height 11
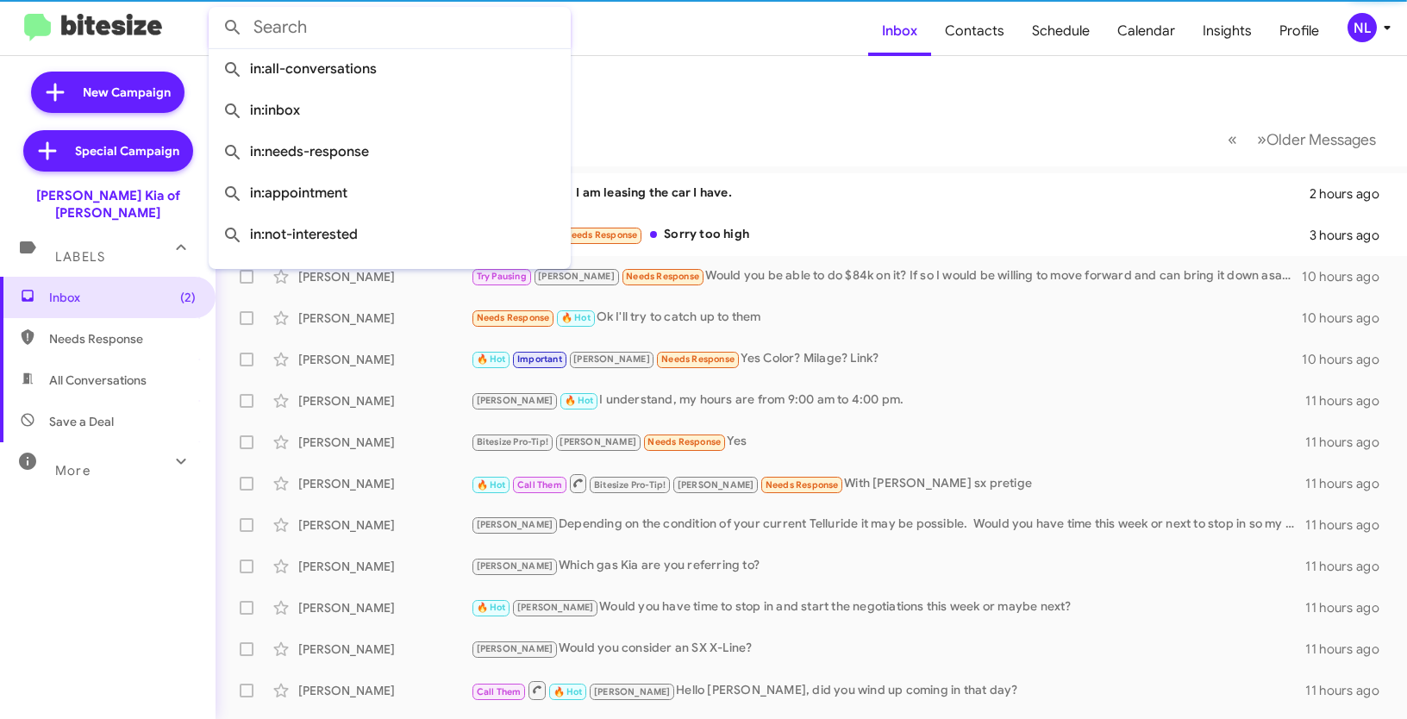
click at [723, 30] on form at bounding box center [538, 27] width 659 height 41
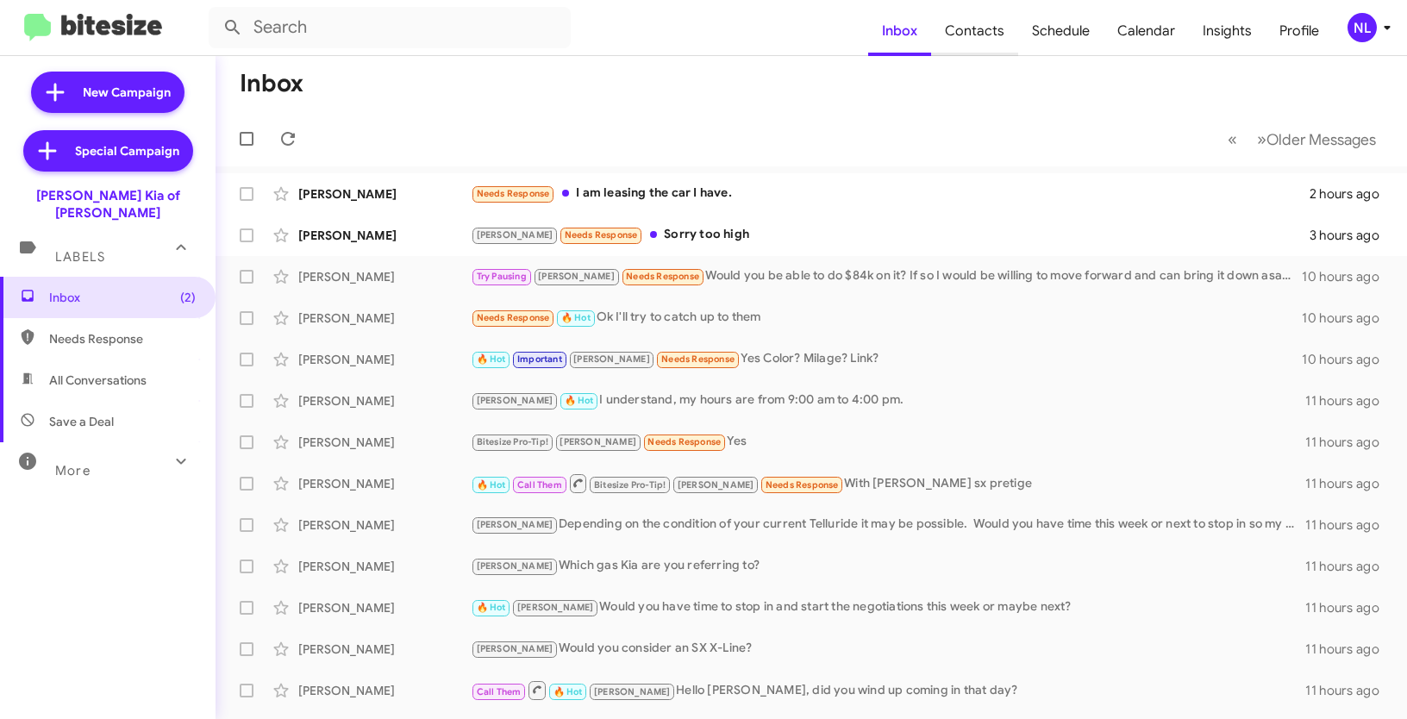
click at [970, 35] on span "Contacts" at bounding box center [974, 31] width 87 height 50
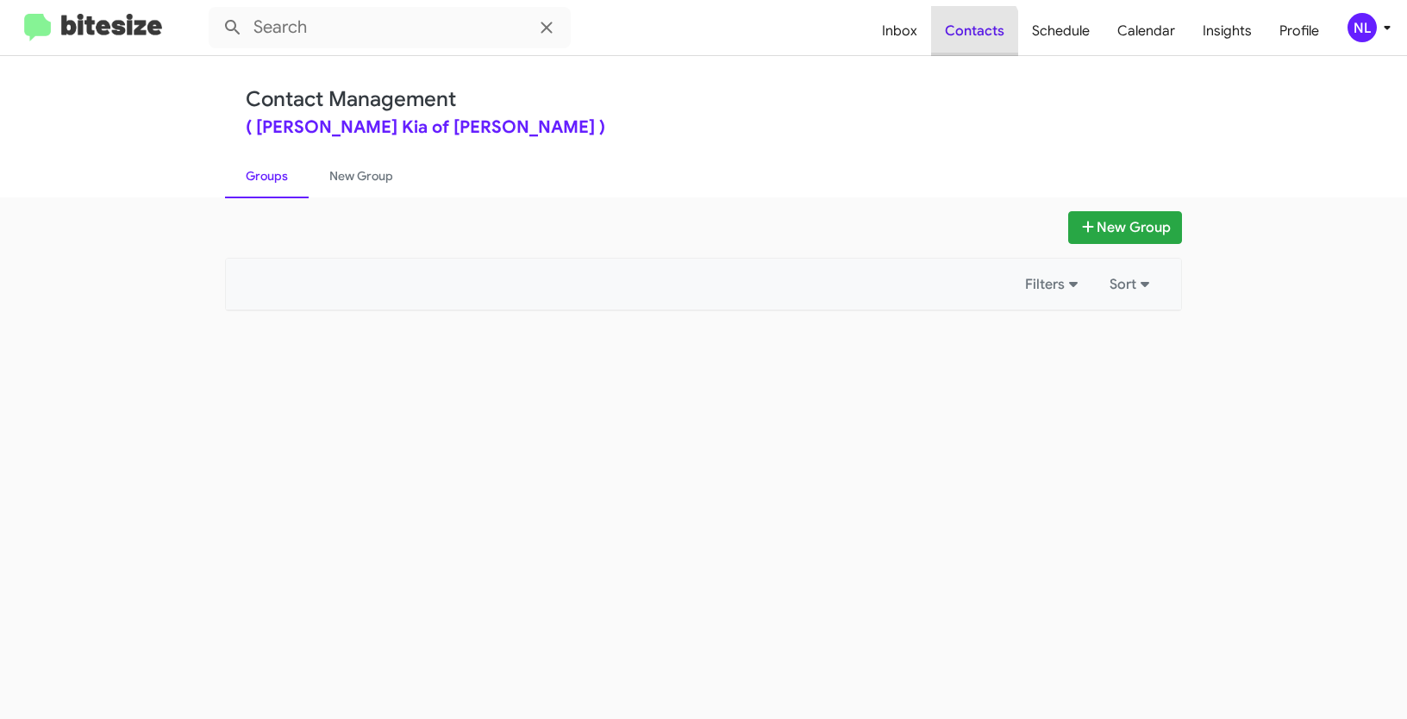
type input "in:groups"
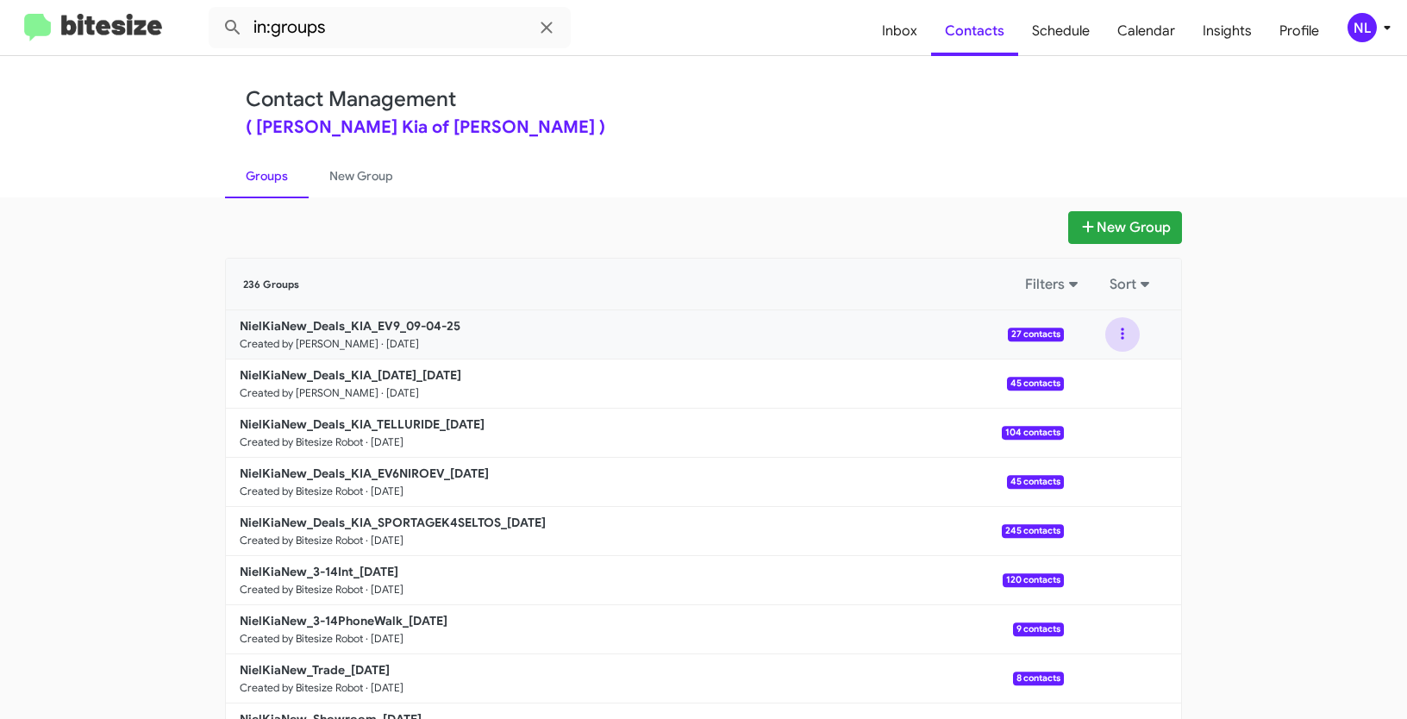
click at [1112, 328] on button at bounding box center [1122, 334] width 34 height 34
click at [1102, 379] on button "View contacts" at bounding box center [1071, 380] width 138 height 41
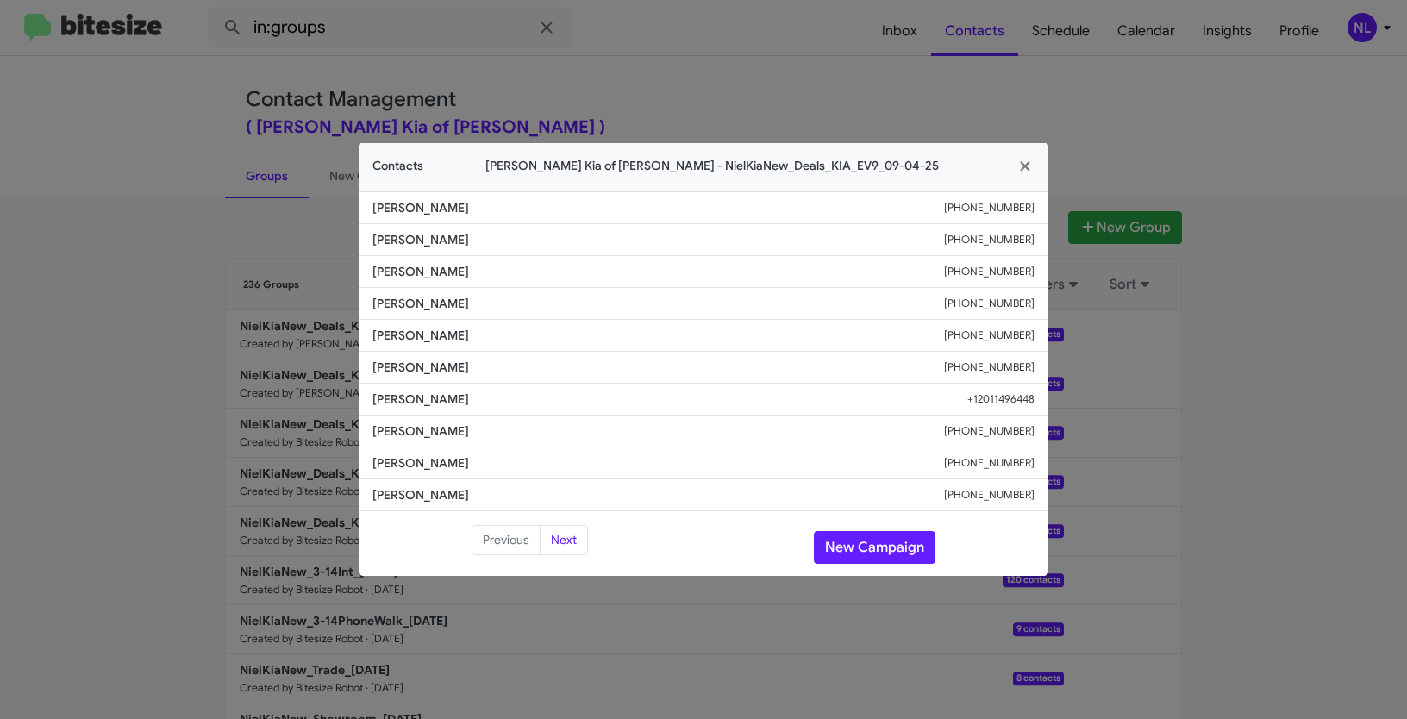
drag, startPoint x: 366, startPoint y: 369, endPoint x: 532, endPoint y: 370, distance: 165.5
click at [532, 370] on li "Rajesh Uttamchandani +14023103418" at bounding box center [704, 368] width 690 height 32
copy span "Rajesh Uttamchandani"
click at [897, 534] on button "New Campaign" at bounding box center [875, 547] width 122 height 33
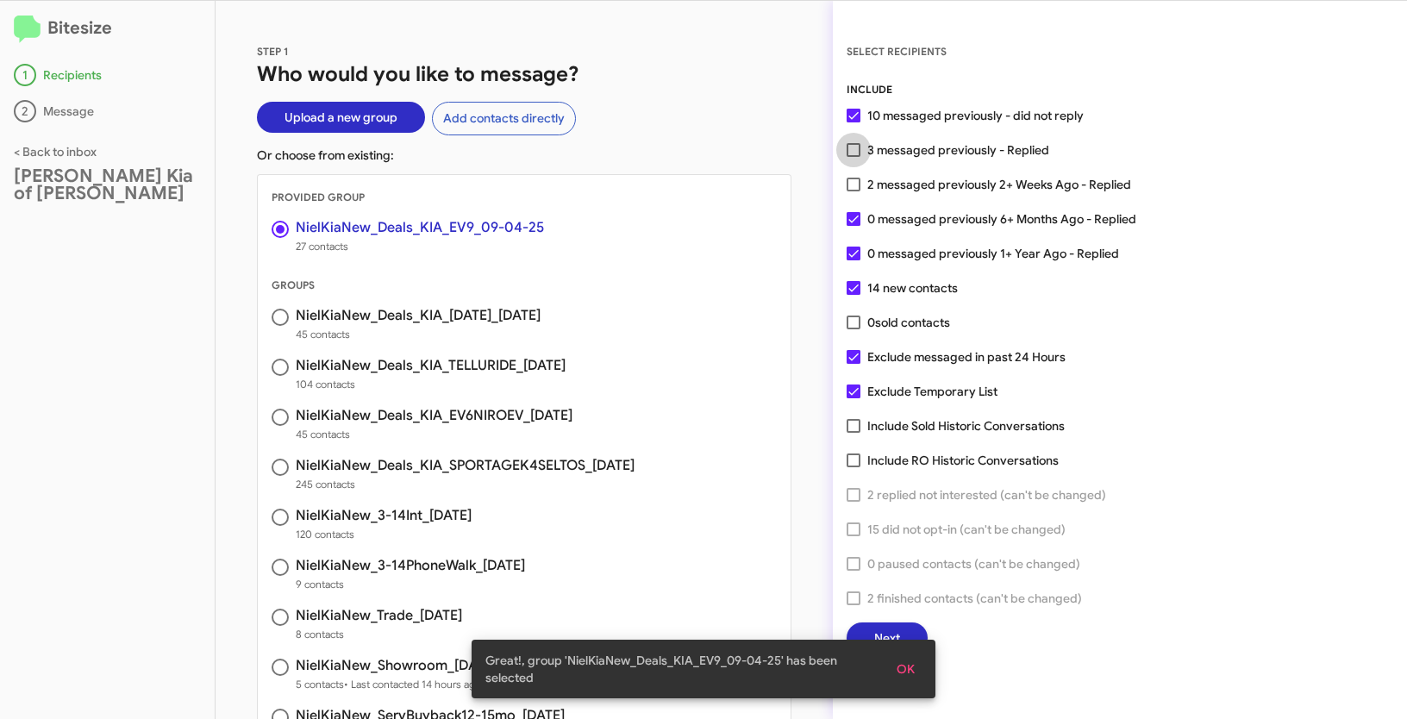
click at [851, 153] on span at bounding box center [854, 150] width 14 height 14
click at [853, 157] on input "3 messaged previously - Replied" at bounding box center [853, 157] width 1 height 1
checkbox input "true"
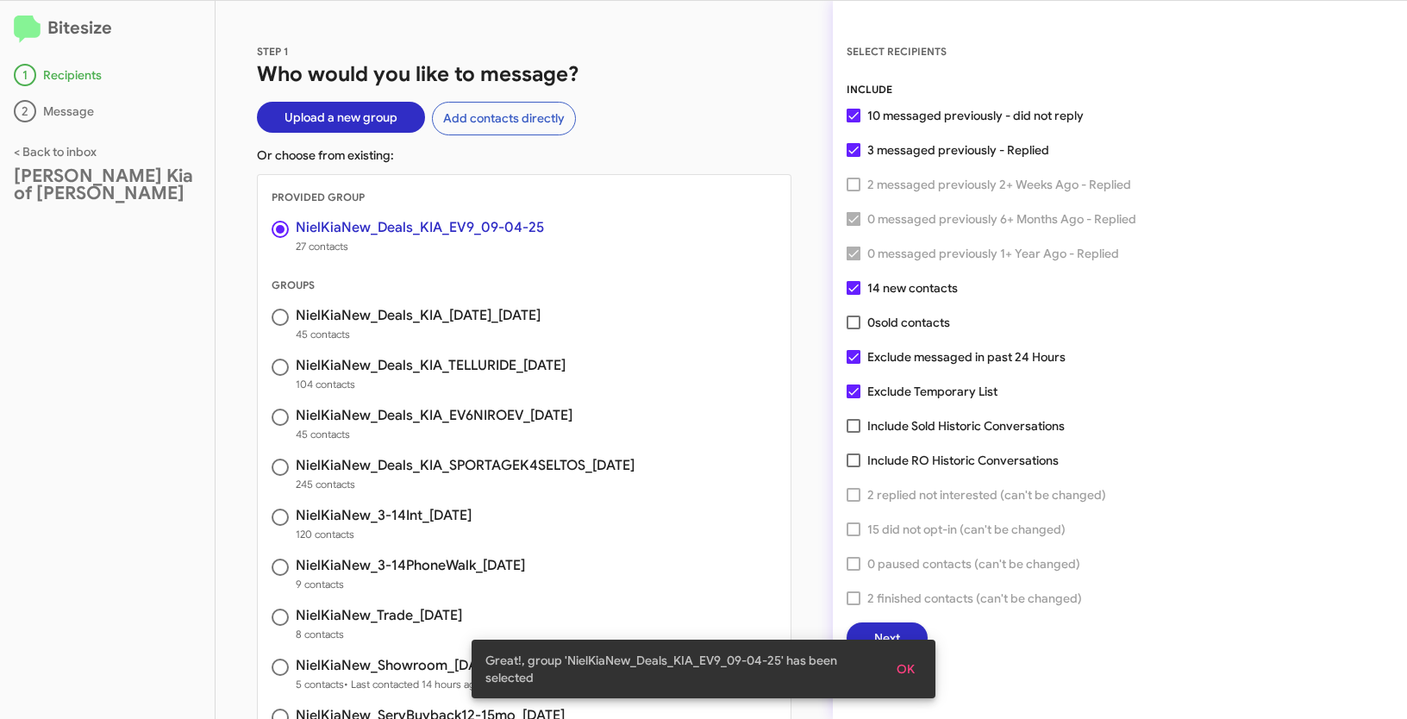
click at [919, 672] on button "OK" at bounding box center [906, 668] width 46 height 31
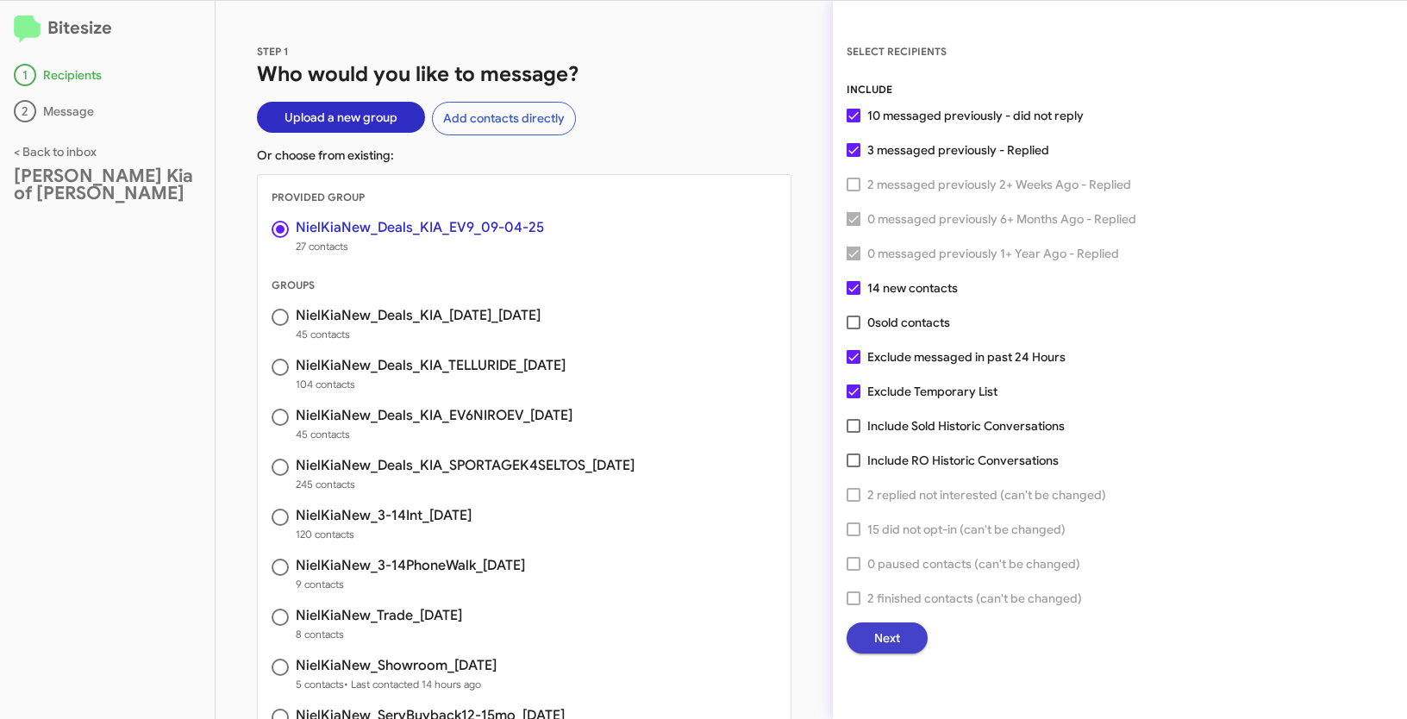
click at [891, 641] on span "Next" at bounding box center [887, 637] width 26 height 31
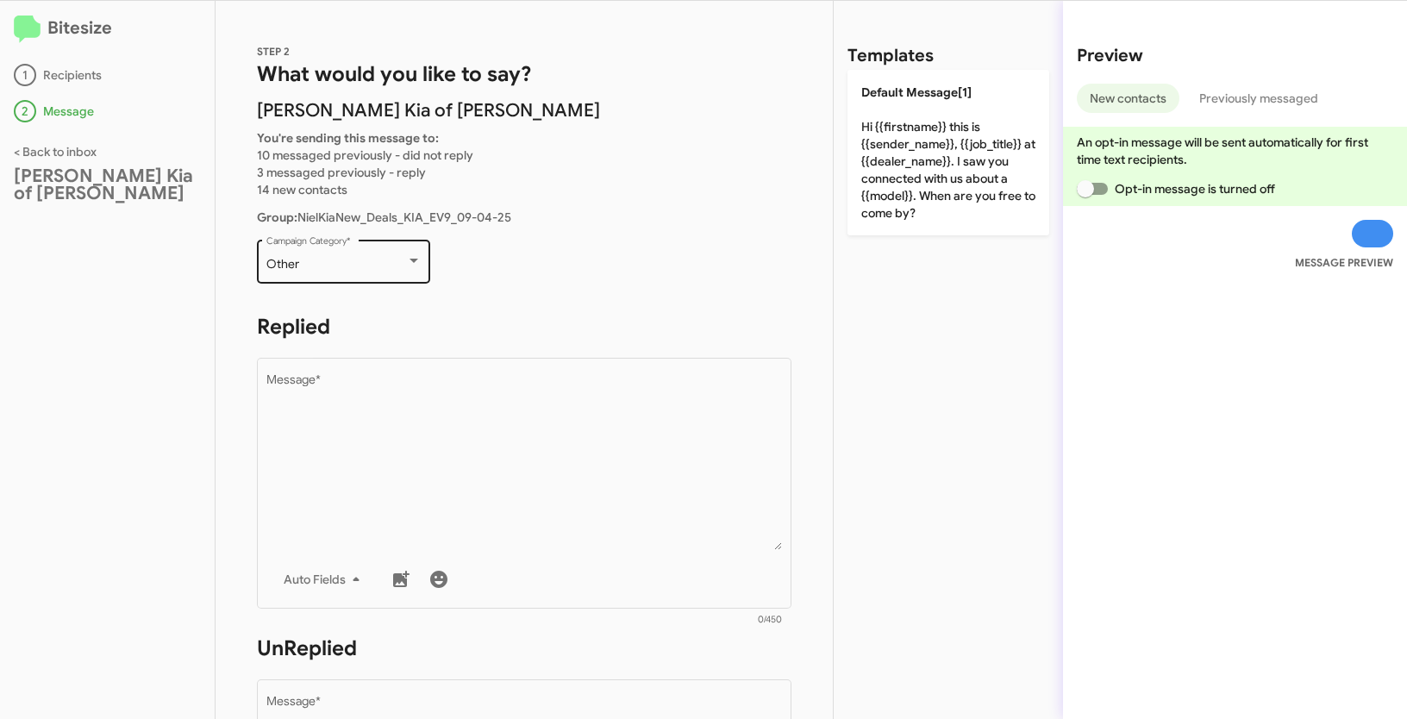
click at [347, 266] on div "Other" at bounding box center [336, 265] width 140 height 14
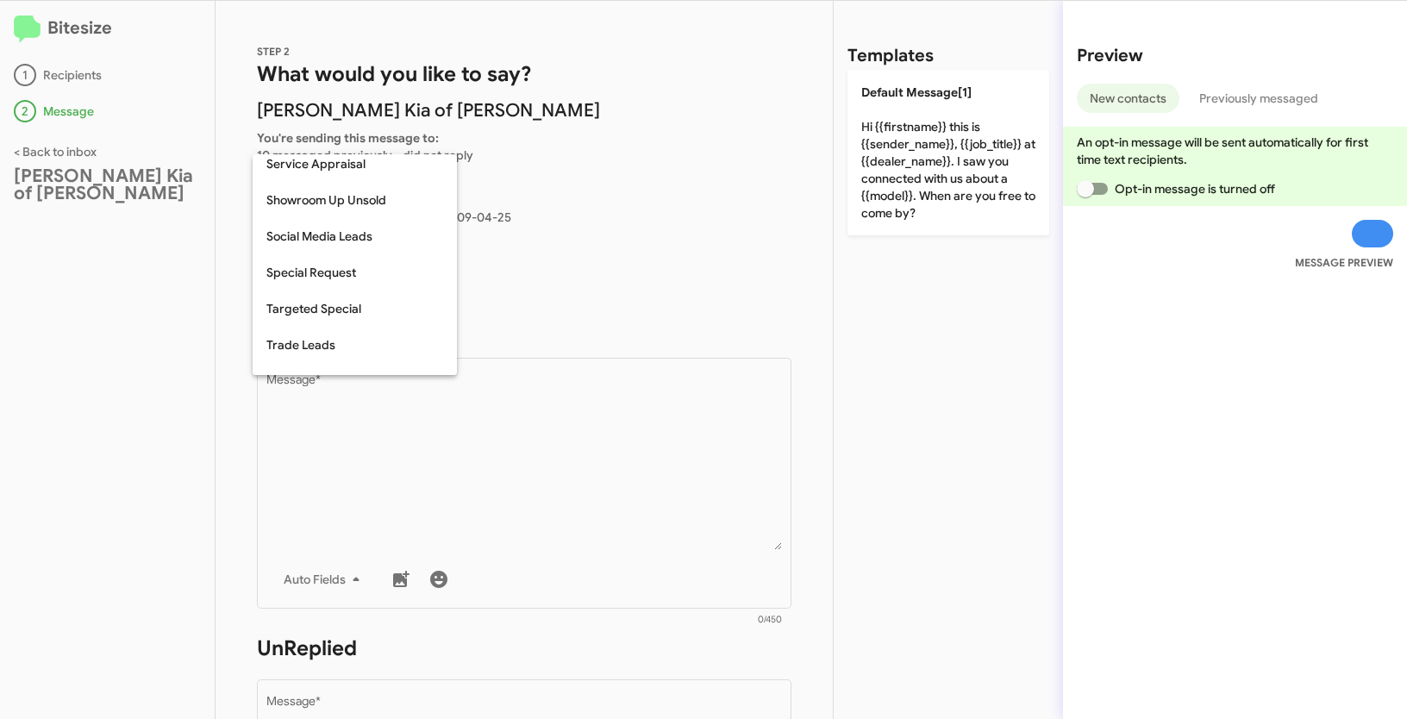
scroll to position [628, 0]
click at [336, 303] on span "Targeted Special" at bounding box center [354, 305] width 177 height 36
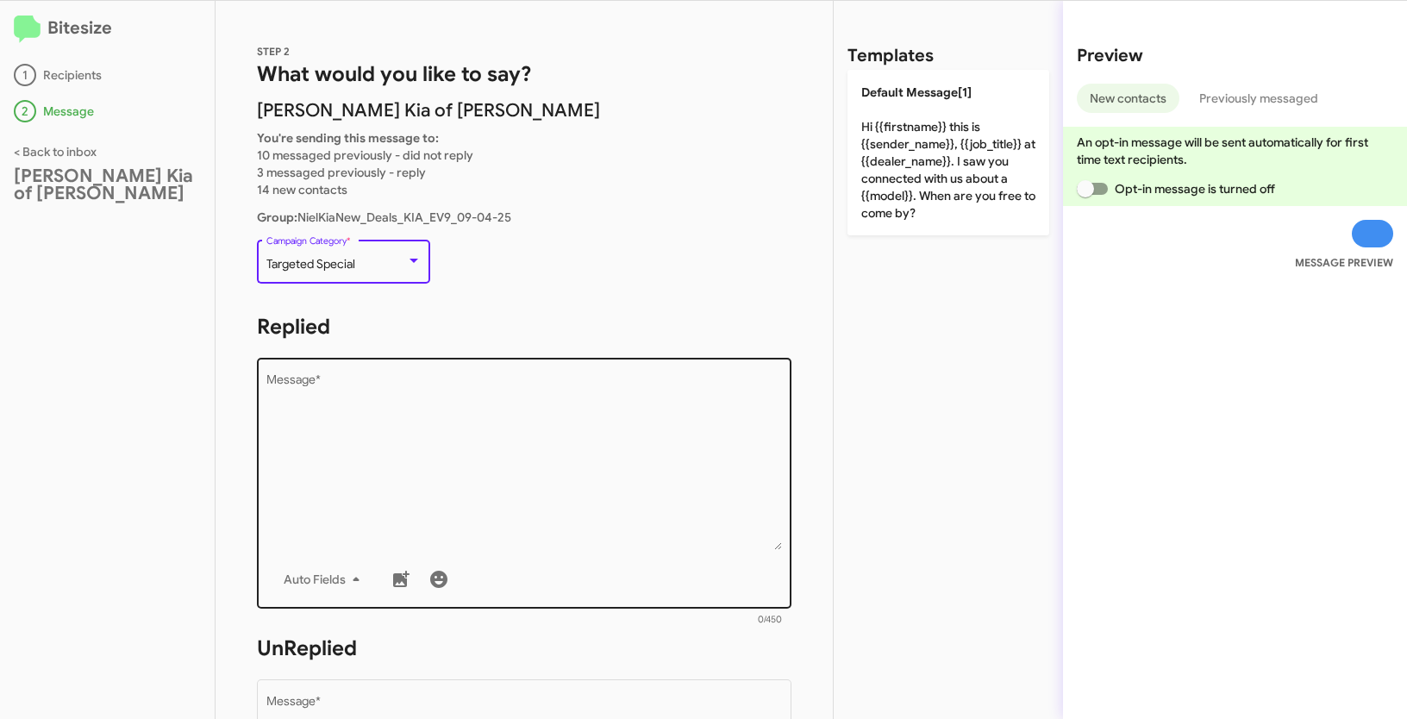
click at [349, 463] on textarea "Message *" at bounding box center [524, 462] width 516 height 176
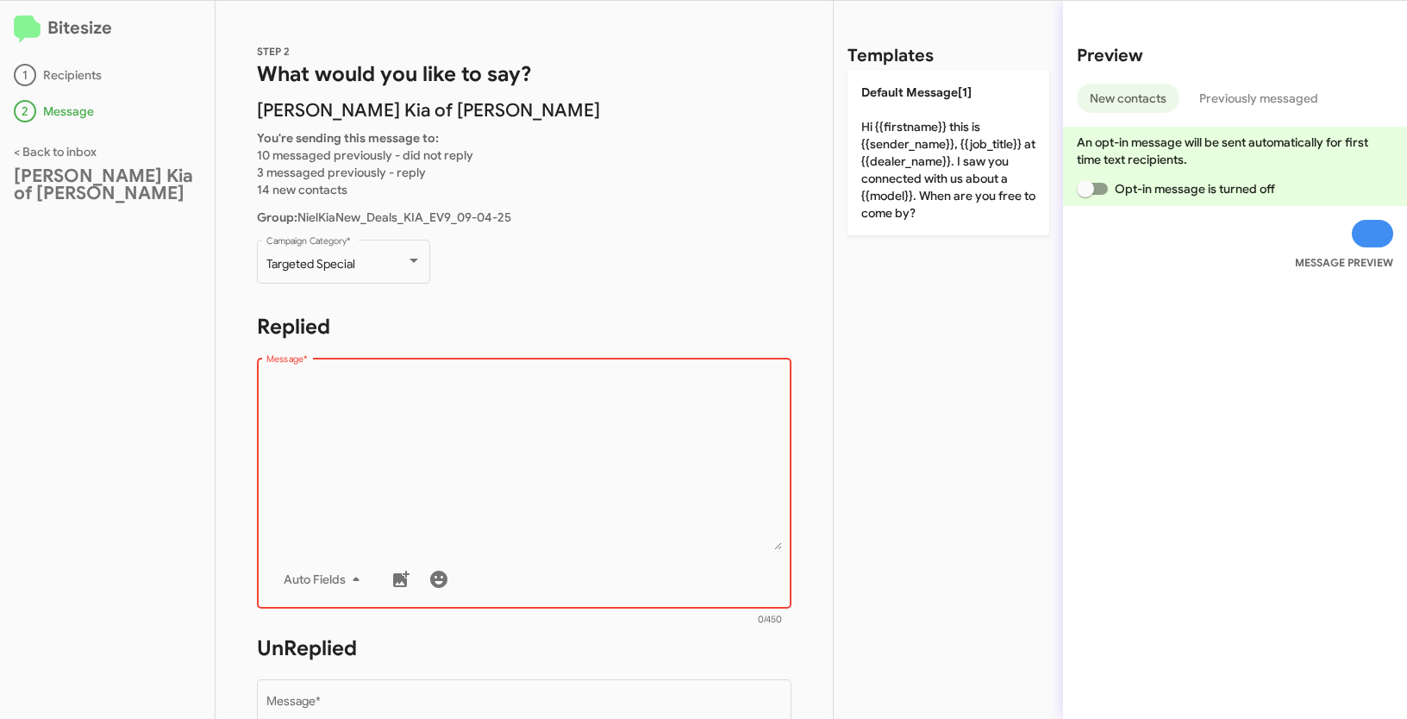
click at [410, 464] on textarea "Message *" at bounding box center [524, 462] width 516 height 176
paste textarea ""Hi {{firstname}} it's {{sender_name}} at {{dealer_name}}. Great news - through…"
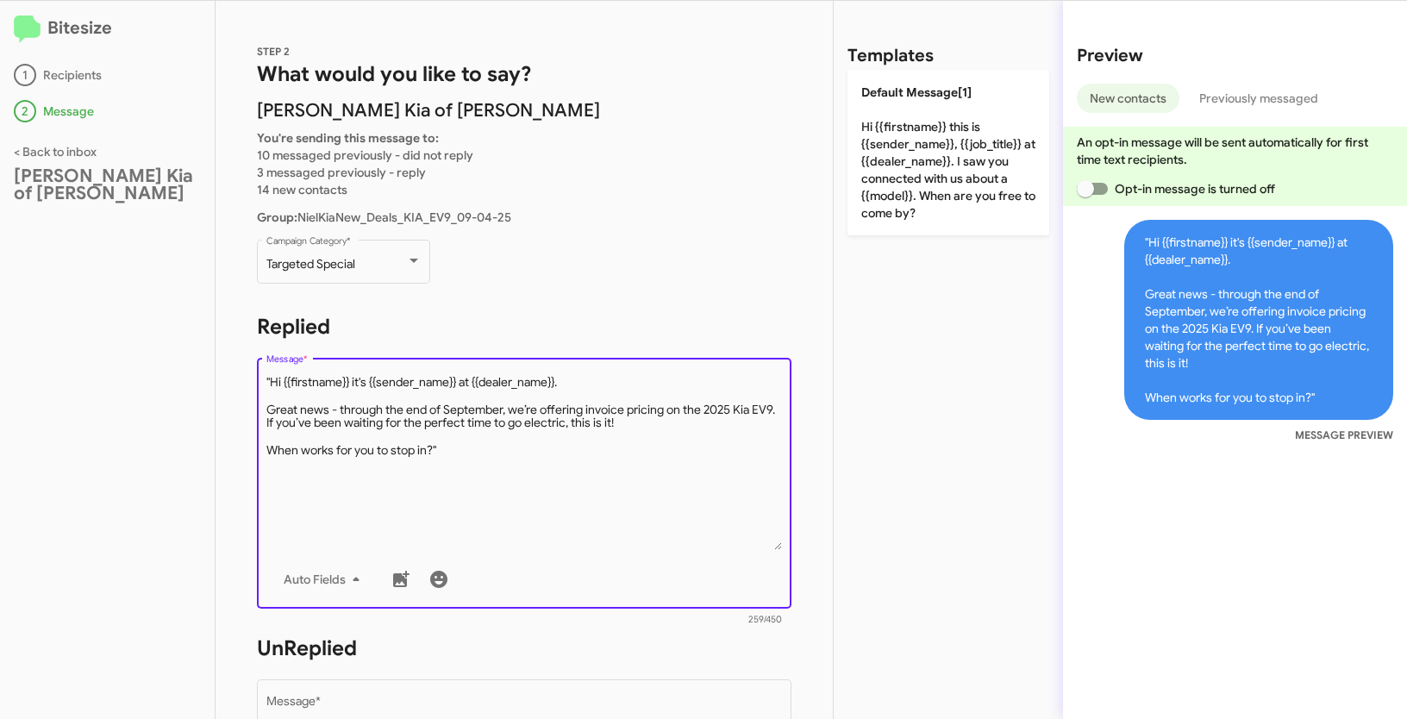
click at [272, 380] on textarea "Message *" at bounding box center [524, 462] width 516 height 176
click at [463, 457] on textarea "Message *" at bounding box center [524, 462] width 516 height 176
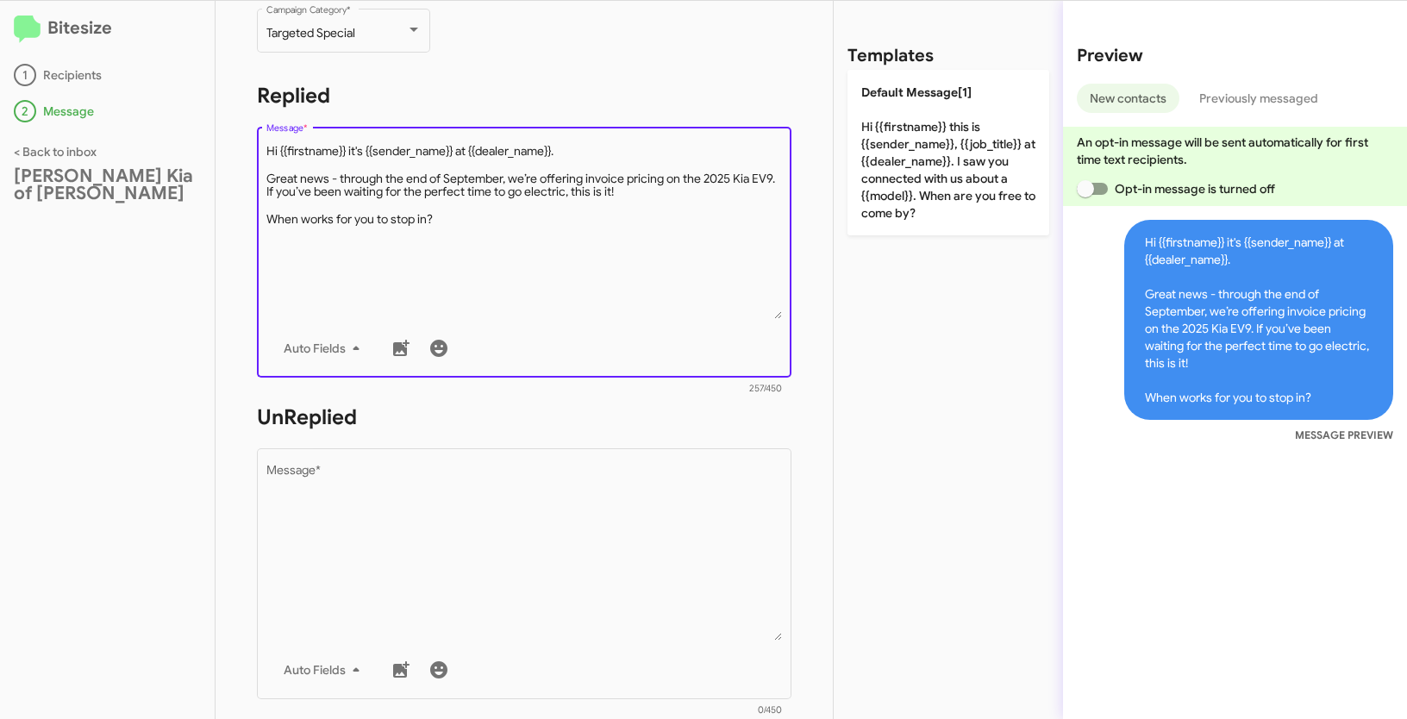
scroll to position [241, 0]
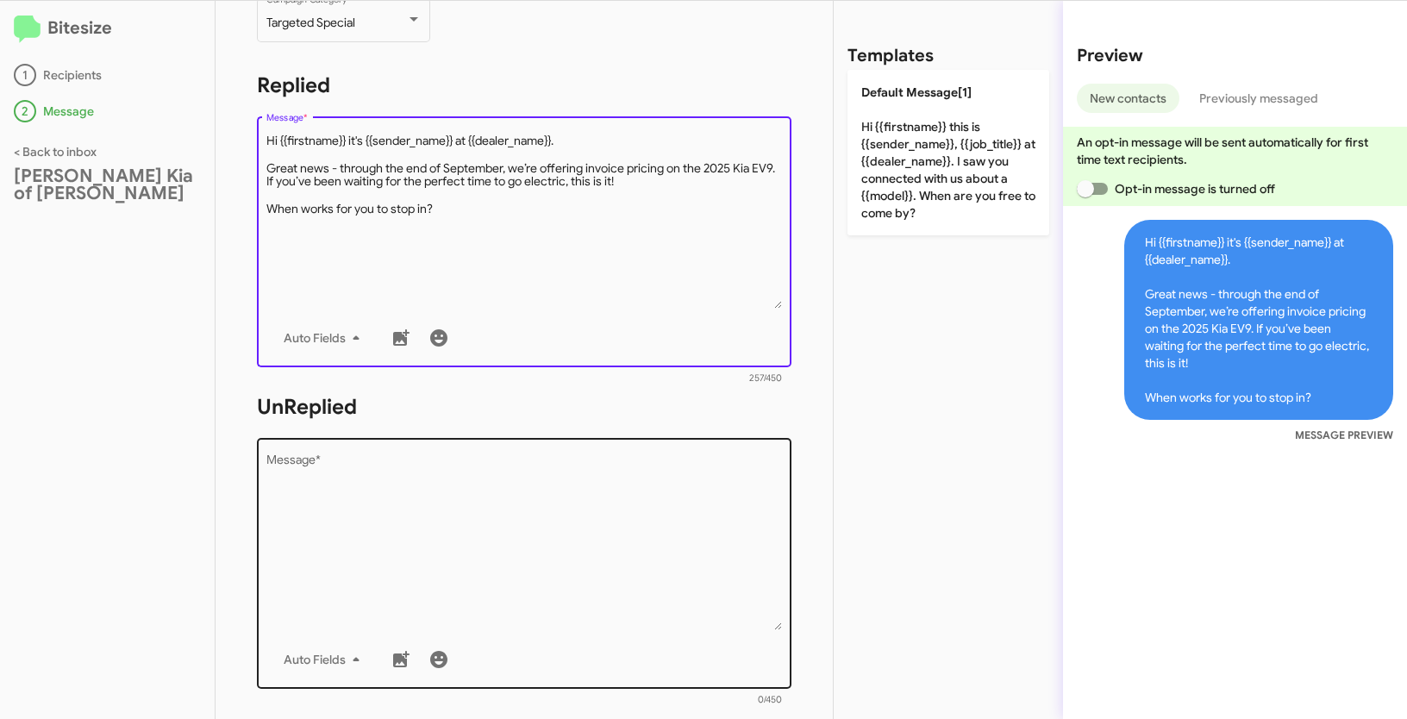
type textarea "Hi {{firstname}} it's {{sender_name}} at {{dealer_name}}. Great news - through …"
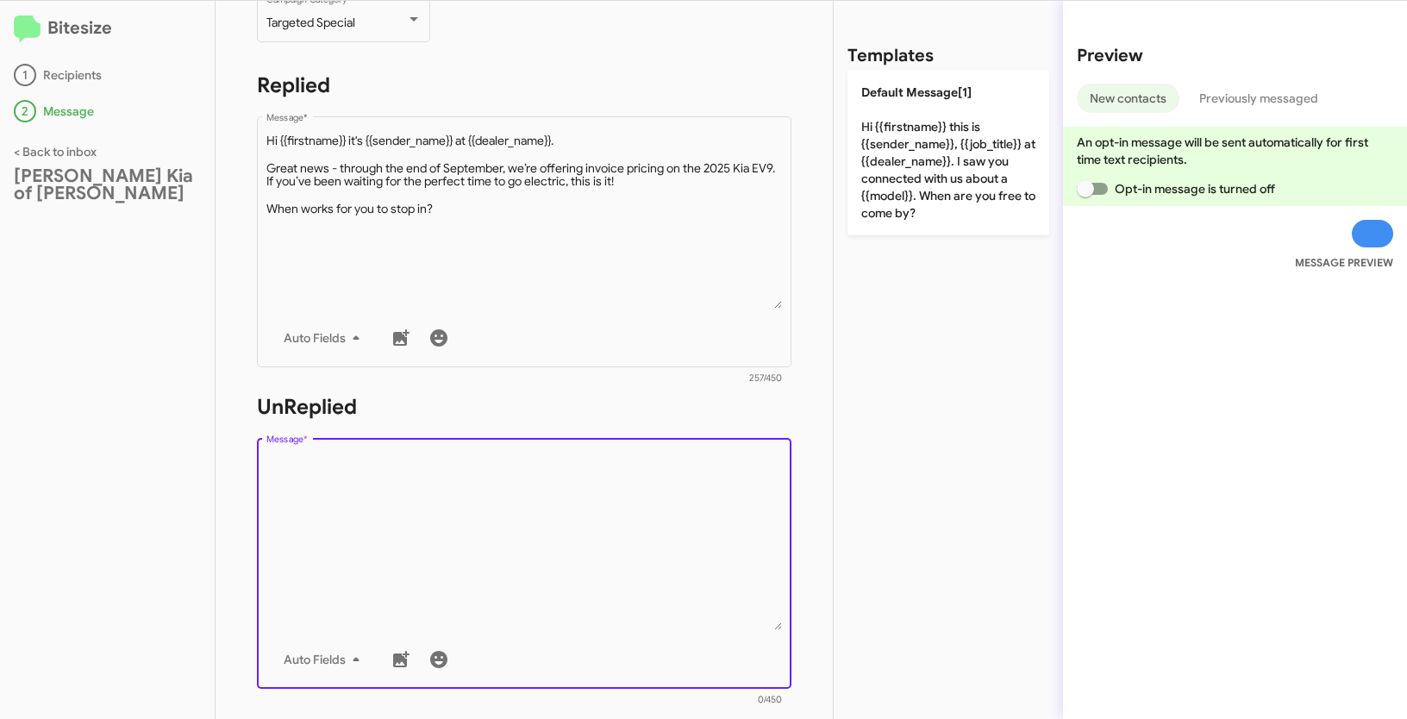
click at [482, 582] on textarea "Message *" at bounding box center [524, 542] width 516 height 176
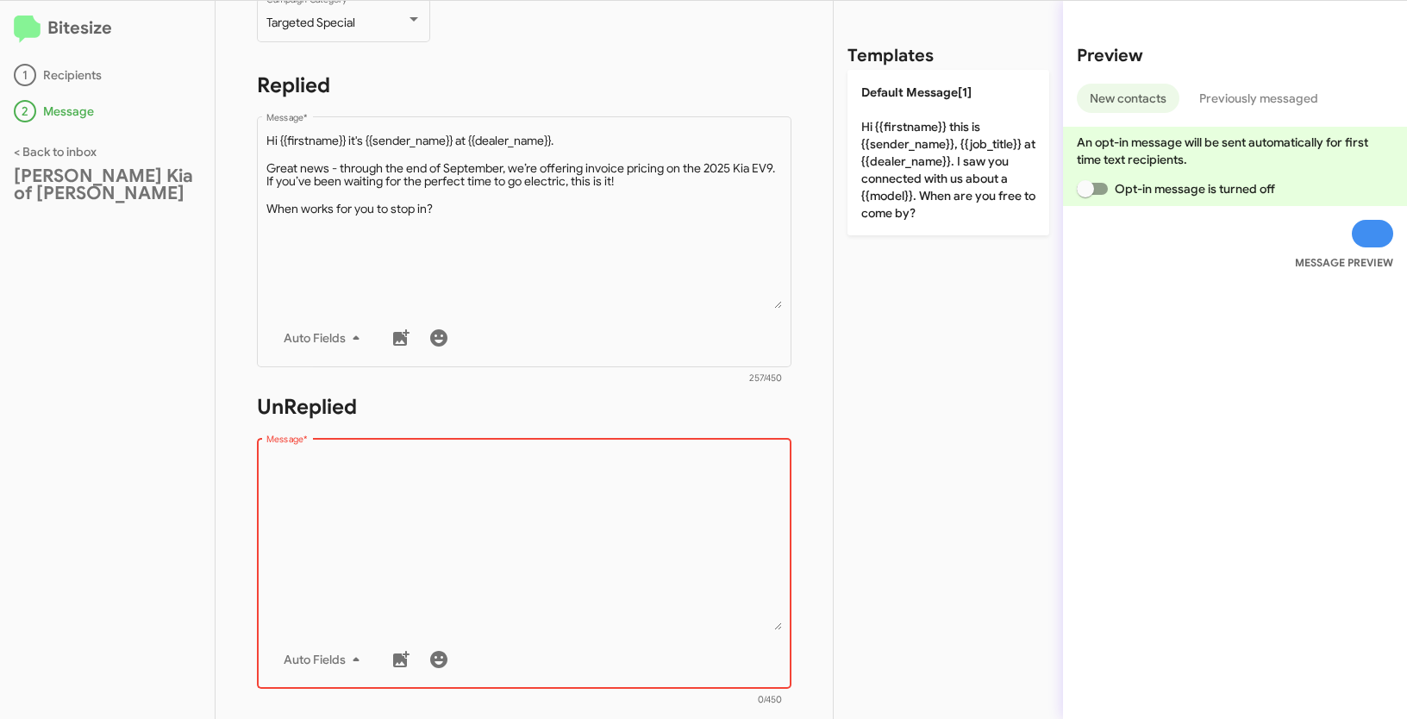
click at [502, 598] on textarea "Message *" at bounding box center [524, 542] width 516 height 176
paste textarea ""Hi {{firstname}} it's {{sender_name}}, {{job_title}} at {{dealer_name}}. Great…"
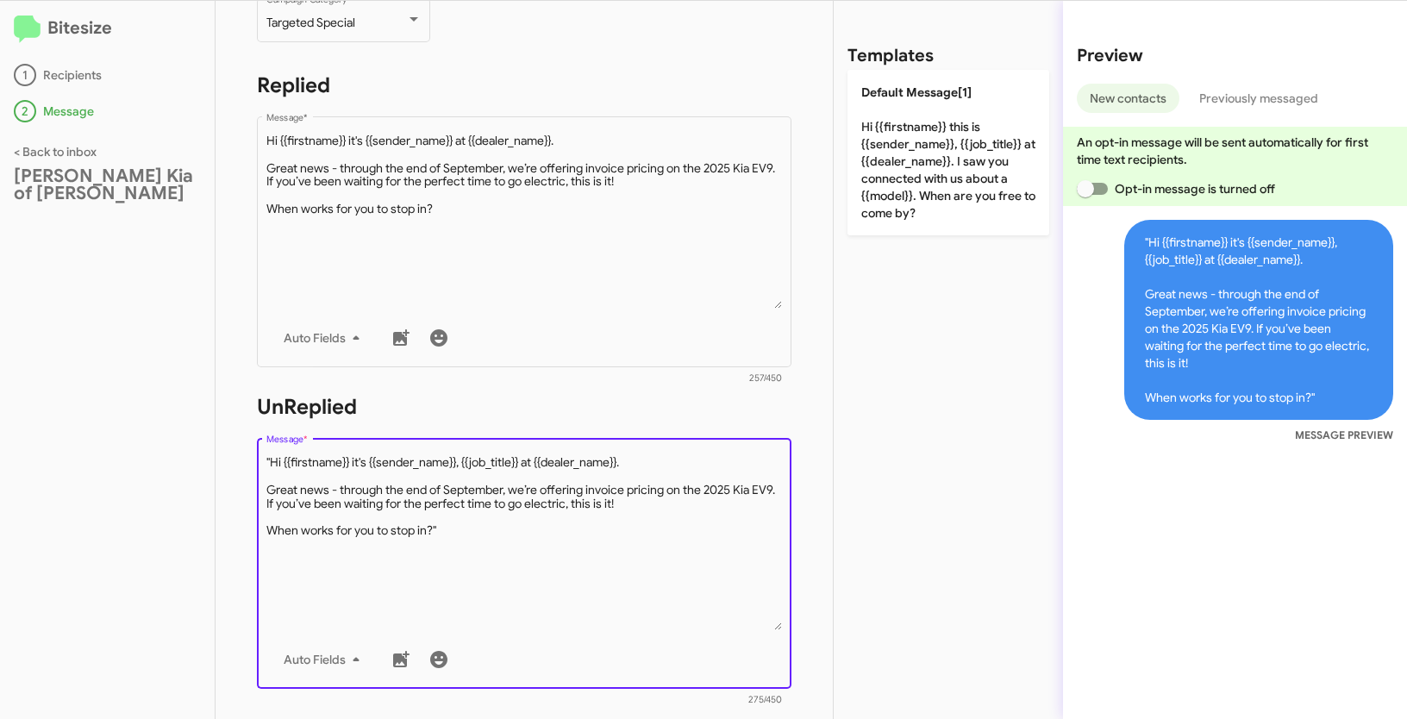
drag, startPoint x: 271, startPoint y: 463, endPoint x: 311, endPoint y: 451, distance: 42.3
click at [271, 463] on textarea "Message *" at bounding box center [524, 542] width 516 height 176
click at [472, 535] on textarea "Message *" at bounding box center [524, 542] width 516 height 176
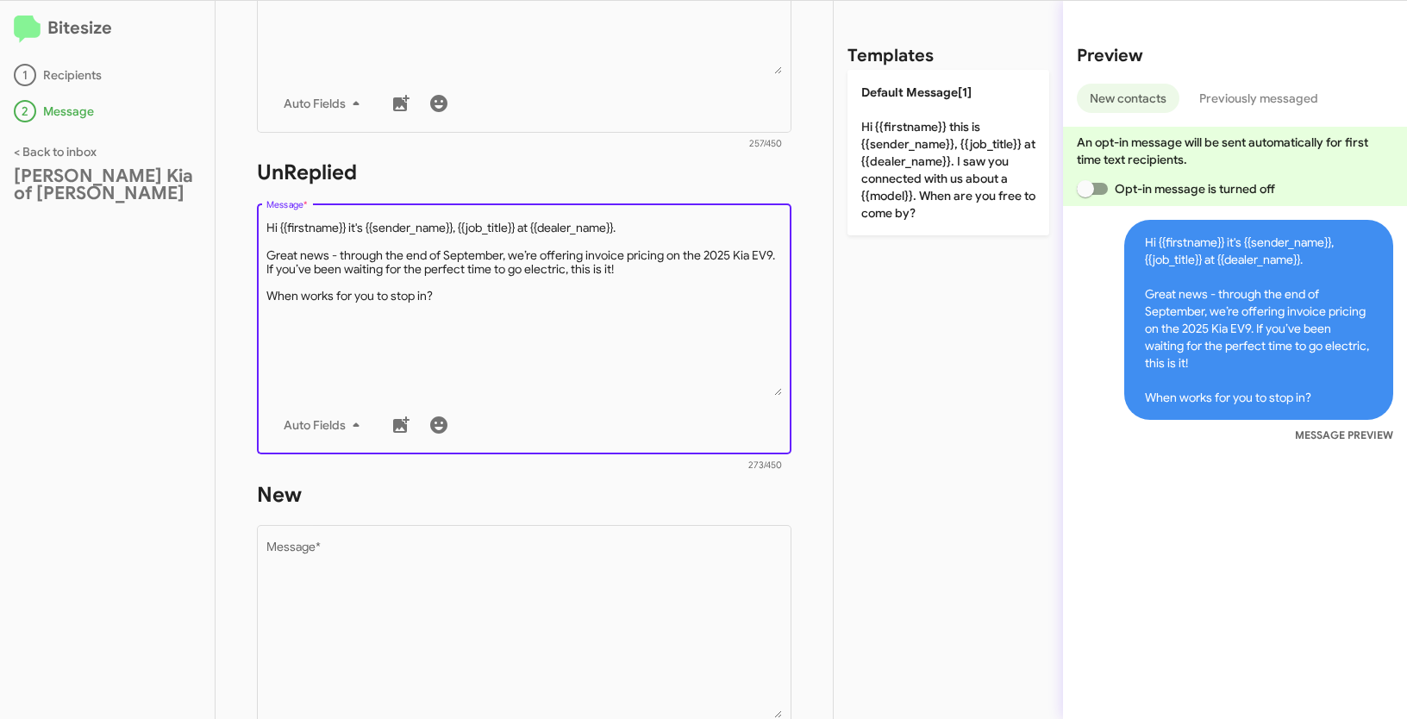
scroll to position [478, 0]
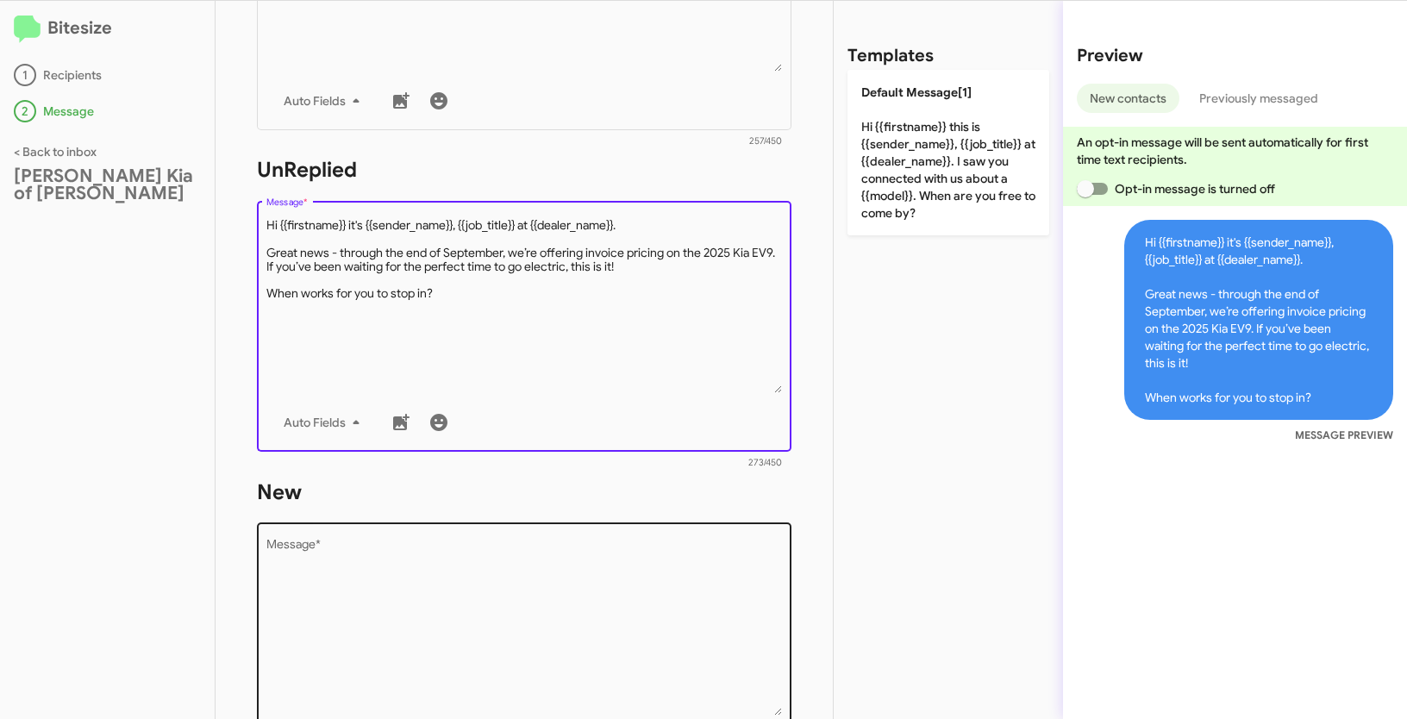
type textarea "Hi {{firstname}} it's {{sender_name}}, {{job_title}} at {{dealer_name}}. Great …"
click at [551, 615] on textarea "Message *" at bounding box center [524, 628] width 516 height 176
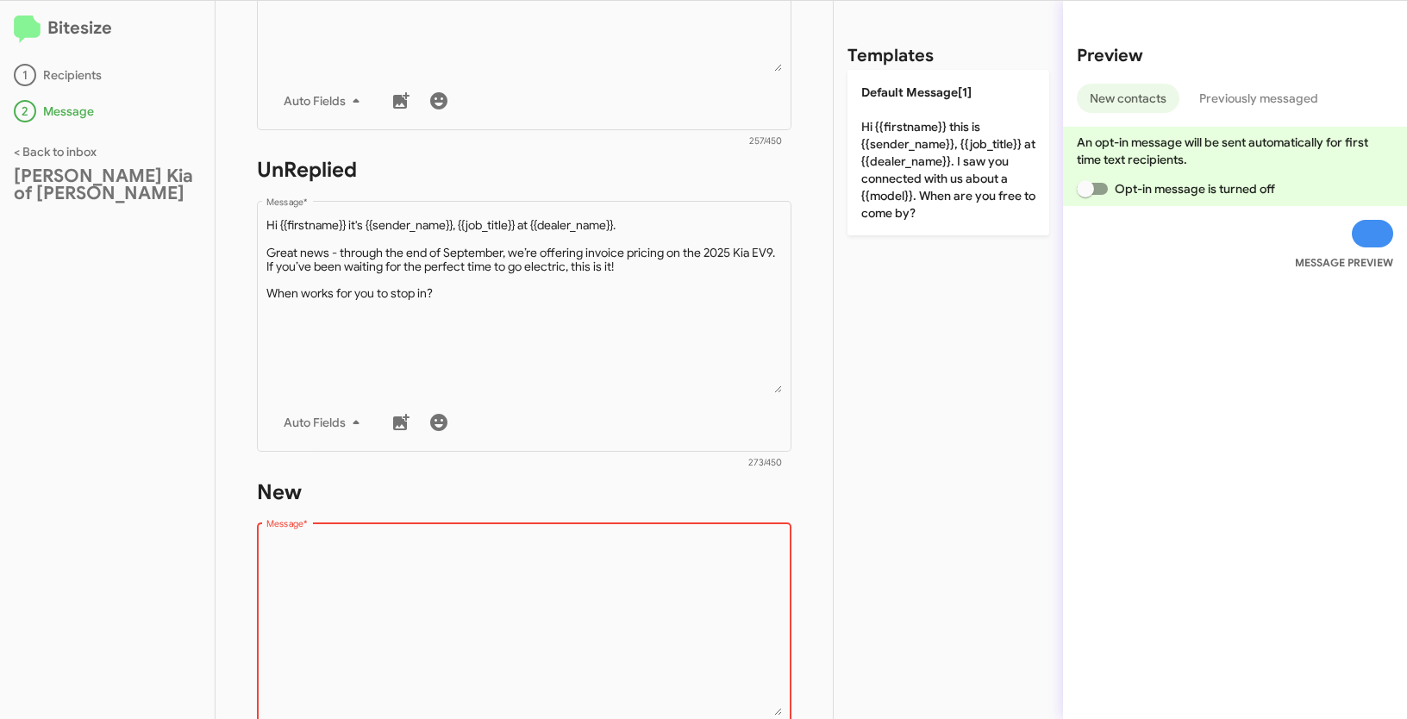
click at [444, 580] on textarea "Message *" at bounding box center [524, 628] width 516 height 176
paste textarea ""Hi {{firstname}} it's {{sender_name}}, {{job_title}} at {{dealer_name}}. Great…"
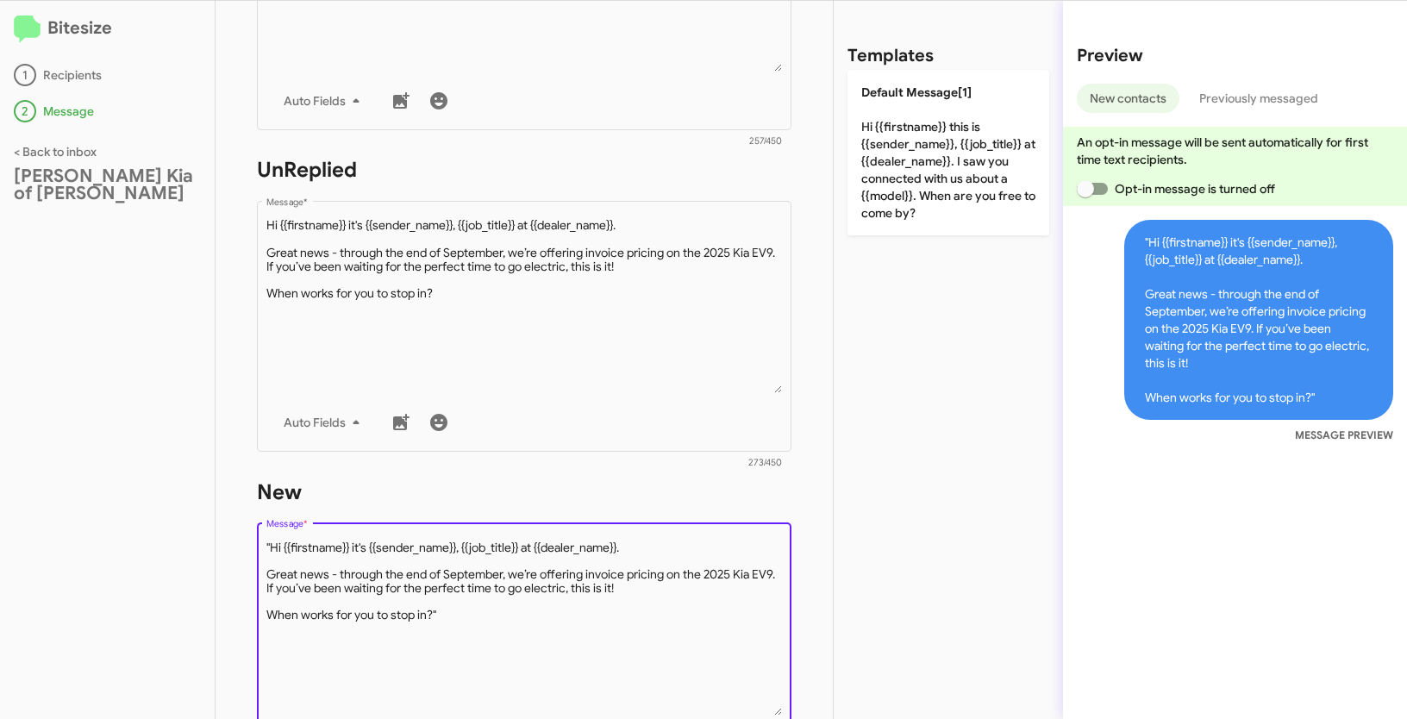
click at [274, 540] on textarea "Message *" at bounding box center [524, 628] width 516 height 176
click at [270, 543] on textarea "Message *" at bounding box center [524, 628] width 516 height 176
click at [472, 608] on textarea "Message *" at bounding box center [524, 628] width 516 height 176
click at [466, 614] on textarea "Message *" at bounding box center [524, 628] width 516 height 176
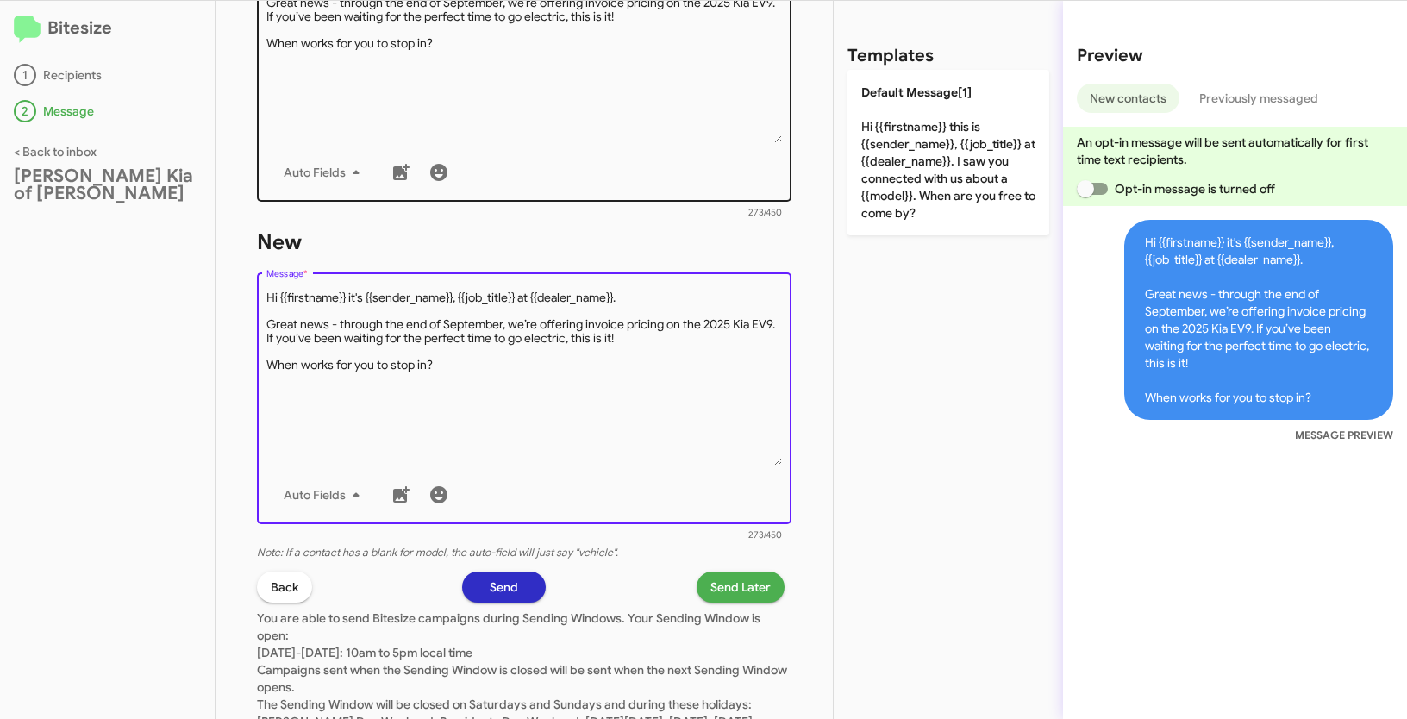
scroll to position [824, 0]
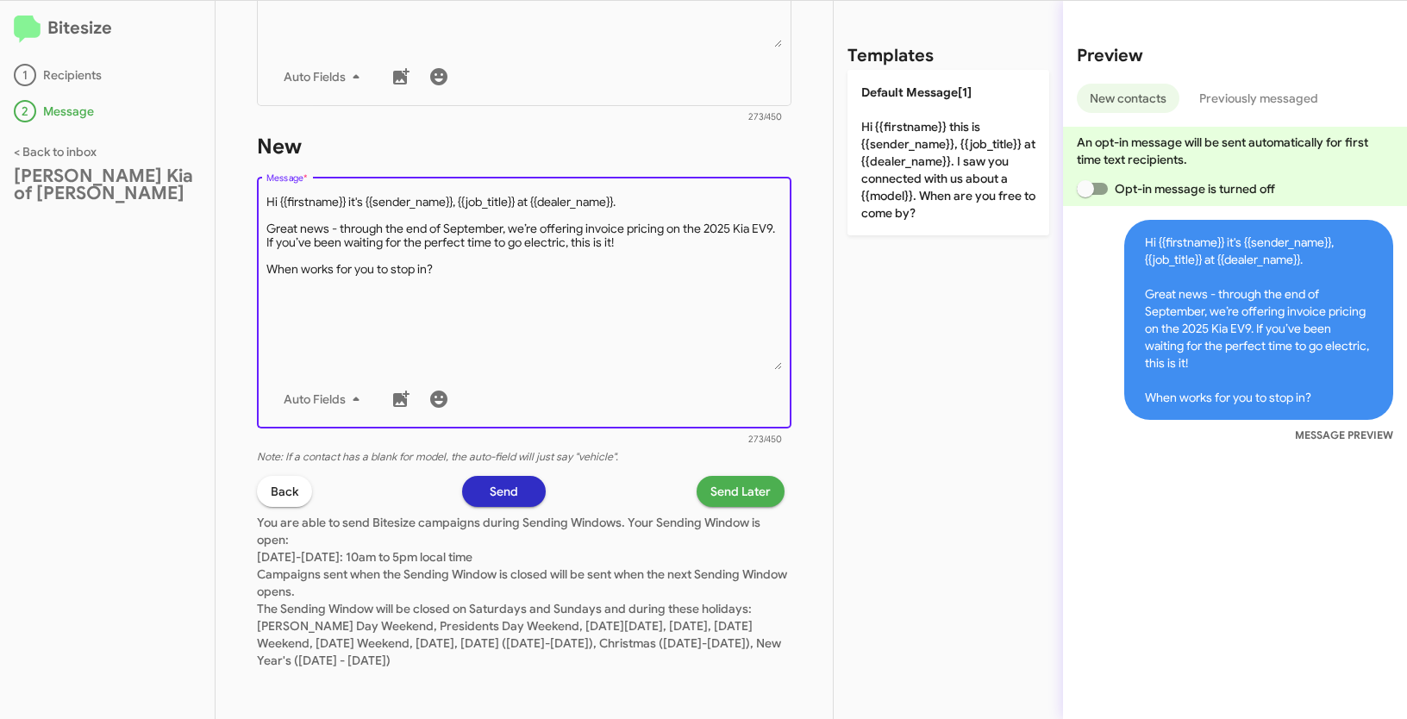
type textarea "Hi {{firstname}} it's {{sender_name}}, {{job_title}} at {{dealer_name}}. Great …"
click at [737, 485] on span "Send Later" at bounding box center [740, 491] width 60 height 31
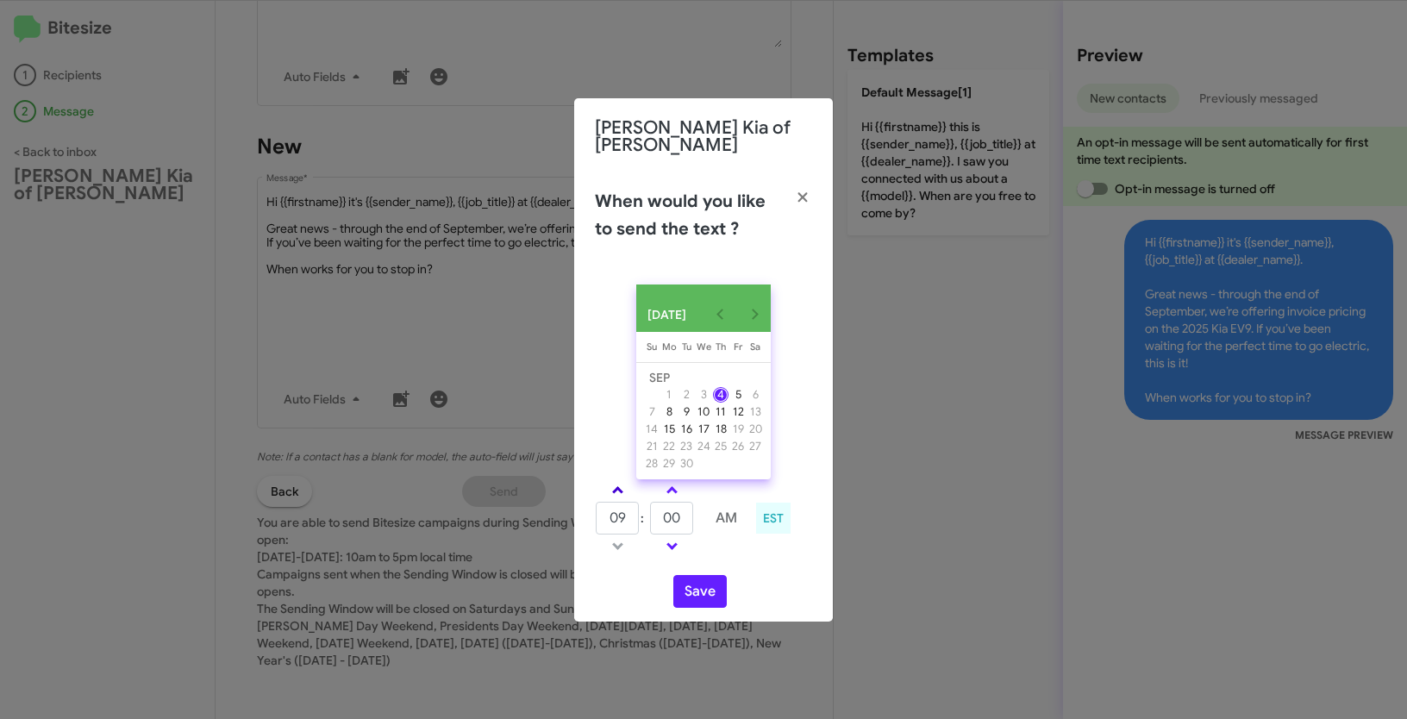
click at [622, 482] on link at bounding box center [618, 490] width 30 height 20
type input "12"
drag, startPoint x: 686, startPoint y: 514, endPoint x: 647, endPoint y: 503, distance: 41.0
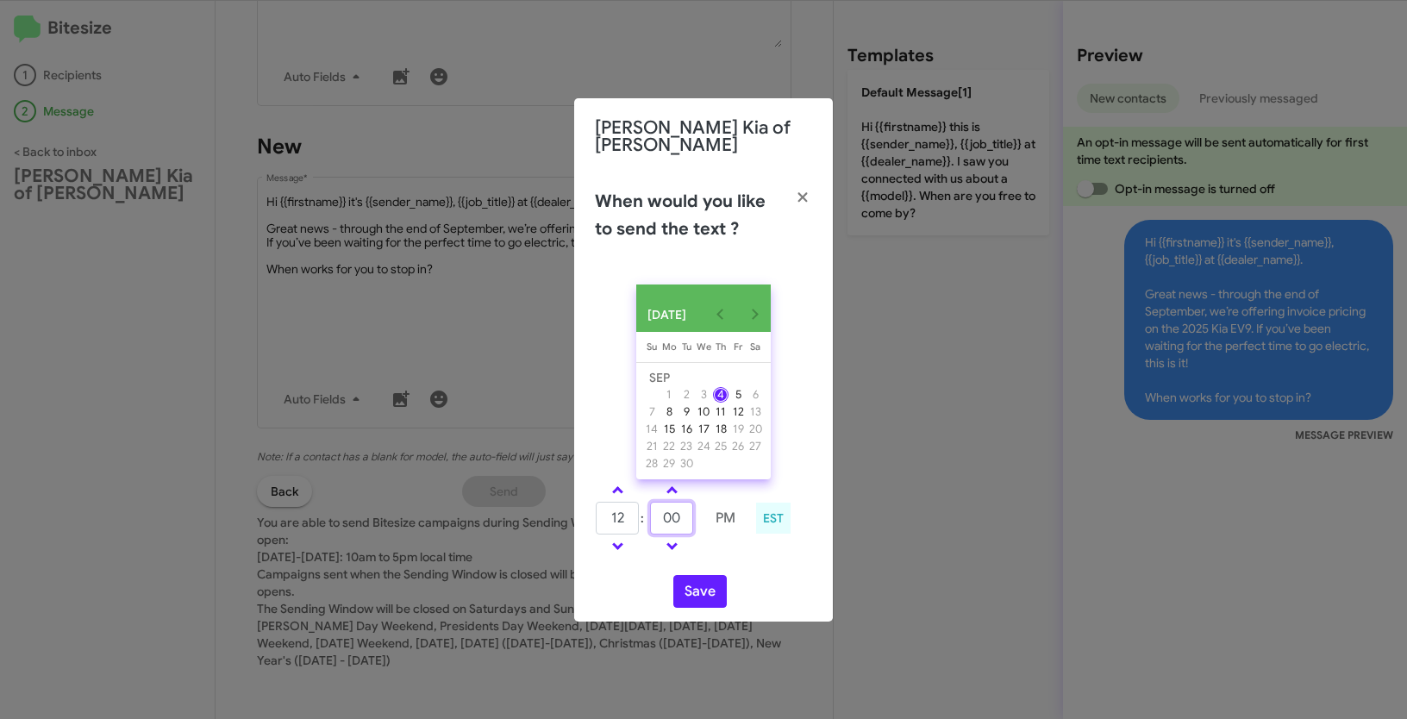
click at [647, 503] on tr "12 : 00 PM" at bounding box center [671, 518] width 153 height 34
type input "40"
click at [696, 584] on button "Save" at bounding box center [699, 591] width 53 height 33
